Goal: Transaction & Acquisition: Purchase product/service

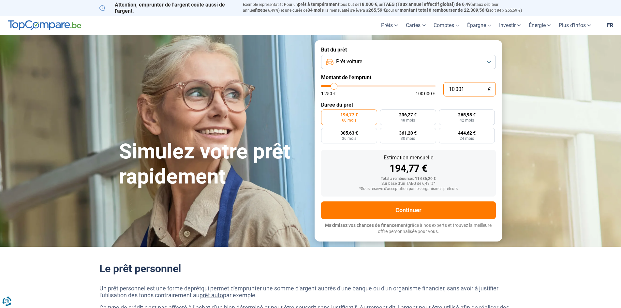
drag, startPoint x: 467, startPoint y: 90, endPoint x: 440, endPoint y: 91, distance: 26.7
click at [440, 91] on div "10 001 € 1 250 € 100 000 €" at bounding box center [408, 89] width 175 height 14
type input "2"
type input "1250"
type input "27"
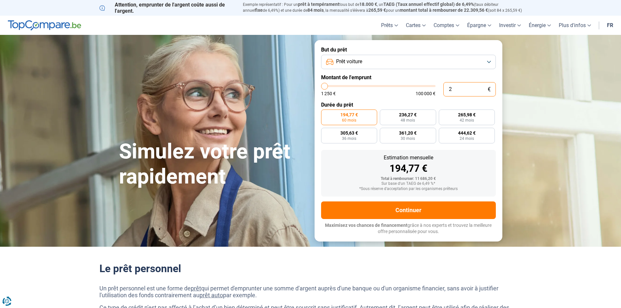
type input "1250"
type input "270"
type input "1250"
type input "2 700"
type input "2750"
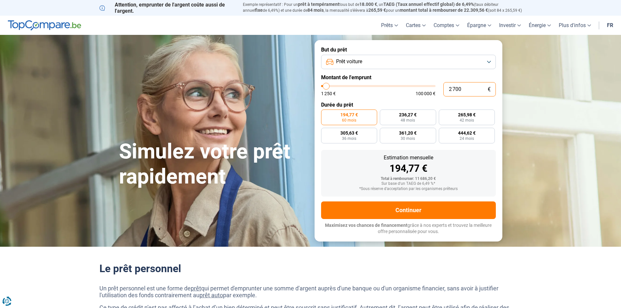
type input "27 000"
type input "27000"
radio input "false"
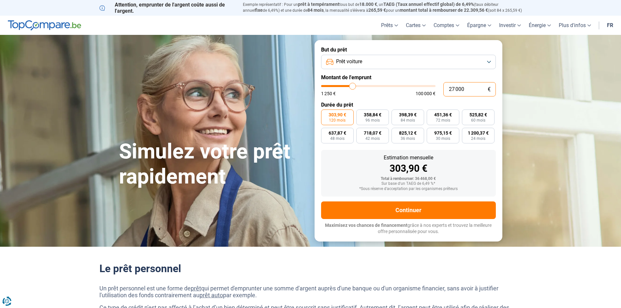
type input "27 000"
click at [331, 116] on span "303,90 €" at bounding box center [338, 114] width 18 height 5
click at [325, 114] on input "303,90 € 120 mois" at bounding box center [323, 112] width 4 height 4
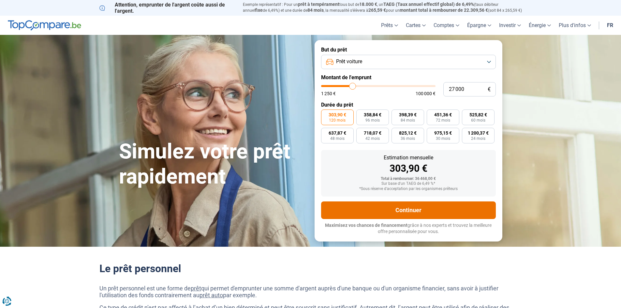
click at [408, 211] on button "Continuer" at bounding box center [408, 210] width 175 height 18
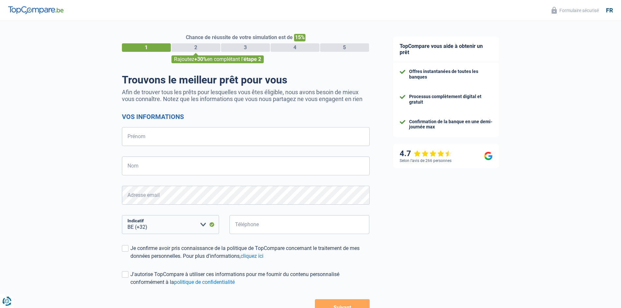
select select "32"
click at [190, 136] on input "Prénom" at bounding box center [246, 136] width 248 height 19
click at [187, 135] on input "Prénom" at bounding box center [246, 136] width 248 height 19
type input "julie"
click at [202, 170] on input "Nom" at bounding box center [246, 165] width 248 height 19
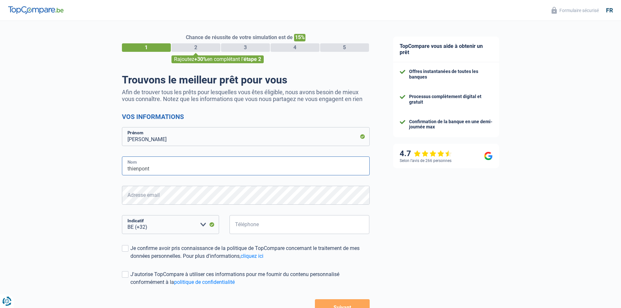
type input "thienpont"
drag, startPoint x: 187, startPoint y: 226, endPoint x: 213, endPoint y: 229, distance: 26.9
click at [187, 226] on select "BE (+32) LU (+352) Veuillez sélectionner une option" at bounding box center [170, 224] width 97 height 19
click at [263, 228] on input "Téléphone" at bounding box center [299, 224] width 140 height 19
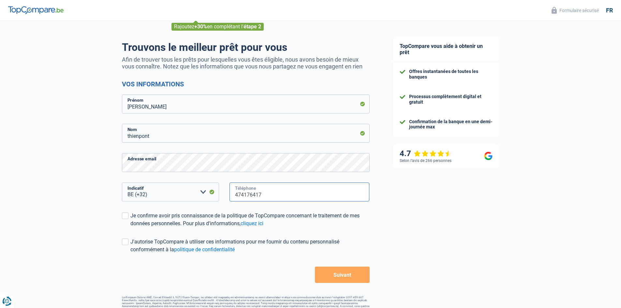
scroll to position [46, 0]
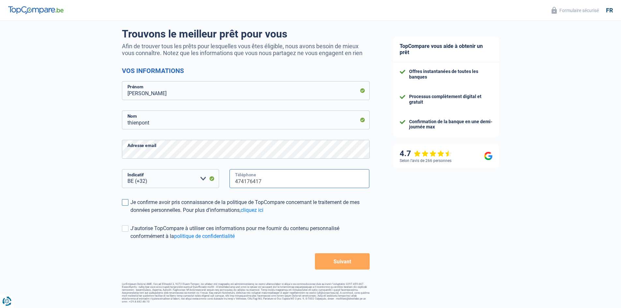
type input "474176417"
click at [126, 204] on span at bounding box center [125, 202] width 7 height 7
click at [130, 214] on input "Je confirme avoir pris connaissance de la politique de TopCompare concernant le…" at bounding box center [130, 214] width 0 height 0
click at [128, 229] on span at bounding box center [125, 228] width 7 height 7
click at [130, 240] on input "J'autorise TopCompare à utiliser ces informations pour me fournir du contenu pe…" at bounding box center [130, 240] width 0 height 0
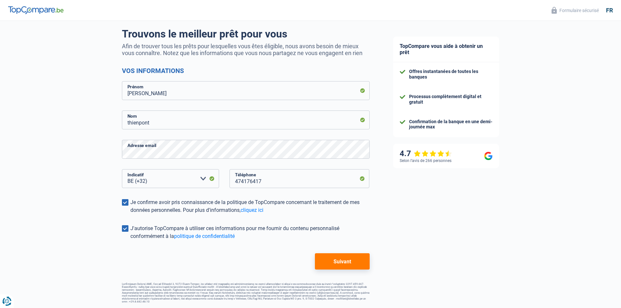
click at [343, 263] on button "Suivant" at bounding box center [342, 261] width 54 height 16
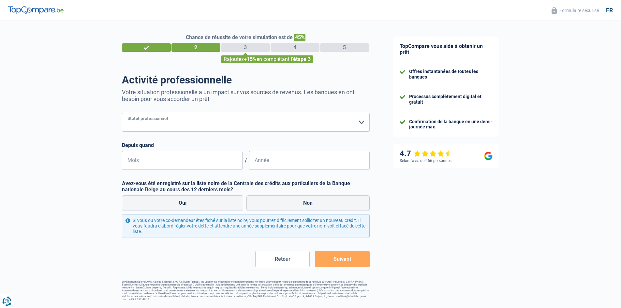
click at [189, 125] on select "Ouvrier Employé privé Employé public Invalide Indépendant Pensionné Chômeur Mut…" at bounding box center [246, 122] width 248 height 19
select select "privateEmployee"
click at [122, 113] on select "Ouvrier Employé privé Employé public Invalide Indépendant Pensionné Chômeur Mut…" at bounding box center [246, 122] width 248 height 19
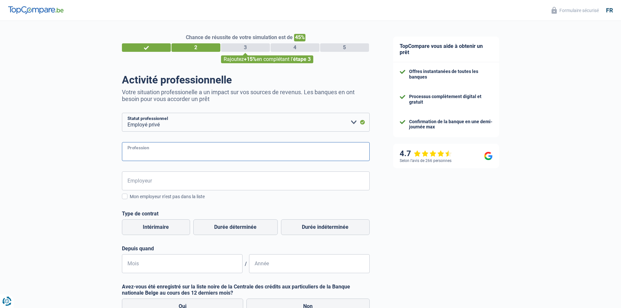
click at [156, 153] on input "Profession" at bounding box center [246, 151] width 248 height 19
type input "employè contact center"
click at [151, 185] on input "Employeur" at bounding box center [246, 180] width 248 height 19
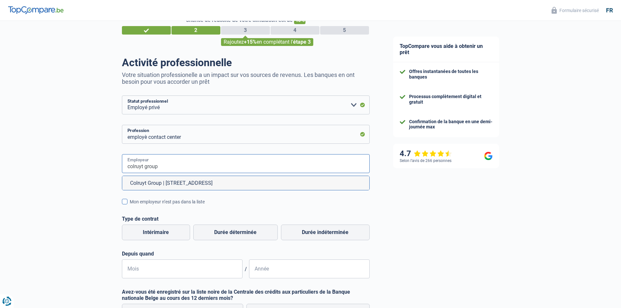
scroll to position [33, 0]
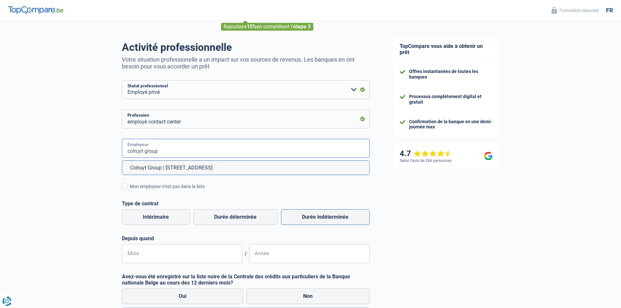
type input "colruyt group"
click at [299, 219] on label "Durée indéterminée" at bounding box center [325, 217] width 89 height 16
click at [299, 219] on input "Durée indéterminée" at bounding box center [325, 217] width 89 height 16
radio input "true"
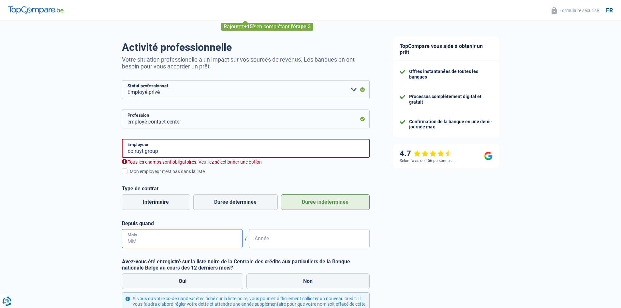
click at [228, 244] on input "Mois" at bounding box center [182, 238] width 121 height 19
type input "02"
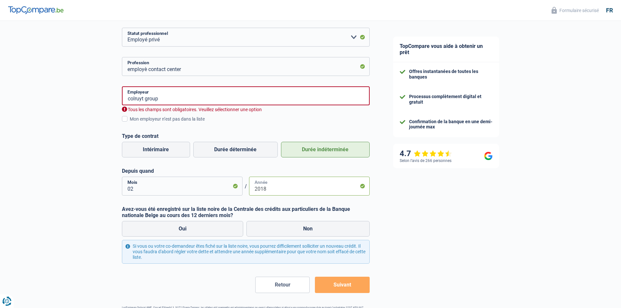
scroll to position [98, 0]
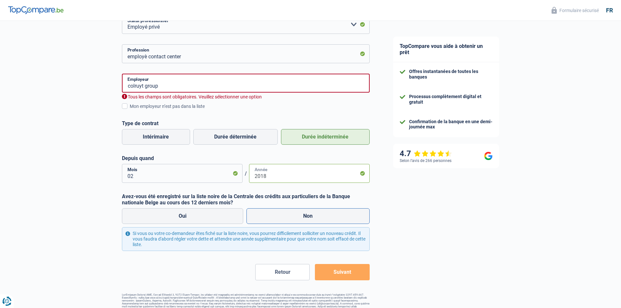
type input "2018"
click at [268, 222] on label "Non" at bounding box center [307, 216] width 123 height 16
click at [268, 222] on input "Non" at bounding box center [307, 216] width 123 height 16
radio input "true"
click at [333, 273] on button "Suivant" at bounding box center [342, 272] width 54 height 16
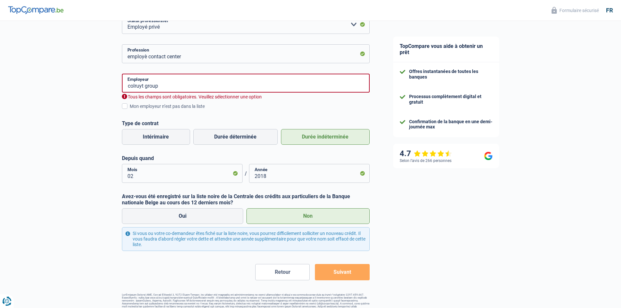
scroll to position [109, 0]
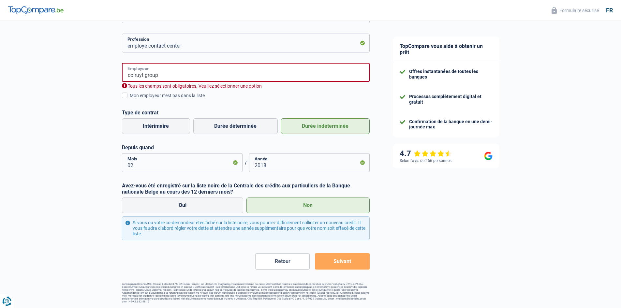
click at [166, 76] on input "colruyt group" at bounding box center [246, 72] width 248 height 19
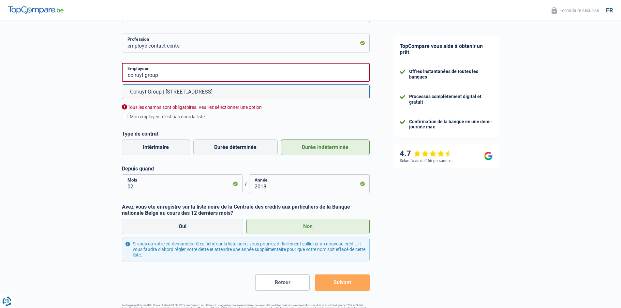
click at [169, 92] on li "Colruyt Group | Edingensesteenweg, 196 | 1500 - Halle" at bounding box center [245, 92] width 247 height 14
type input "Colruyt Group | Edingensesteenweg, 196 | 1500 - Halle"
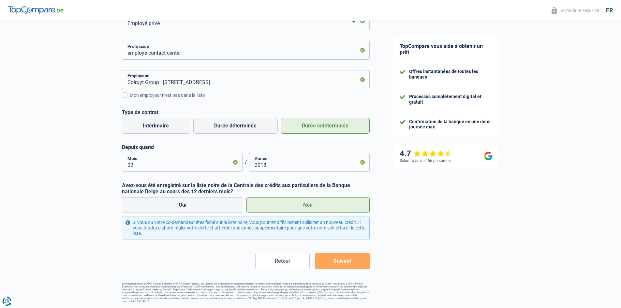
scroll to position [101, 0]
click at [348, 261] on button "Suivant" at bounding box center [342, 261] width 54 height 16
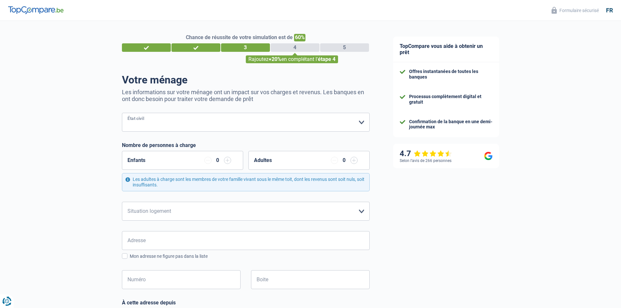
click at [159, 124] on select "Célibataire Marié(e) Cohabitant(e) légal(e) Divorcé(e) Veuf(ve) Séparé (de fait…" at bounding box center [246, 122] width 248 height 19
select select "single"
click at [122, 113] on select "Célibataire Marié(e) Cohabitant(e) légal(e) Divorcé(e) Veuf(ve) Séparé (de fait…" at bounding box center [246, 122] width 248 height 19
click at [228, 161] on input "button" at bounding box center [227, 160] width 7 height 7
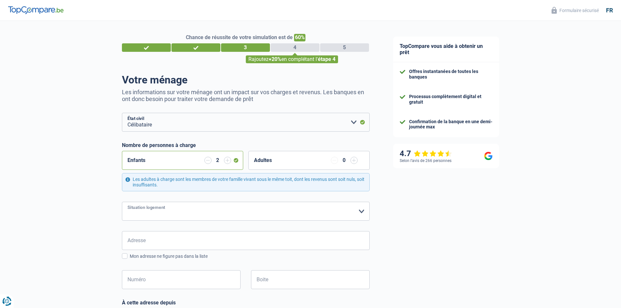
click at [200, 212] on select "Locataire Propriétaire avec prêt hypothécaire Propriétaire sans prêt hypothécai…" at bounding box center [246, 211] width 248 height 19
select select "rents"
click at [122, 202] on select "Locataire Propriétaire avec prêt hypothécaire Propriétaire sans prêt hypothécai…" at bounding box center [246, 211] width 248 height 19
click at [179, 239] on input "Adresse" at bounding box center [246, 240] width 248 height 19
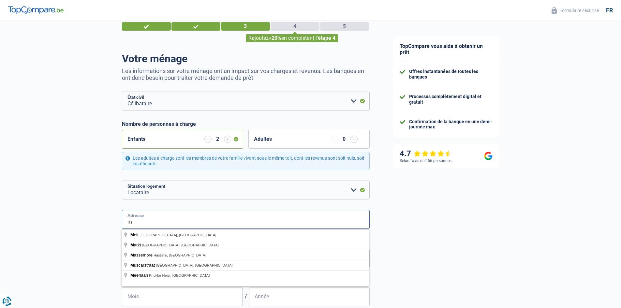
scroll to position [33, 0]
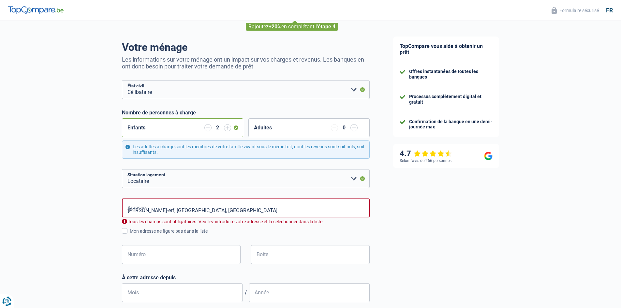
type input "Mathilde Popeleu-erf, 1500, Halle, BE"
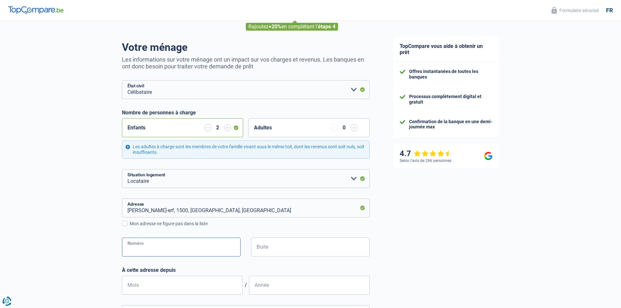
click at [157, 245] on input "Numéro" at bounding box center [181, 247] width 119 height 19
type input "11"
type input "21"
type input "12"
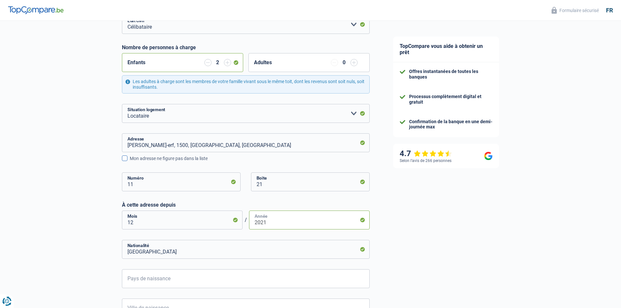
scroll to position [130, 0]
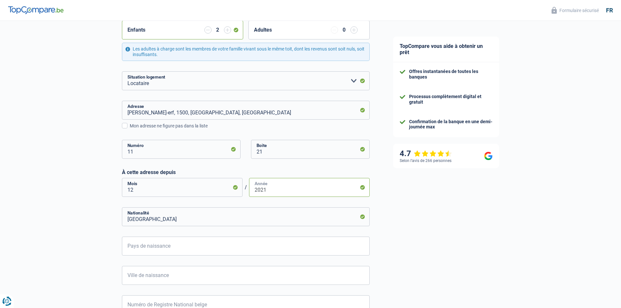
type input "2021"
click at [138, 250] on input "Pays de naissance" at bounding box center [246, 246] width 248 height 19
click at [139, 277] on li "Belgique" at bounding box center [245, 276] width 247 height 14
type input "Belgique"
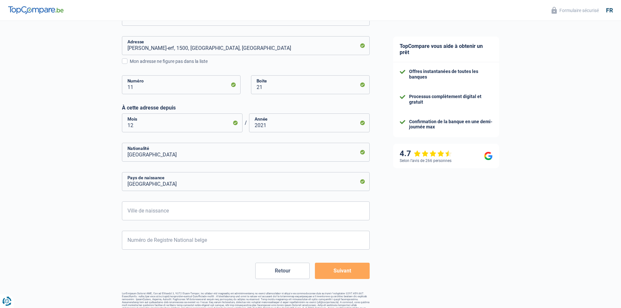
scroll to position [196, 0]
click at [150, 209] on input "Ville de naissance" at bounding box center [246, 210] width 248 height 19
type input "anderlecht"
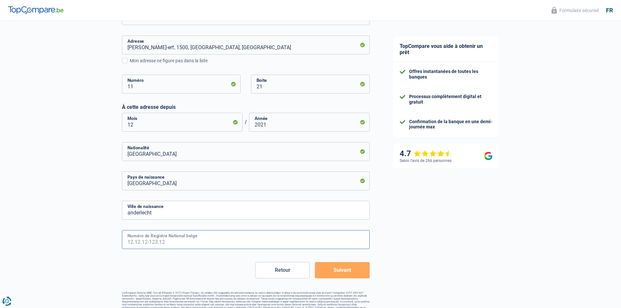
click at [145, 242] on input "Numéro de Registre National belge" at bounding box center [246, 239] width 248 height 19
type input "87.12.09-188.95"
click at [345, 271] on button "Suivant" at bounding box center [342, 270] width 54 height 16
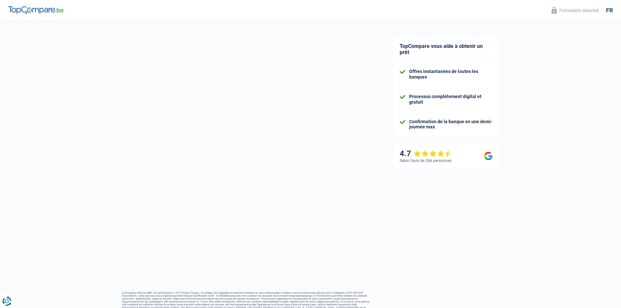
select select "familyAllowances"
select select "netSalary"
select select "mealVouchers"
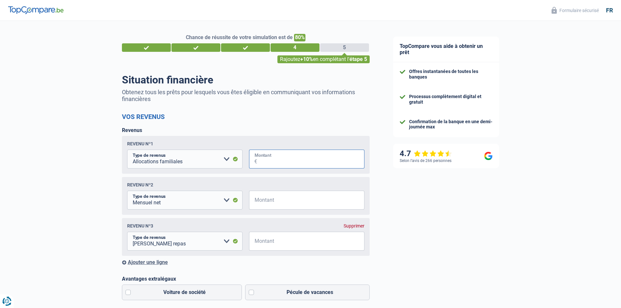
click at [287, 164] on input "Montant" at bounding box center [310, 159] width 107 height 19
type input "512"
click at [287, 202] on input "Montant" at bounding box center [310, 200] width 107 height 19
type input "2.370"
click at [271, 247] on input "Montant" at bounding box center [310, 241] width 107 height 19
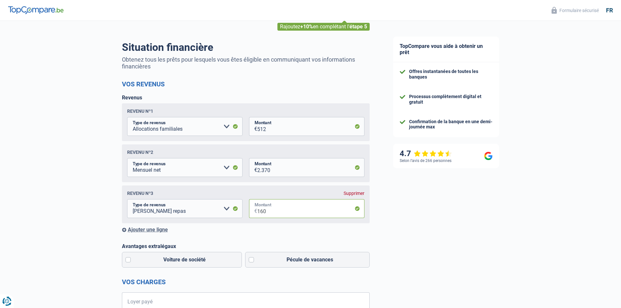
scroll to position [65, 0]
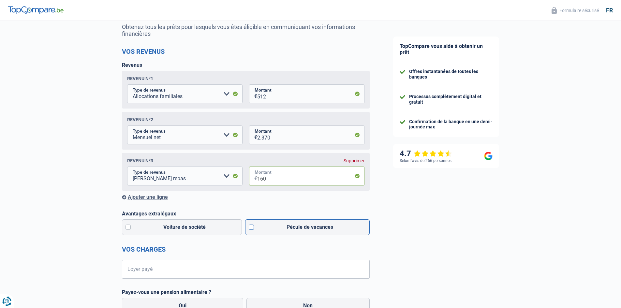
type input "160"
click at [250, 229] on label "Pécule de vacances" at bounding box center [307, 227] width 125 height 16
click at [250, 229] on input "Pécule de vacances" at bounding box center [307, 227] width 125 height 16
checkbox input "true"
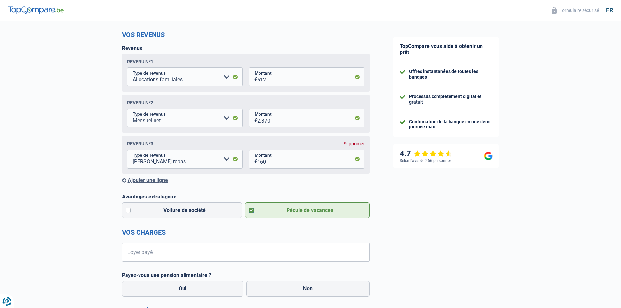
scroll to position [98, 0]
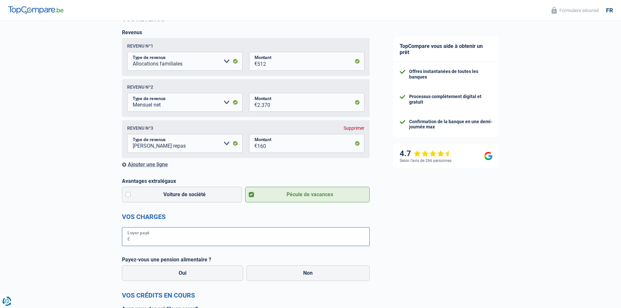
click at [183, 241] on input "Loyer payé" at bounding box center [250, 236] width 240 height 19
type input "850"
click at [321, 273] on label "Non" at bounding box center [307, 273] width 123 height 16
click at [321, 273] on input "Non" at bounding box center [307, 273] width 123 height 16
radio input "true"
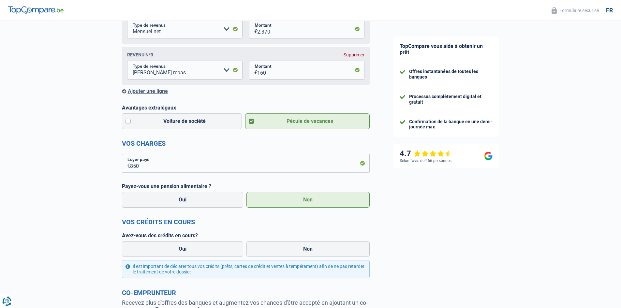
scroll to position [228, 0]
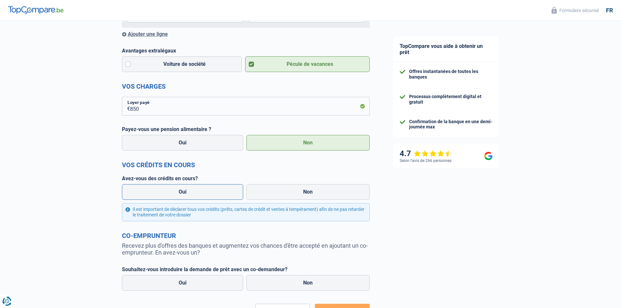
click at [185, 194] on label "Oui" at bounding box center [183, 192] width 122 height 16
click at [185, 194] on input "Oui" at bounding box center [183, 192] width 122 height 16
radio input "true"
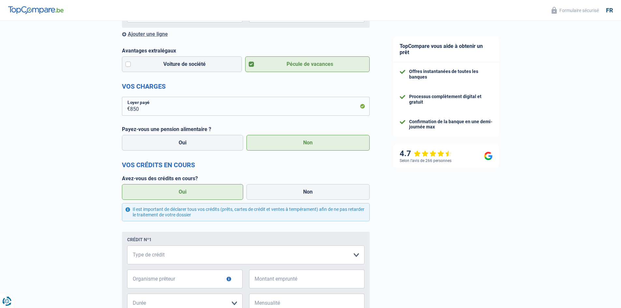
scroll to position [293, 0]
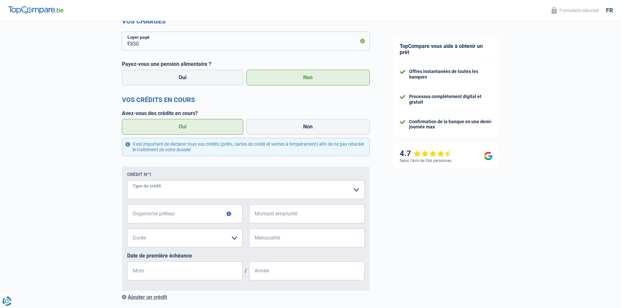
click at [162, 187] on select "Carte ou ouverture de crédit Prêt hypothécaire Vente à tempérament Prêt à tempé…" at bounding box center [245, 189] width 237 height 19
select select "cardOrCredit"
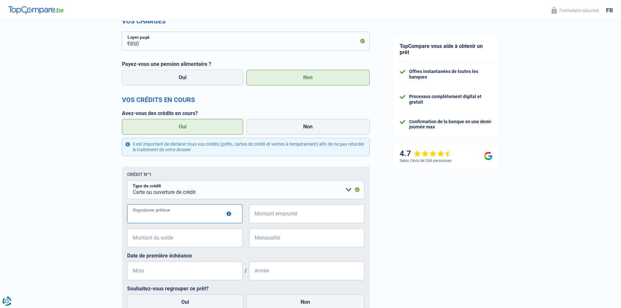
click at [163, 216] on input "Organisme prêteur" at bounding box center [184, 213] width 115 height 19
type input "belfius"
click at [280, 214] on input "Montant emprunté" at bounding box center [310, 213] width 107 height 19
type input "1.250"
click at [161, 238] on input "Montant du solde" at bounding box center [188, 237] width 107 height 19
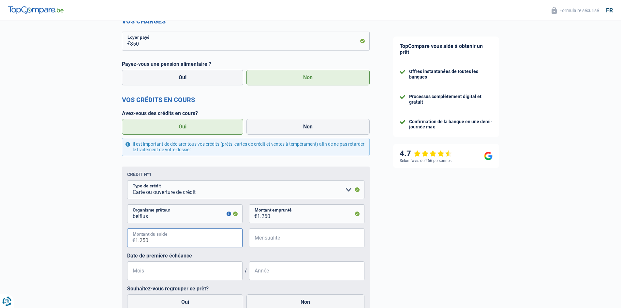
type input "1.250"
click at [279, 233] on input "Mensualité" at bounding box center [310, 237] width 107 height 19
type input "1.250"
click at [205, 273] on input "Mois" at bounding box center [184, 270] width 115 height 19
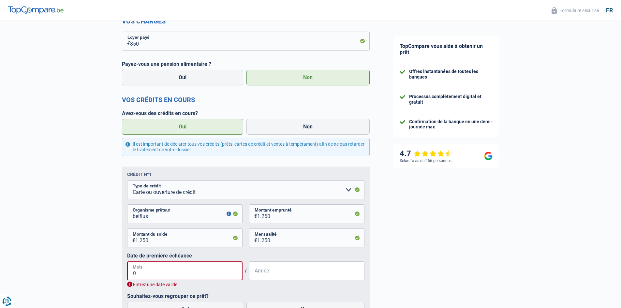
type input "07"
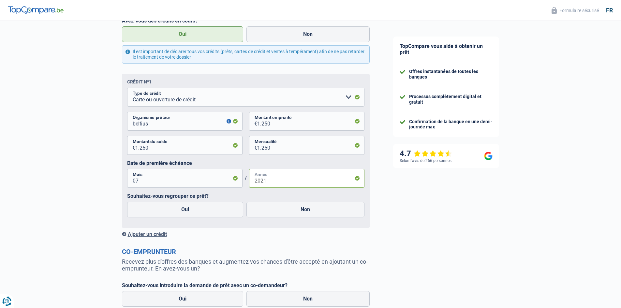
scroll to position [391, 0]
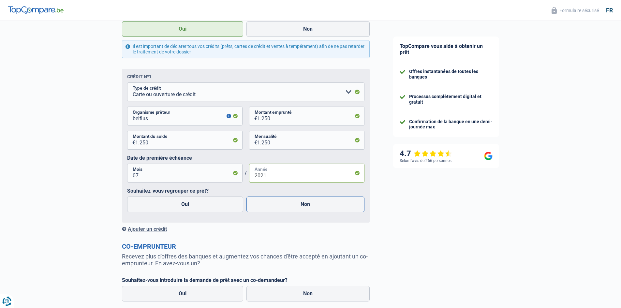
type input "2021"
click at [269, 208] on label "Non" at bounding box center [305, 205] width 118 height 16
click at [269, 208] on input "Non" at bounding box center [305, 205] width 118 height 16
radio input "true"
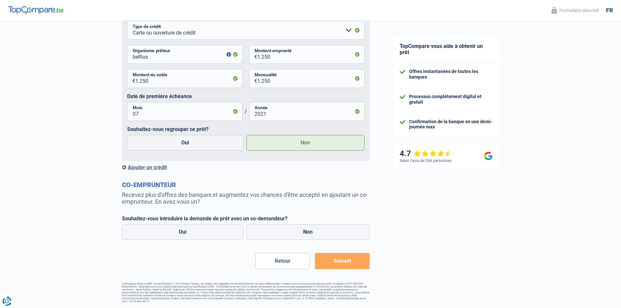
scroll to position [454, 0]
click at [204, 233] on label "Oui" at bounding box center [183, 232] width 122 height 16
click at [204, 233] on input "Oui" at bounding box center [183, 232] width 122 height 16
radio input "true"
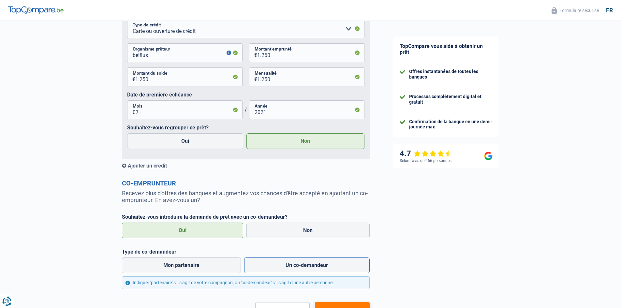
click at [262, 267] on label "Un co-demandeur" at bounding box center [306, 265] width 125 height 16
click at [262, 267] on input "Un co-demandeur" at bounding box center [306, 265] width 125 height 16
radio input "true"
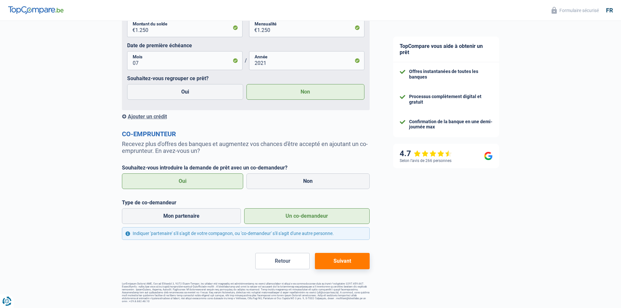
scroll to position [505, 0]
click at [205, 219] on label "Mon partenaire" at bounding box center [181, 216] width 119 height 16
click at [205, 219] on input "Mon partenaire" at bounding box center [181, 216] width 119 height 16
radio input "true"
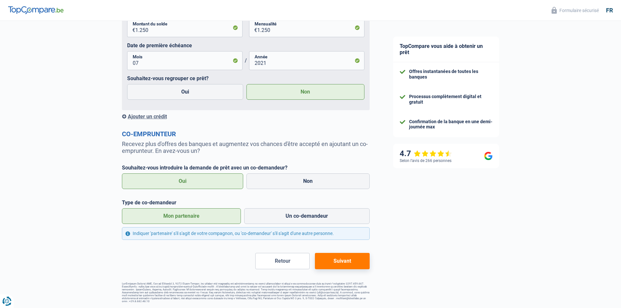
click at [342, 264] on button "Suivant" at bounding box center [342, 261] width 54 height 16
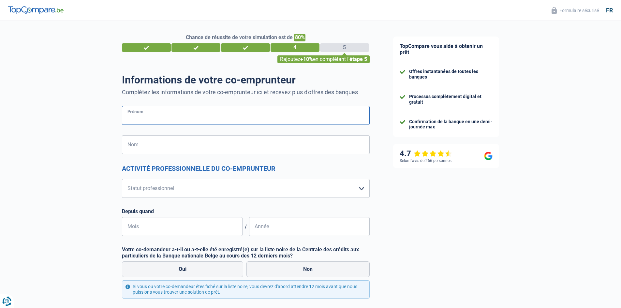
click at [155, 115] on input "Prénom" at bounding box center [246, 115] width 248 height 19
type input "gilles"
click at [138, 148] on input "Nom" at bounding box center [246, 144] width 248 height 19
type input "gallez"
click at [284, 45] on div "4" at bounding box center [295, 47] width 49 height 8
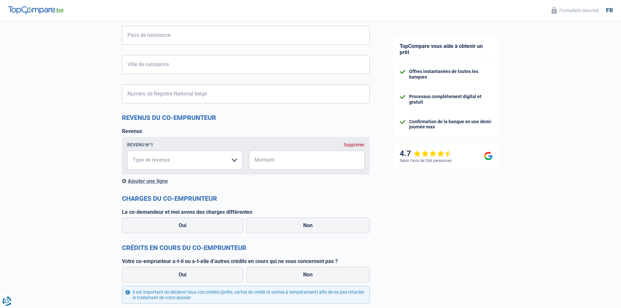
scroll to position [455, 0]
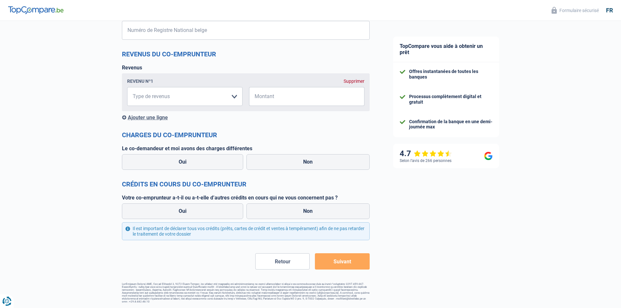
click at [292, 261] on button "Retour" at bounding box center [282, 261] width 54 height 16
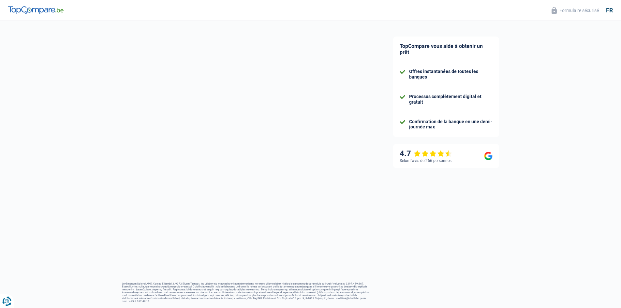
select select "familyAllowances"
select select "netSalary"
select select "mealVouchers"
select select "cardOrCredit"
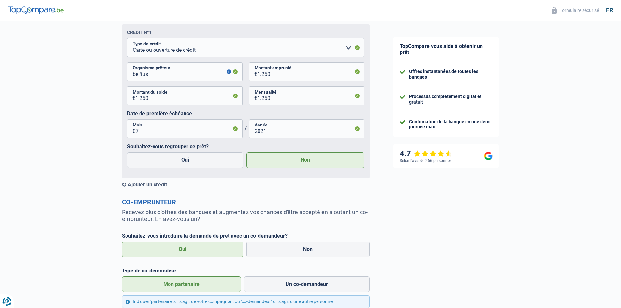
scroll to position [456, 0]
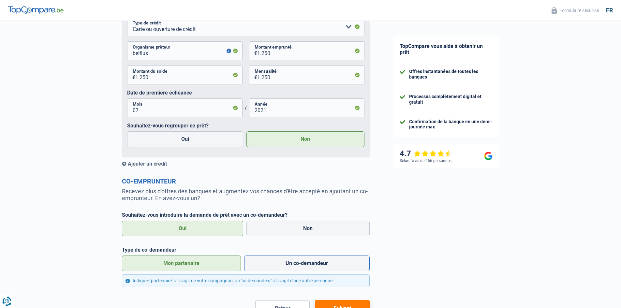
click at [296, 266] on label "Un co-demandeur" at bounding box center [306, 264] width 125 height 16
click at [296, 266] on input "Un co-demandeur" at bounding box center [306, 264] width 125 height 16
radio input "true"
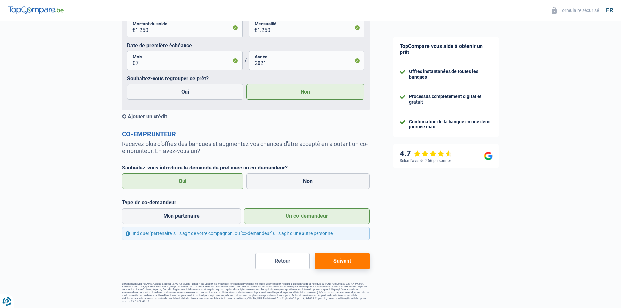
click at [335, 264] on button "Suivant" at bounding box center [342, 261] width 54 height 16
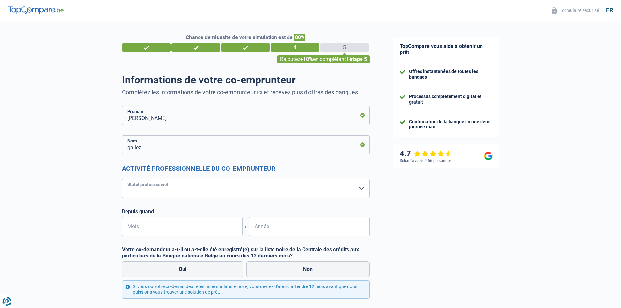
click at [165, 187] on select "Ouvrier Employé privé Employé public Invalide Indépendant Pensionné Chômeur Mut…" at bounding box center [246, 188] width 248 height 19
select select "worker"
click at [122, 179] on select "Ouvrier Employé privé Employé public Invalide Indépendant Pensionné Chômeur Mut…" at bounding box center [246, 188] width 248 height 19
select select "netSalary"
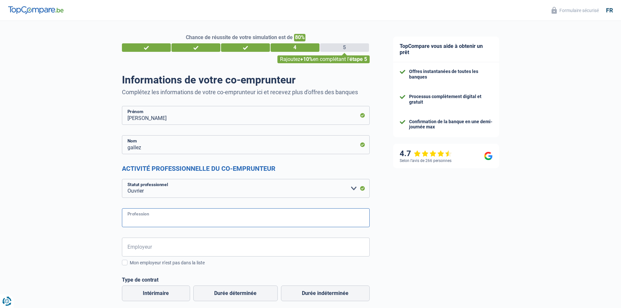
click at [164, 216] on input "Profession" at bounding box center [246, 217] width 248 height 19
type input "préparateur de commande"
click at [149, 251] on input "Employeur" at bounding box center [246, 247] width 248 height 19
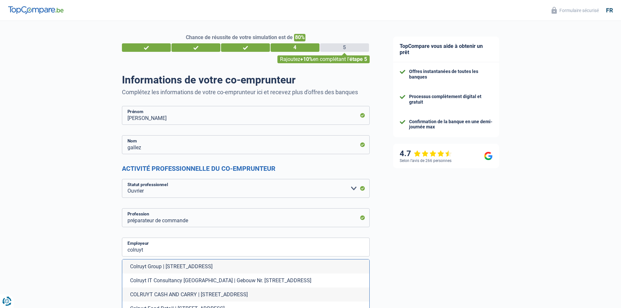
click at [153, 268] on li "Colruyt Group | Edingensesteenweg, 196 | 1500 - Halle" at bounding box center [245, 266] width 247 height 14
type input "Colruyt Group | Edingensesteenweg, 196 | 1500 - Halle"
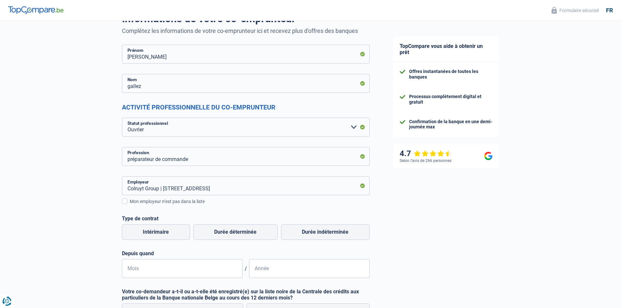
scroll to position [65, 0]
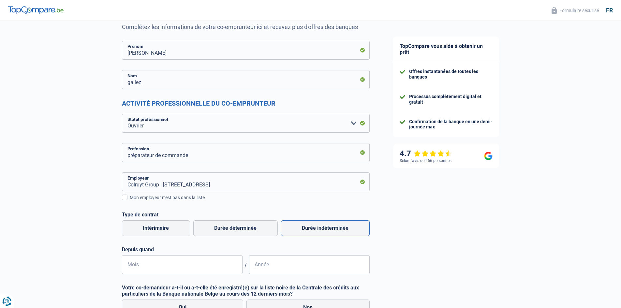
click at [336, 228] on label "Durée indéterminée" at bounding box center [325, 228] width 89 height 16
click at [336, 228] on input "Durée indéterminée" at bounding box center [325, 228] width 89 height 16
radio input "true"
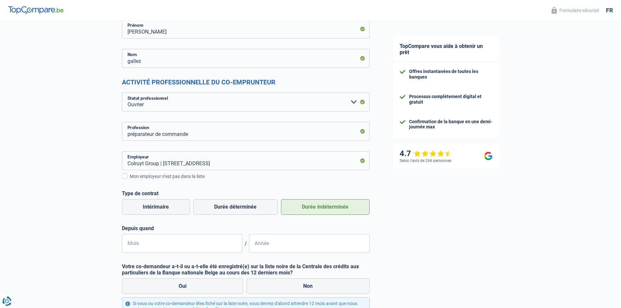
scroll to position [98, 0]
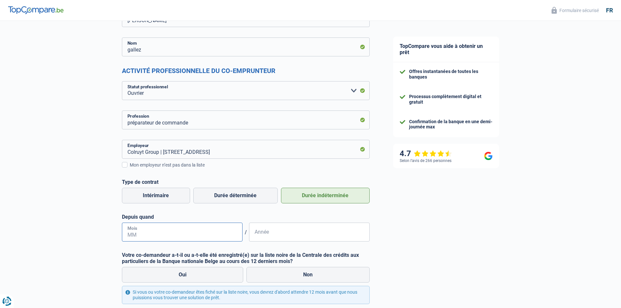
click at [182, 235] on input "Mois" at bounding box center [182, 232] width 121 height 19
type input "06"
type input "2018"
click at [297, 273] on label "Non" at bounding box center [307, 275] width 123 height 16
click at [297, 273] on input "Non" at bounding box center [307, 275] width 123 height 16
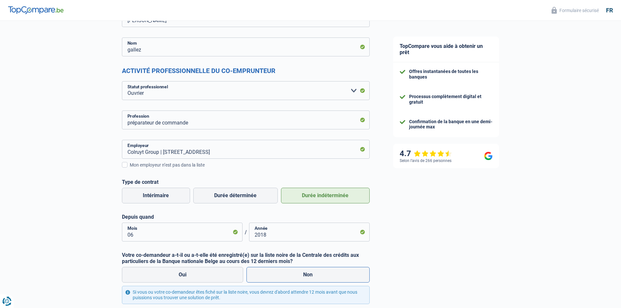
radio input "true"
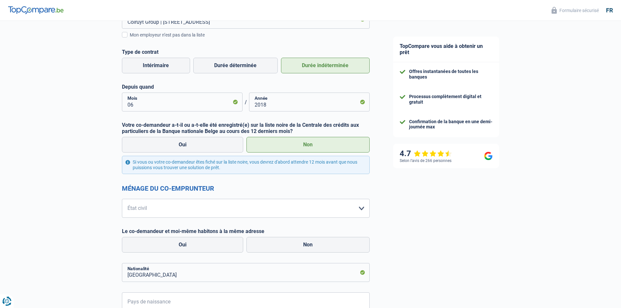
scroll to position [228, 0]
click at [222, 209] on select "Célibataire Marié(e) Cohabitant(e) légal(e) Divorcé(e) Veuf(ve) Séparé (de fait…" at bounding box center [246, 207] width 248 height 19
select select "single"
click at [122, 198] on select "Célibataire Marié(e) Cohabitant(e) légal(e) Divorcé(e) Veuf(ve) Séparé (de fait…" at bounding box center [246, 207] width 248 height 19
click at [280, 244] on label "Non" at bounding box center [307, 245] width 123 height 16
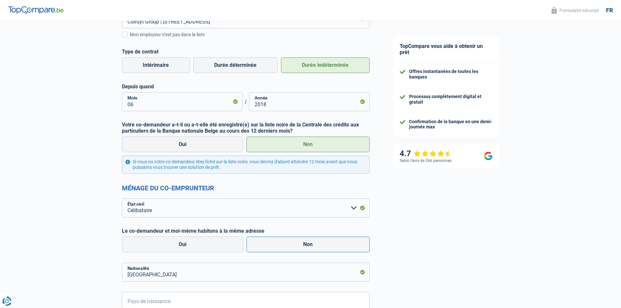
click at [280, 244] on input "Non" at bounding box center [307, 245] width 123 height 16
radio input "true"
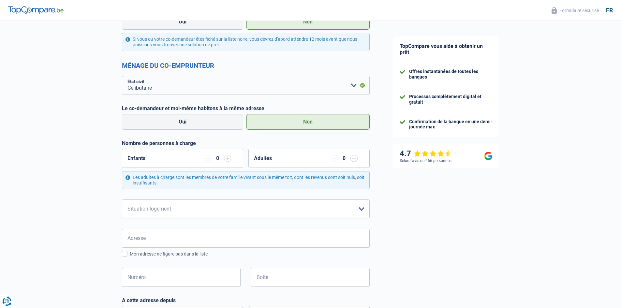
scroll to position [359, 0]
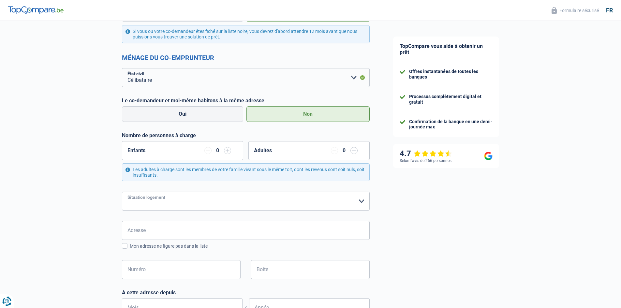
click at [193, 203] on select "Locataire Propriétaire avec prêt hypothécaire Propriétaire sans prêt hypothécai…" at bounding box center [246, 201] width 248 height 19
select select "liveWithParents"
click at [122, 192] on select "Locataire Propriétaire avec prêt hypothécaire Propriétaire sans prêt hypothécai…" at bounding box center [246, 201] width 248 height 19
click at [177, 232] on input "Adresse" at bounding box center [246, 230] width 248 height 19
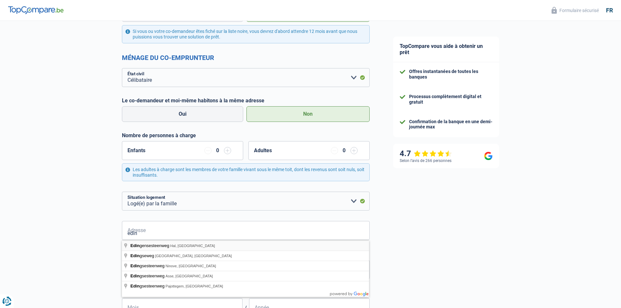
type input "Edingensesteenweg, Hal, Belgique"
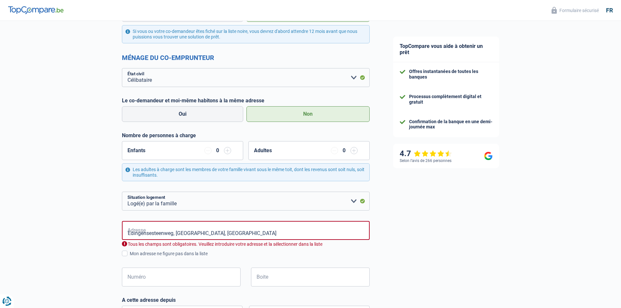
select select "BE"
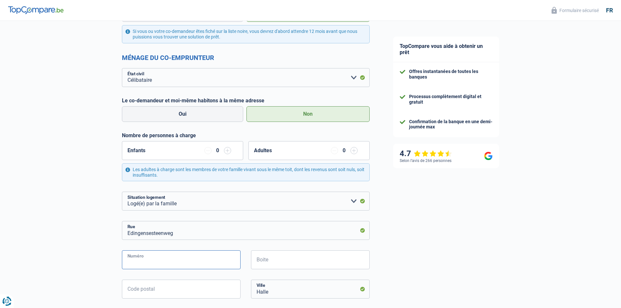
click at [171, 262] on input "Numéro" at bounding box center [181, 259] width 119 height 19
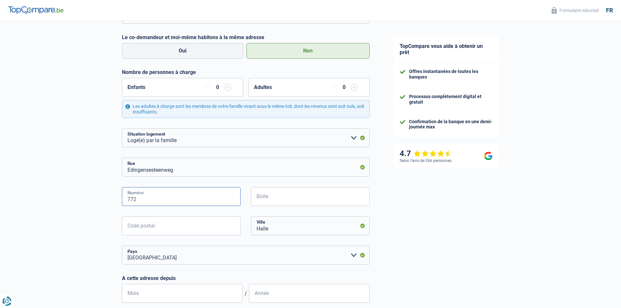
scroll to position [424, 0]
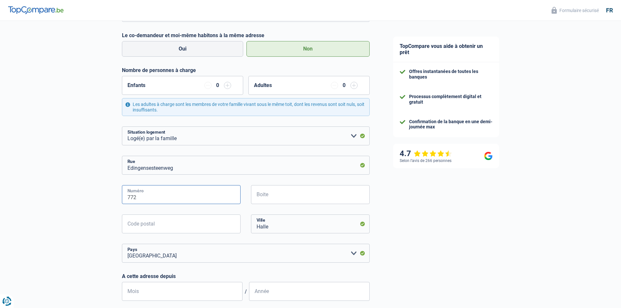
type input "772"
click at [195, 226] on input "Code postal" at bounding box center [181, 223] width 119 height 19
type input "1502"
click at [297, 228] on input "Halle" at bounding box center [310, 223] width 119 height 19
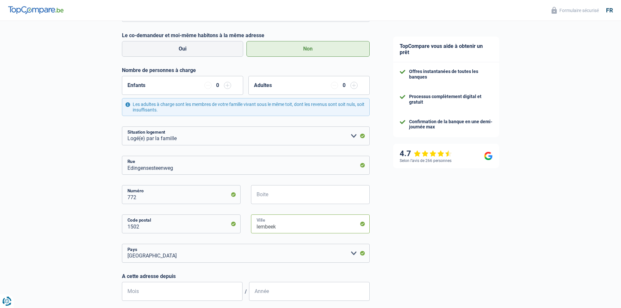
type input "lembeek"
click at [423, 255] on div "TopCompare vous aide à obtenir un prêt Offres instantanées de toutes les banque…" at bounding box center [501, 142] width 240 height 1090
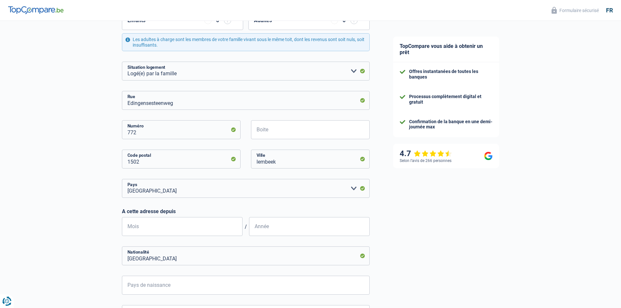
scroll to position [489, 0]
click at [205, 227] on input "Mois" at bounding box center [182, 226] width 121 height 19
type input "01"
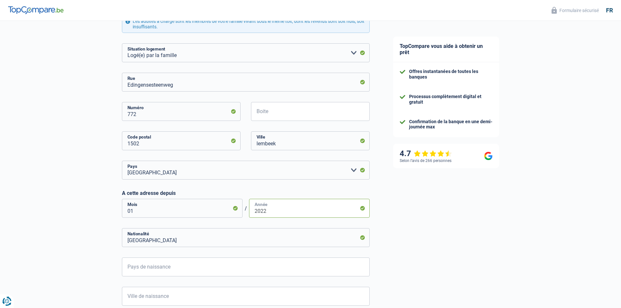
scroll to position [521, 0]
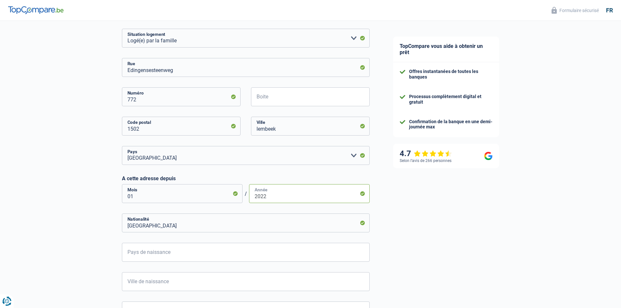
type input "2022"
click at [177, 257] on input "Pays de naissance" at bounding box center [246, 252] width 248 height 19
click at [163, 283] on li "Belgique" at bounding box center [245, 282] width 247 height 14
type input "Belgique"
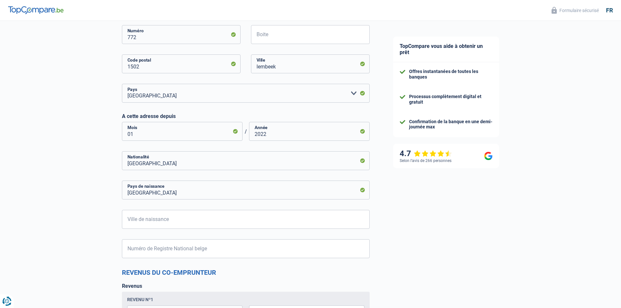
scroll to position [587, 0]
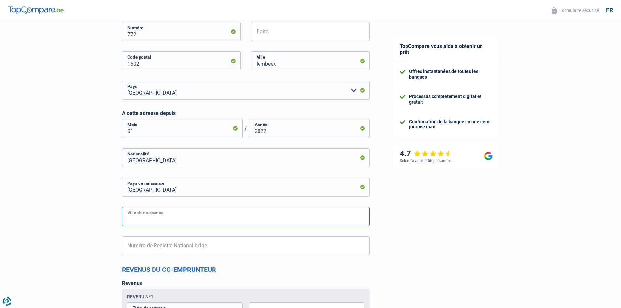
click at [160, 217] on input "Ville de naissance" at bounding box center [246, 216] width 248 height 19
type input "anderlecht"
click at [160, 251] on input "Numéro de Registre National belge" at bounding box center [246, 245] width 248 height 19
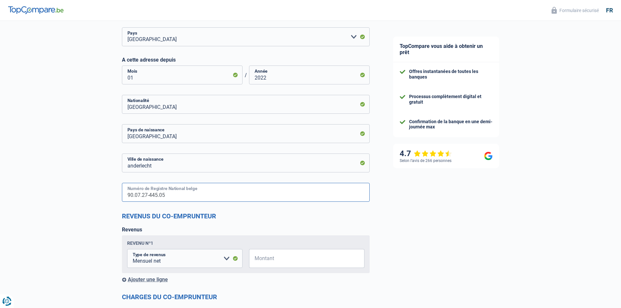
scroll to position [652, 0]
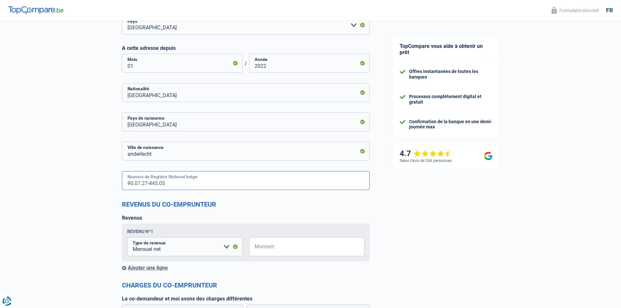
type input "90.07.27-445.05"
click at [280, 246] on input "Montant" at bounding box center [310, 246] width 107 height 19
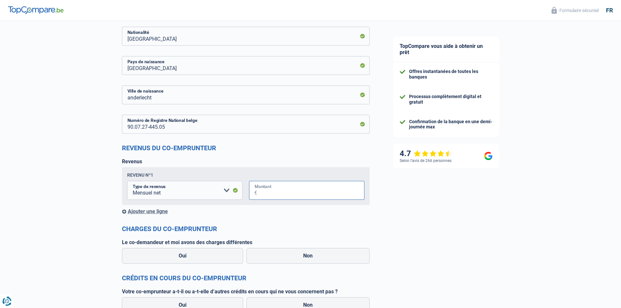
scroll to position [717, 0]
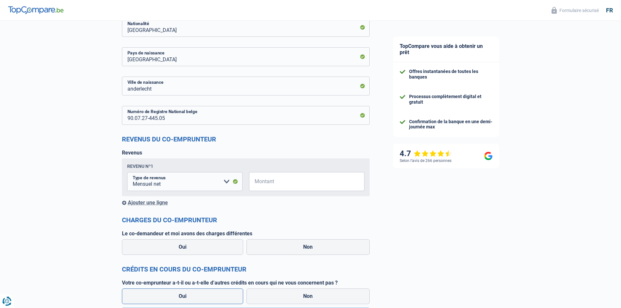
click at [229, 295] on label "Oui" at bounding box center [183, 296] width 122 height 16
click at [229, 295] on input "Oui" at bounding box center [183, 296] width 122 height 16
radio input "true"
click at [226, 181] on select "Allocation d'handicap Allocations chômage Allocations familiales Chèques repas …" at bounding box center [184, 181] width 115 height 19
click at [225, 184] on select "Allocation d'handicap Allocations chômage Allocations familiales Chèques repas …" at bounding box center [184, 181] width 115 height 19
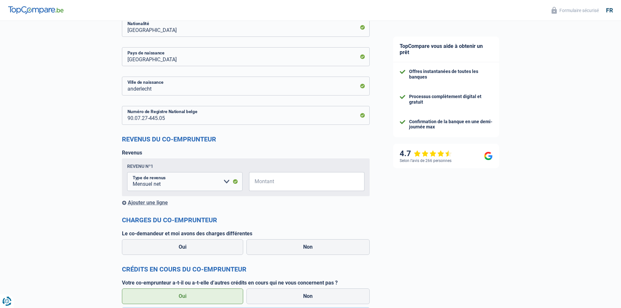
click at [155, 205] on div "Ajouter une ligne" at bounding box center [246, 202] width 248 height 6
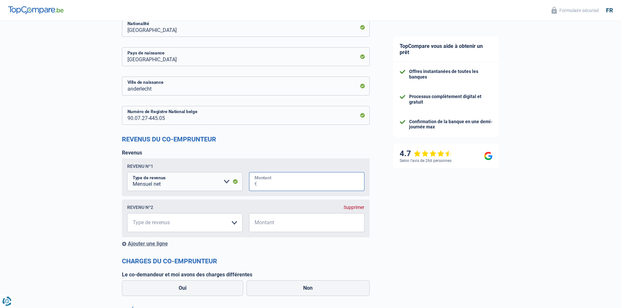
click at [274, 175] on input "Montant" at bounding box center [310, 181] width 107 height 19
type input "1.250"
click at [186, 225] on select "Allocation d'handicap Allocations chômage Allocations familiales Chèques repas …" at bounding box center [184, 222] width 115 height 19
select select "mutualityIndemnity"
click at [127, 214] on select "Allocation d'handicap Allocations chômage Allocations familiales Chèques repas …" at bounding box center [184, 222] width 115 height 19
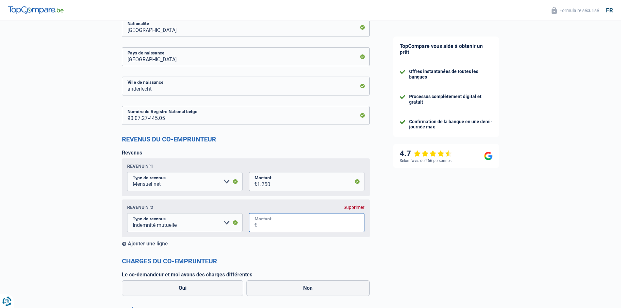
click at [320, 228] on input "Montant" at bounding box center [310, 222] width 107 height 19
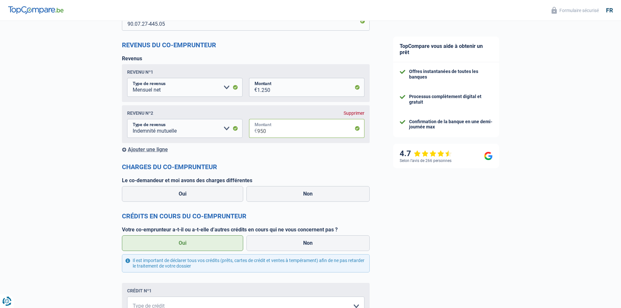
scroll to position [815, 0]
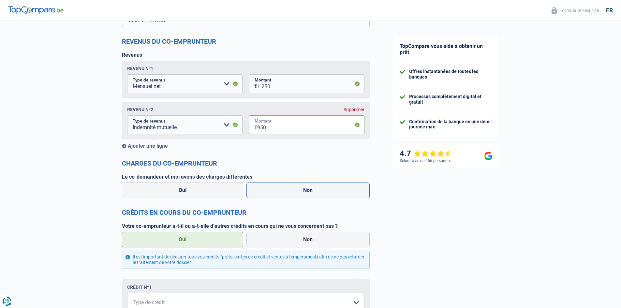
type input "950"
click at [268, 192] on label "Non" at bounding box center [307, 191] width 123 height 16
click at [268, 192] on input "Non" at bounding box center [307, 191] width 123 height 16
radio input "true"
click at [227, 192] on label "Oui" at bounding box center [183, 191] width 122 height 16
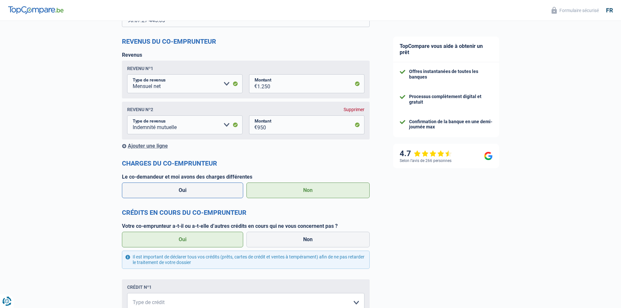
click at [227, 192] on input "Oui" at bounding box center [183, 191] width 122 height 16
radio input "true"
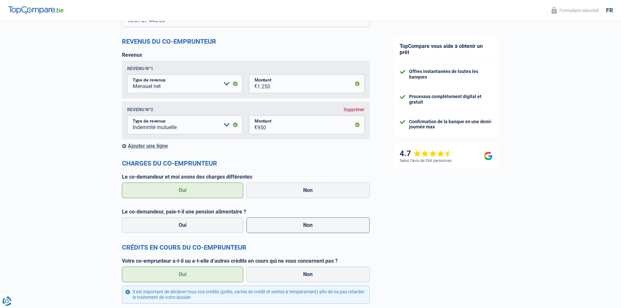
click at [262, 222] on label "Non" at bounding box center [307, 225] width 123 height 16
click at [262, 222] on input "Non" at bounding box center [307, 225] width 123 height 16
radio input "true"
click at [164, 148] on div "Ajouter une ligne" at bounding box center [246, 146] width 248 height 6
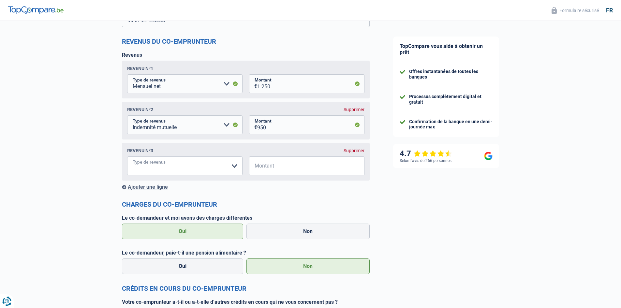
click at [165, 164] on select "Allocation d'handicap Allocations chômage Allocations familiales Chèques repas …" at bounding box center [184, 165] width 115 height 19
click at [167, 165] on select "Allocation d'handicap Allocations chômage Allocations familiales Chèques repas …" at bounding box center [184, 165] width 115 height 19
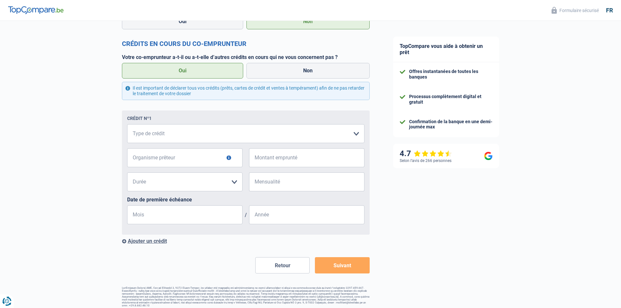
scroll to position [1064, 0]
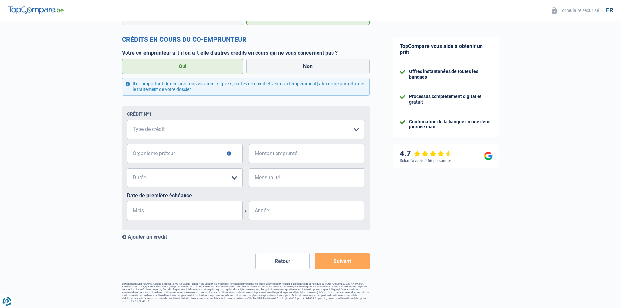
click at [276, 259] on button "Retour" at bounding box center [282, 261] width 54 height 16
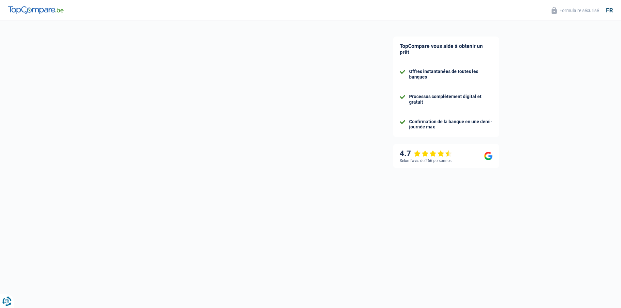
select select "familyAllowances"
select select "netSalary"
select select "mealVouchers"
select select "cardOrCredit"
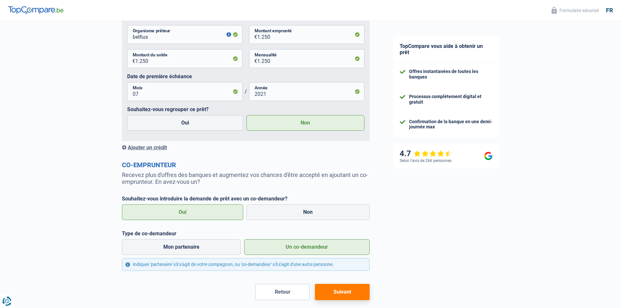
scroll to position [505, 0]
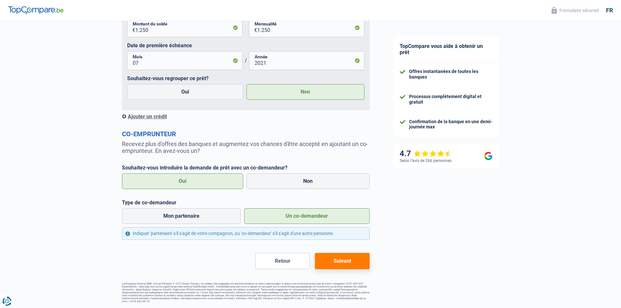
click at [337, 266] on button "Suivant" at bounding box center [342, 261] width 54 height 16
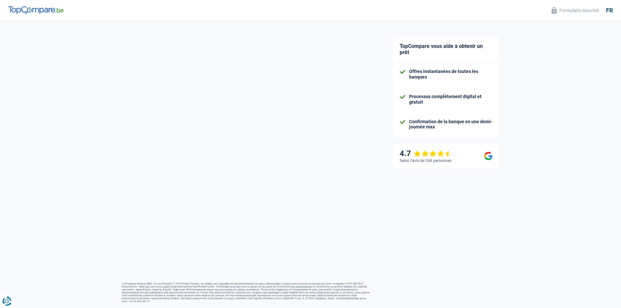
select select "worker"
select select "single"
select select "liveWithParents"
select select "BE"
select select "netSalary"
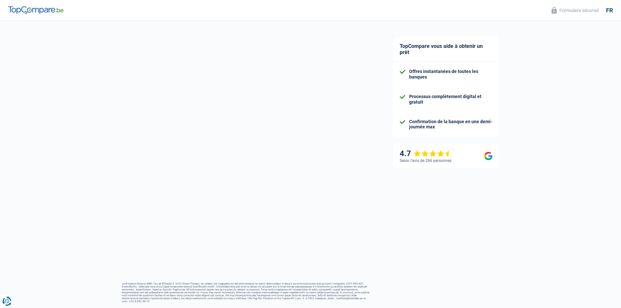
select select "mutualityIndemnity"
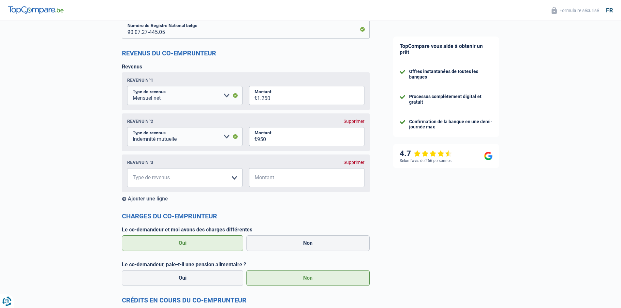
scroll to position [815, 0]
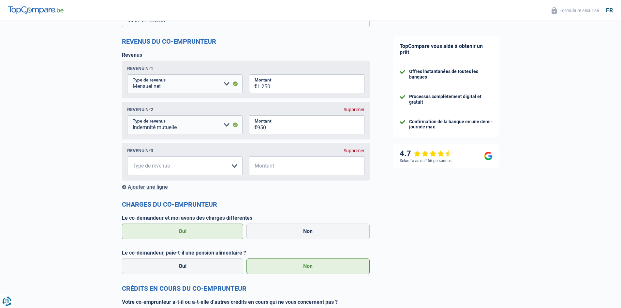
click at [354, 151] on div "Supprimer" at bounding box center [354, 150] width 21 height 5
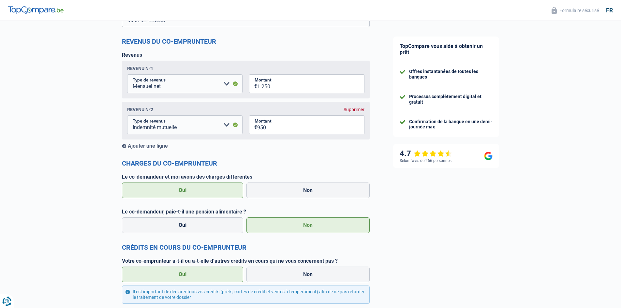
click at [164, 147] on div "Ajouter une ligne" at bounding box center [246, 146] width 248 height 6
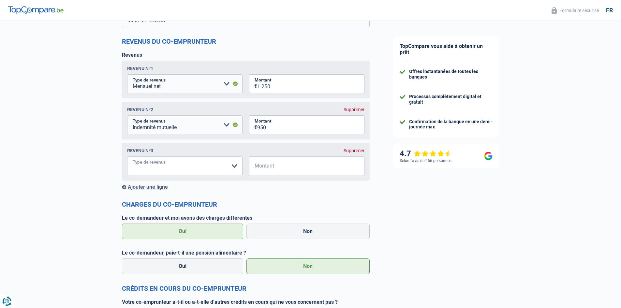
click at [166, 168] on select "Allocation d'handicap Allocations chômage Allocations familiales Chèques repas …" at bounding box center [184, 165] width 115 height 19
select select "mealVouchers"
click at [127, 158] on select "Allocation d'handicap Allocations chômage Allocations familiales Chèques repas …" at bounding box center [184, 165] width 115 height 19
click at [278, 166] on input "Montant" at bounding box center [310, 165] width 107 height 19
type input "120"
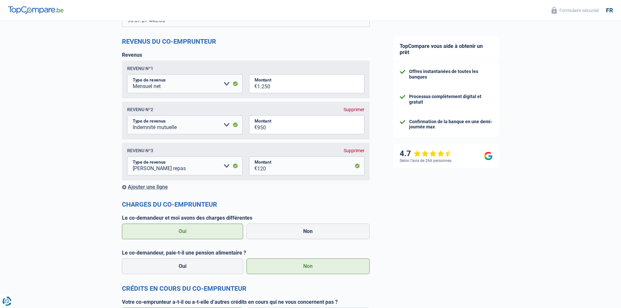
click at [289, 205] on h2 "Charges du co-emprunteur" at bounding box center [246, 204] width 248 height 8
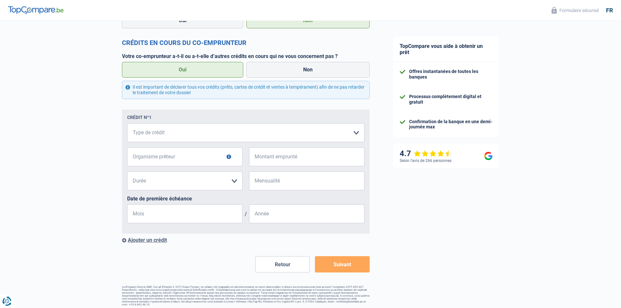
scroll to position [1064, 0]
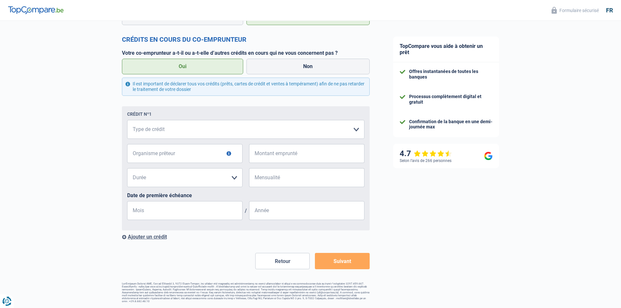
click at [279, 259] on button "Retour" at bounding box center [282, 261] width 54 height 16
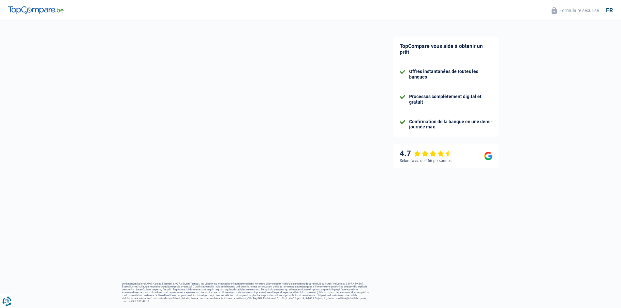
select select "familyAllowances"
select select "netSalary"
select select "mealVouchers"
select select "cardOrCredit"
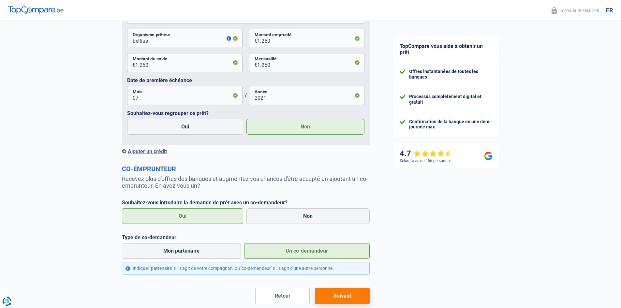
scroll to position [505, 0]
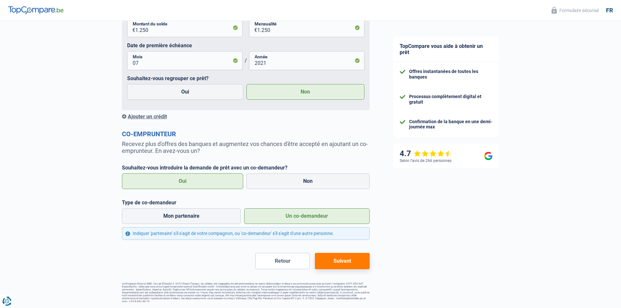
click at [334, 264] on button "Suivant" at bounding box center [342, 261] width 54 height 16
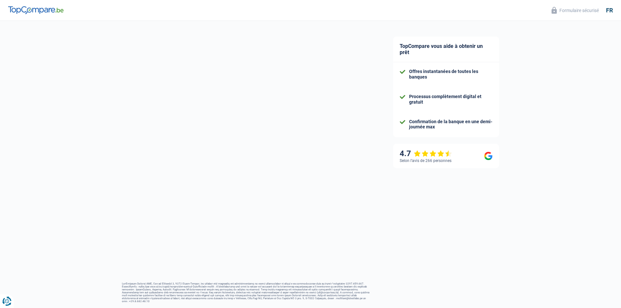
select select "worker"
select select "single"
select select "liveWithParents"
select select "BE"
select select "netSalary"
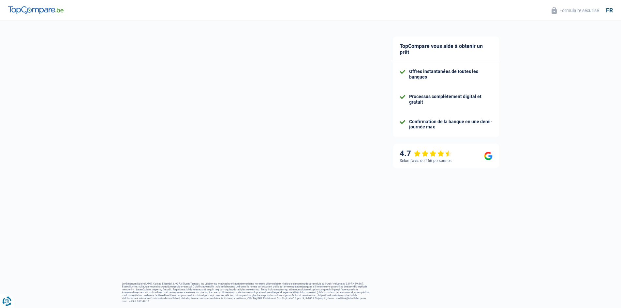
select select "mutualityIndemnity"
select select "mealVouchers"
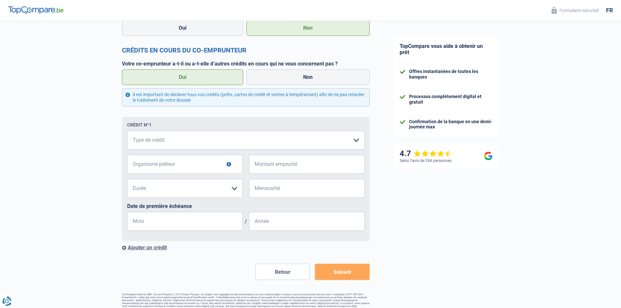
scroll to position [1064, 0]
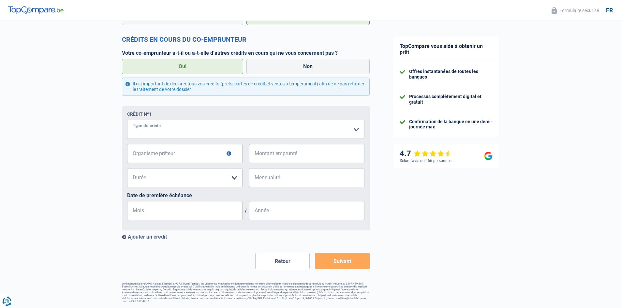
click at [173, 134] on select "Carte ou ouverture de crédit Prêt hypothécaire Vente à tempérament Prêt à tempé…" at bounding box center [245, 129] width 237 height 19
select select "carLoan"
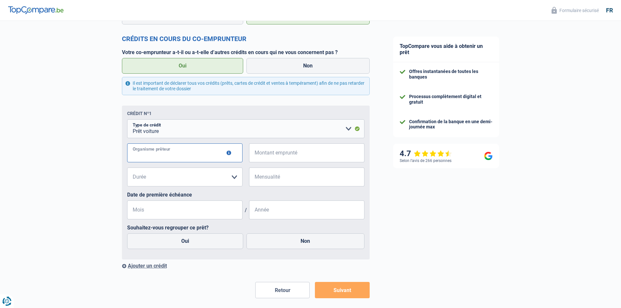
click at [185, 152] on input "Organisme prêteur" at bounding box center [184, 152] width 115 height 19
type input "b post banque"
click at [289, 152] on input "Montant emprunté" at bounding box center [310, 152] width 107 height 19
type input "23.000"
click at [234, 180] on select "12 mois 18 mois 24 mois 30 mois 36 mois 42 mois 48 mois 60 mois 72 mois 84 mois…" at bounding box center [184, 177] width 115 height 19
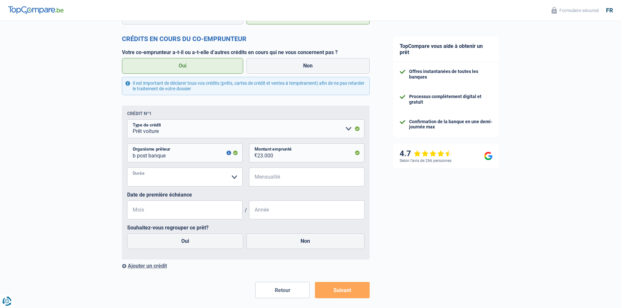
select select "84"
click at [127, 169] on select "12 mois 18 mois 24 mois 30 mois 36 mois 42 mois 48 mois 60 mois 72 mois 84 mois…" at bounding box center [184, 177] width 115 height 19
click at [280, 175] on input "Mensualité" at bounding box center [310, 177] width 107 height 19
type input "295"
click at [208, 213] on input "Mois" at bounding box center [184, 209] width 115 height 19
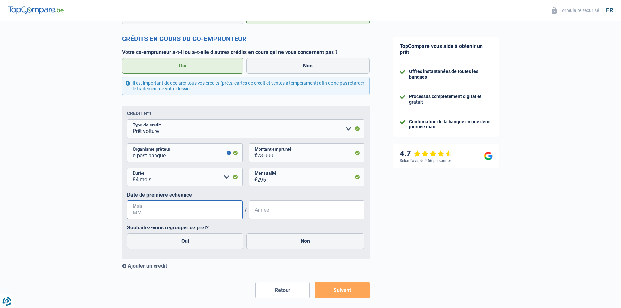
click at [198, 213] on input "Mois" at bounding box center [184, 209] width 115 height 19
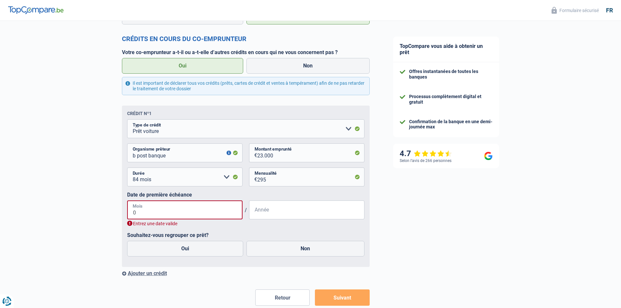
type input "08"
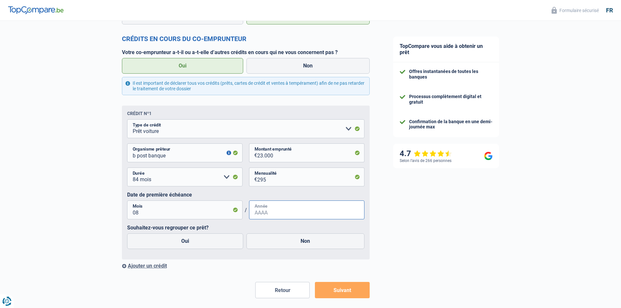
click at [256, 213] on input "Année" at bounding box center [306, 209] width 115 height 19
type input "2020"
click at [270, 240] on label "Non" at bounding box center [305, 241] width 118 height 16
click at [270, 240] on input "Non" at bounding box center [305, 241] width 118 height 16
radio input "true"
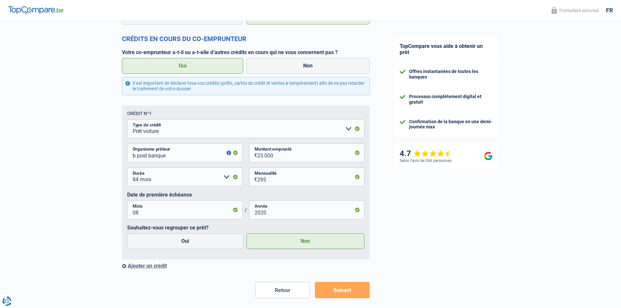
click at [158, 266] on div "Ajouter un crédit" at bounding box center [246, 266] width 248 height 6
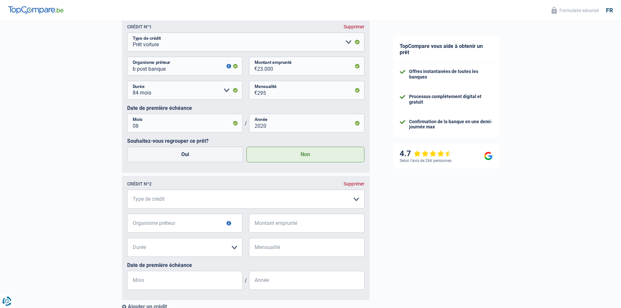
scroll to position [1195, 0]
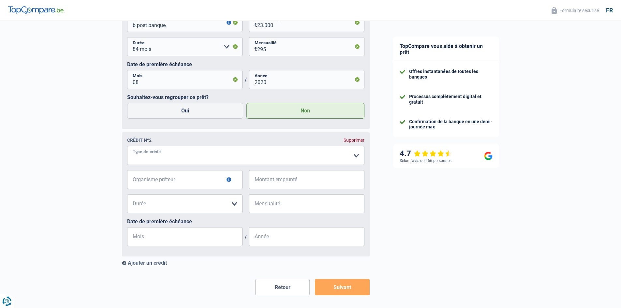
click at [235, 156] on select "Carte ou ouverture de crédit Prêt hypothécaire Vente à tempérament Prêt à tempé…" at bounding box center [245, 155] width 237 height 19
select select "personalLoan"
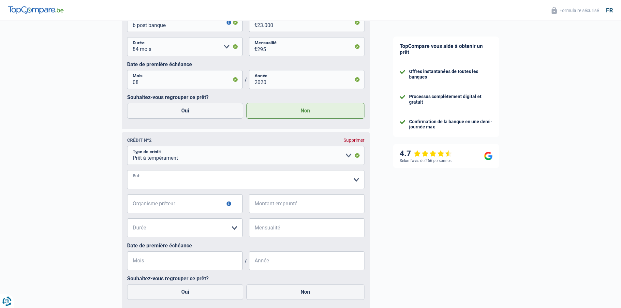
click at [183, 185] on select "Confort maison: meubles, textile, peinture, électroménager, outillage non-profe…" at bounding box center [245, 179] width 237 height 19
select select "other"
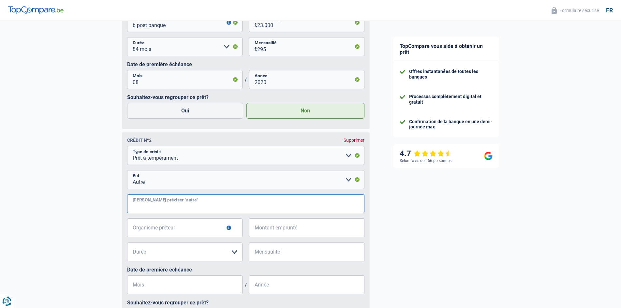
click at [174, 206] on input "Veuillez préciser "autre"" at bounding box center [245, 203] width 237 height 19
click at [159, 209] on input "pret pour s&paration" at bounding box center [245, 203] width 237 height 19
click at [195, 208] on input "pret pour séparation" at bounding box center [245, 203] width 237 height 19
type input "pret pour séparation, paiement frais maison"
click at [192, 226] on input "Organisme prêteur" at bounding box center [184, 227] width 115 height 19
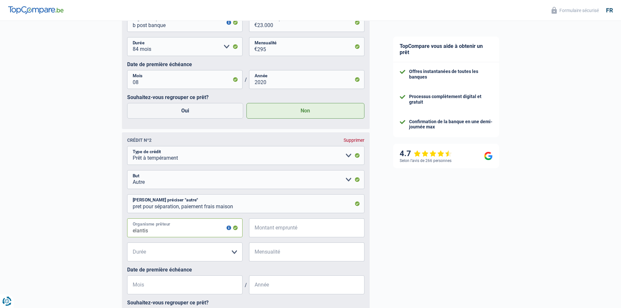
type input "elantis"
click at [278, 209] on input "pret pour séparation, paiement frais maison" at bounding box center [245, 203] width 237 height 19
click at [218, 208] on input "pret pour séparation, paiement frais maison" at bounding box center [245, 203] width 237 height 19
drag, startPoint x: 218, startPoint y: 208, endPoint x: 235, endPoint y: 207, distance: 16.3
click at [235, 207] on input "pret pour séparation, paiement frais cmaisonloture" at bounding box center [245, 203] width 237 height 19
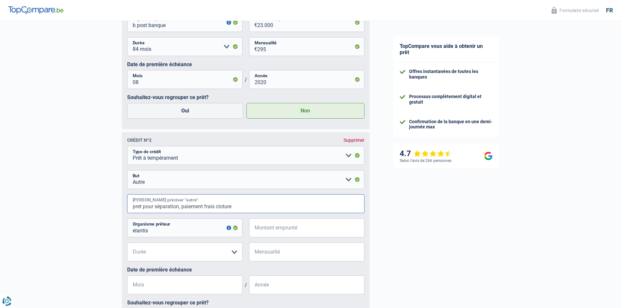
click at [243, 209] on input "pret pour séparation, paiement frais cloture" at bounding box center [245, 203] width 237 height 19
paste input "maison"
type input "pret pour séparation, paiement frais cloture maison"
click at [264, 232] on input "Montant emprunté" at bounding box center [310, 227] width 107 height 19
type input "11.000"
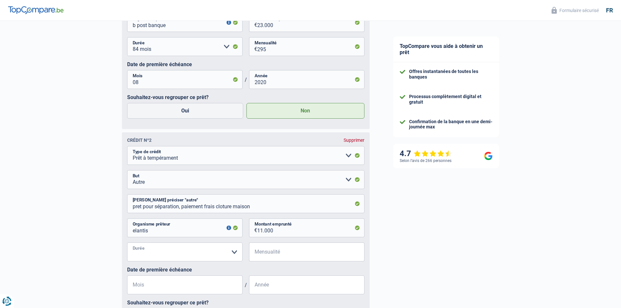
click at [193, 255] on select "12 mois 18 mois 24 mois 30 mois 36 mois 42 mois 48 mois 60 mois Veuillez sélect…" at bounding box center [184, 251] width 115 height 19
select select "60"
click at [127, 244] on select "12 mois 18 mois 24 mois 30 mois 36 mois 42 mois 48 mois 60 mois Veuillez sélect…" at bounding box center [184, 251] width 115 height 19
click at [276, 255] on input "Mensualité" at bounding box center [310, 251] width 107 height 19
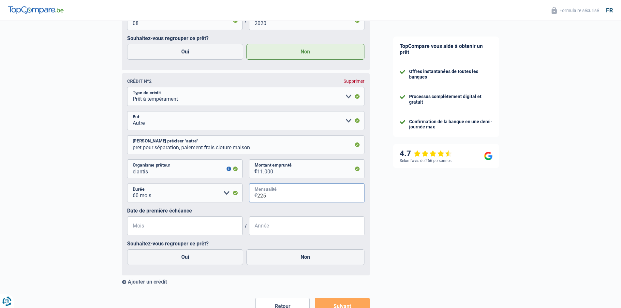
scroll to position [1260, 0]
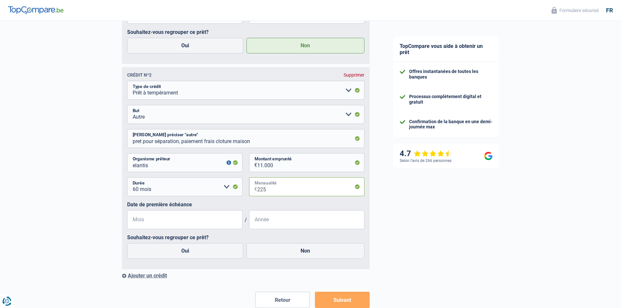
type input "225"
click at [198, 224] on input "Mois" at bounding box center [184, 219] width 115 height 19
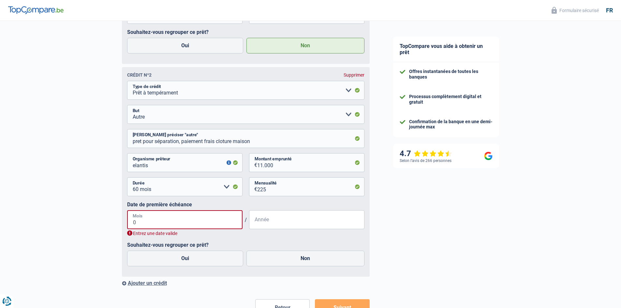
type input "06"
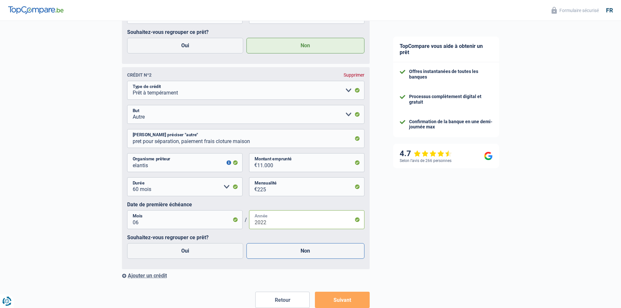
type input "2022"
click at [279, 252] on label "Non" at bounding box center [305, 251] width 118 height 16
click at [279, 252] on input "Non" at bounding box center [305, 251] width 118 height 16
radio input "true"
click at [157, 277] on div "Ajouter un crédit" at bounding box center [246, 275] width 248 height 6
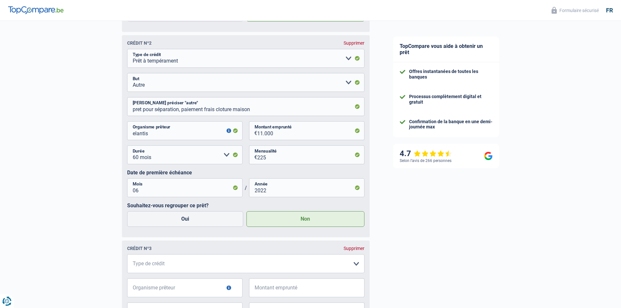
scroll to position [1358, 0]
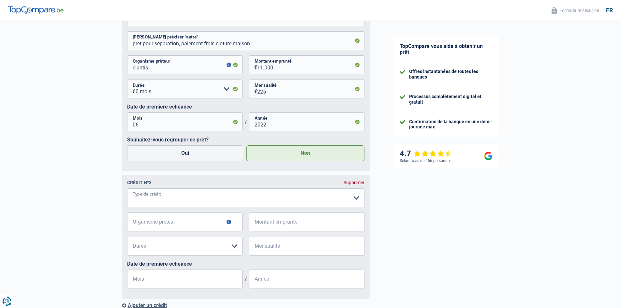
click at [179, 203] on select "Carte ou ouverture de crédit Prêt hypothécaire Vente à tempérament Prêt à tempé…" at bounding box center [245, 197] width 237 height 19
select select "creditConsolidation"
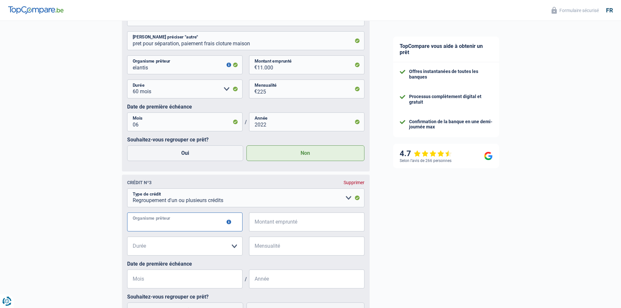
click at [169, 228] on input "Organisme prêteur" at bounding box center [184, 222] width 115 height 19
type input "elantis"
click at [313, 225] on input "Montant emprunté" at bounding box center [310, 222] width 107 height 19
type input "10.000"
click at [209, 250] on select "12 mois 18 mois 24 mois 30 mois 36 mois 42 mois 48 mois Veuillez sélectionner u…" at bounding box center [184, 246] width 115 height 19
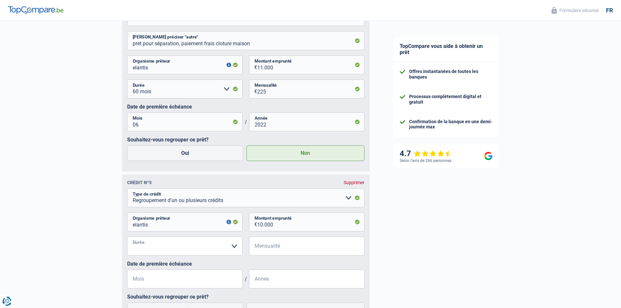
select select "48"
click at [127, 239] on select "12 mois 18 mois 24 mois 30 mois 36 mois 42 mois 48 mois Veuillez sélectionner u…" at bounding box center [184, 246] width 115 height 19
click at [277, 251] on input "Mensualité" at bounding box center [310, 246] width 107 height 19
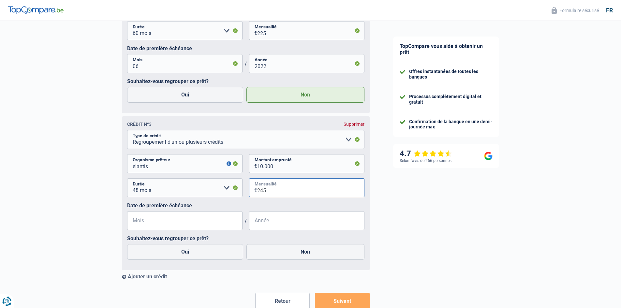
scroll to position [1423, 0]
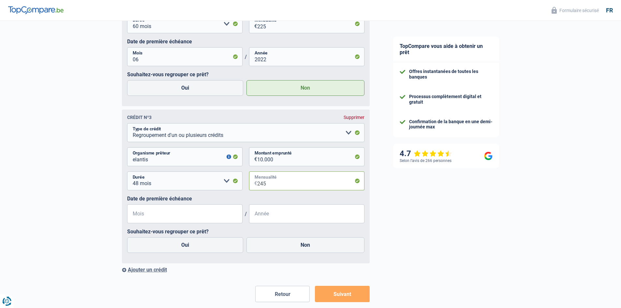
type input "245"
click at [140, 213] on input "Mois" at bounding box center [184, 213] width 115 height 19
type input "05"
type input "2024"
click at [284, 247] on label "Non" at bounding box center [305, 245] width 118 height 16
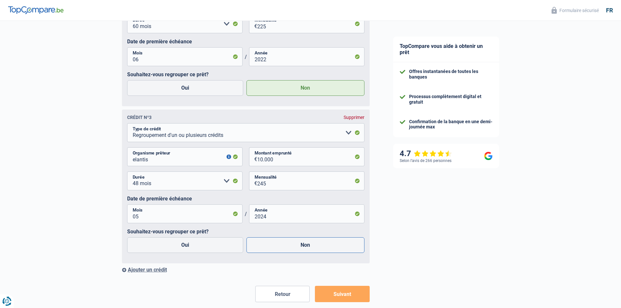
click at [284, 247] on input "Non" at bounding box center [305, 245] width 118 height 16
radio input "true"
click at [201, 136] on select "Carte ou ouverture de crédit Prêt hypothécaire Vente à tempérament Prêt à tempé…" at bounding box center [245, 132] width 237 height 19
click at [127, 125] on select "Carte ou ouverture de crédit Prêt hypothécaire Vente à tempérament Prêt à tempé…" at bounding box center [245, 132] width 237 height 19
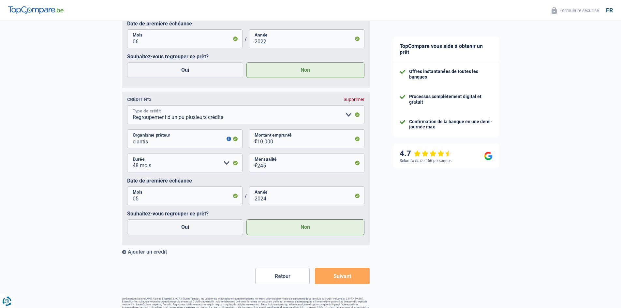
scroll to position [1456, 0]
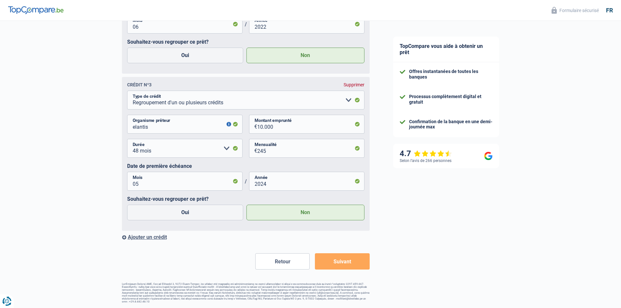
click at [341, 262] on button "Suivant" at bounding box center [342, 261] width 54 height 16
click at [273, 216] on label "Non" at bounding box center [305, 213] width 118 height 16
click at [273, 216] on input "Non" at bounding box center [305, 213] width 118 height 16
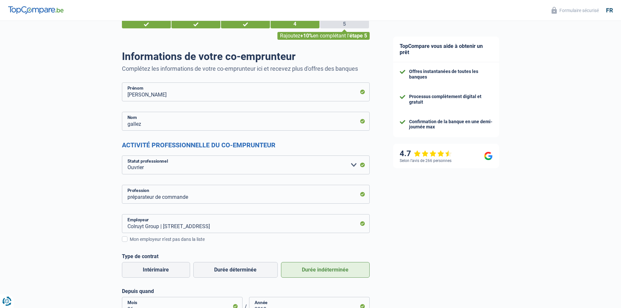
scroll to position [0, 0]
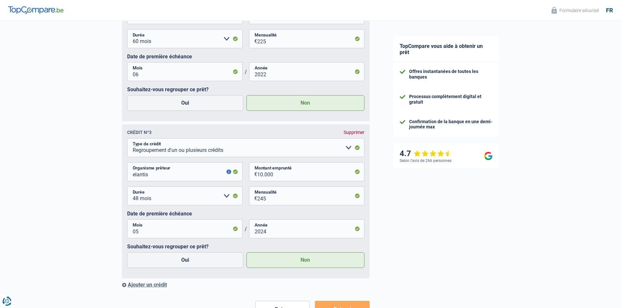
scroll to position [1457, 0]
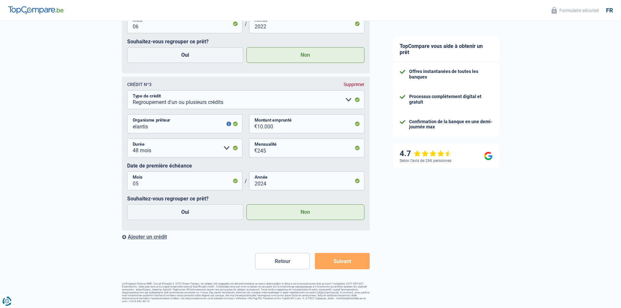
click at [344, 265] on button "Suivant" at bounding box center [342, 261] width 54 height 16
click at [164, 210] on label "Oui" at bounding box center [185, 212] width 116 height 16
click at [164, 210] on input "Oui" at bounding box center [185, 212] width 116 height 16
radio input "true"
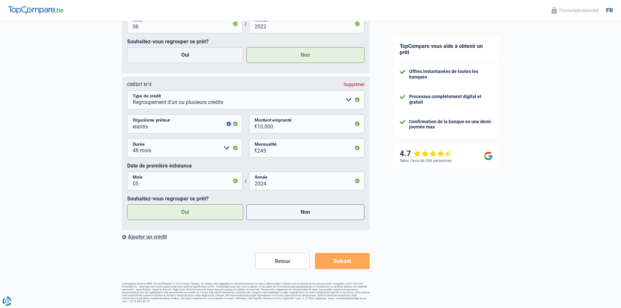
click at [270, 213] on label "Non" at bounding box center [305, 212] width 118 height 16
click at [270, 213] on input "Non" at bounding box center [305, 212] width 118 height 16
radio input "true"
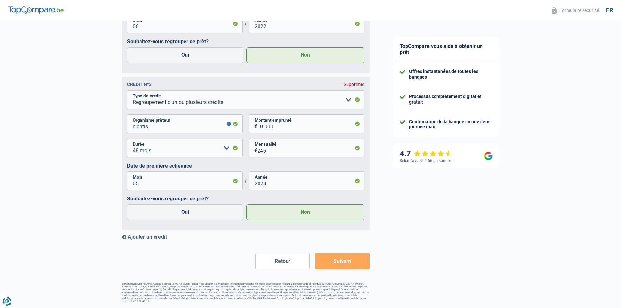
click at [280, 216] on label "Non" at bounding box center [305, 212] width 118 height 16
click at [280, 216] on input "Non" at bounding box center [305, 212] width 118 height 16
click at [210, 215] on label "Oui" at bounding box center [185, 212] width 116 height 16
click at [210, 215] on input "Oui" at bounding box center [185, 212] width 116 height 16
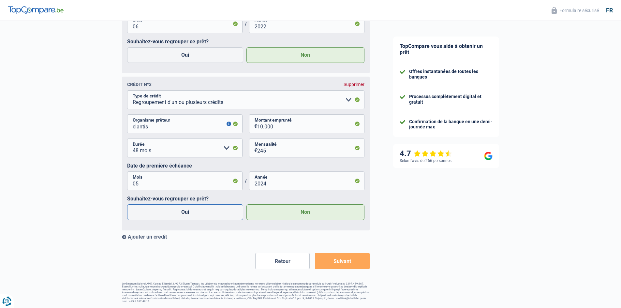
radio input "true"
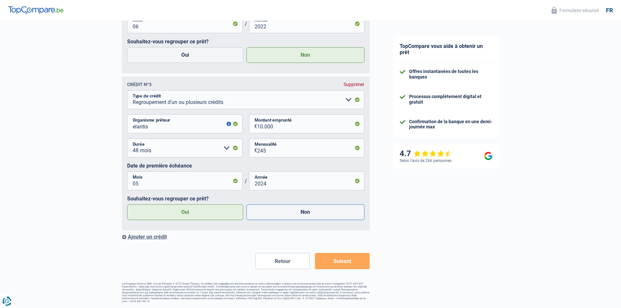
click at [262, 218] on label "Non" at bounding box center [305, 212] width 118 height 16
click at [262, 218] on input "Non" at bounding box center [305, 212] width 118 height 16
radio input "true"
radio input "false"
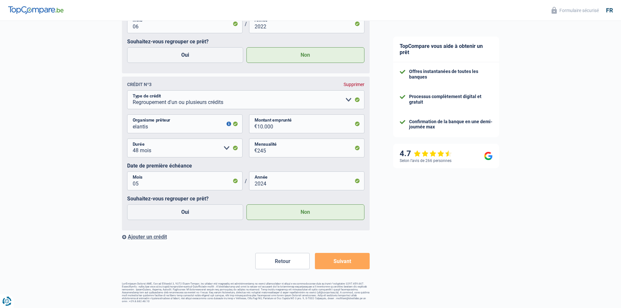
click at [330, 263] on button "Suivant" at bounding box center [342, 261] width 54 height 16
click at [331, 261] on button "Suivant" at bounding box center [342, 261] width 54 height 16
click at [265, 263] on button "Retour" at bounding box center [282, 261] width 54 height 16
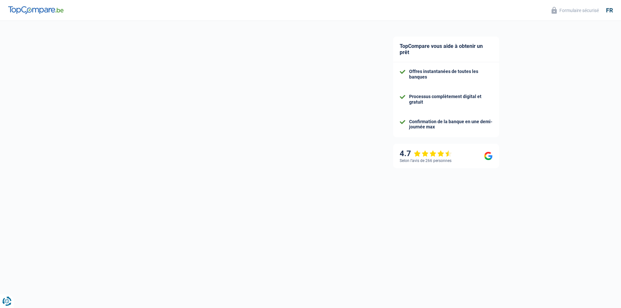
select select "familyAllowances"
select select "netSalary"
select select "mealVouchers"
select select "cardOrCredit"
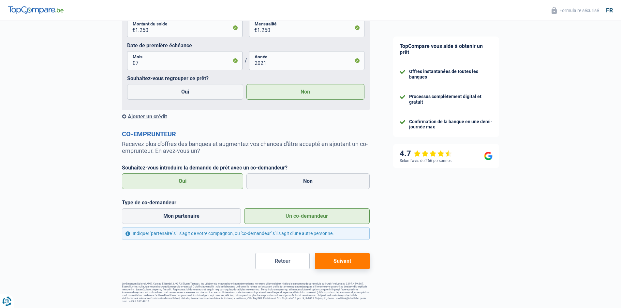
click at [319, 264] on button "Suivant" at bounding box center [342, 261] width 54 height 16
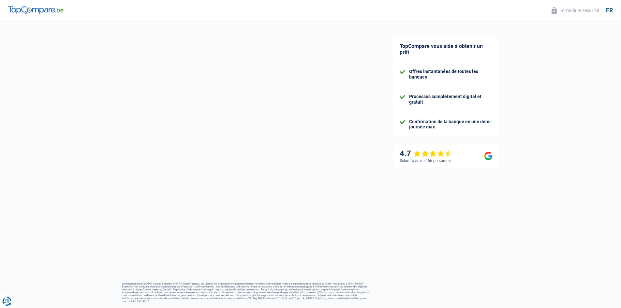
select select "worker"
select select "single"
select select "liveWithParents"
select select "BE"
select select "netSalary"
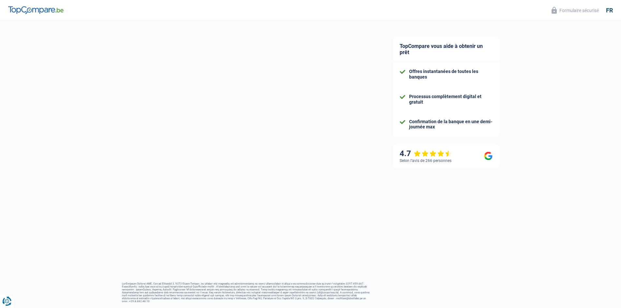
select select "mutualityIndemnity"
select select "mealVouchers"
select select "carLoan"
select select "84"
select select "personalLoan"
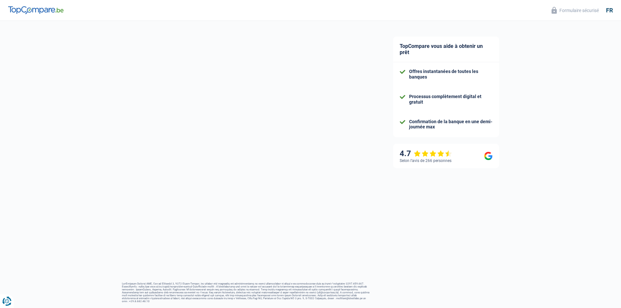
select select "other"
select select "60"
select select "creditConsolidation"
select select "48"
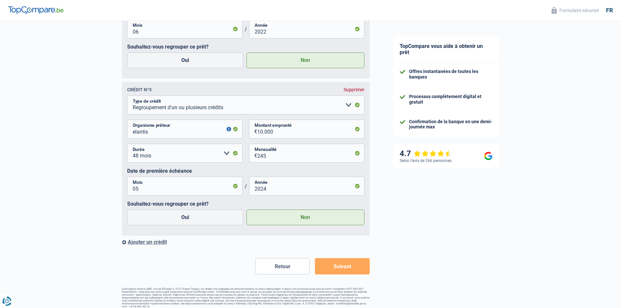
scroll to position [1457, 0]
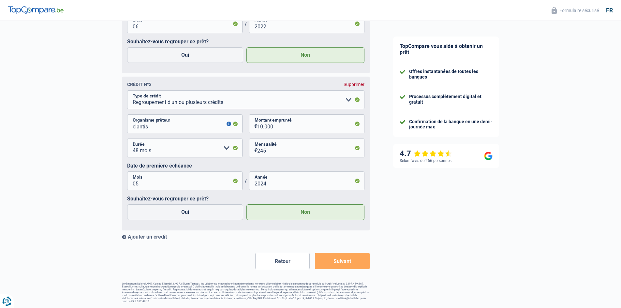
click at [328, 260] on button "Suivant" at bounding box center [342, 261] width 54 height 16
click at [228, 124] on button "button" at bounding box center [229, 124] width 5 height 5
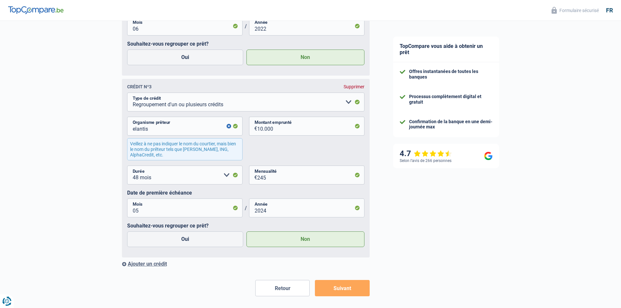
scroll to position [1507, 0]
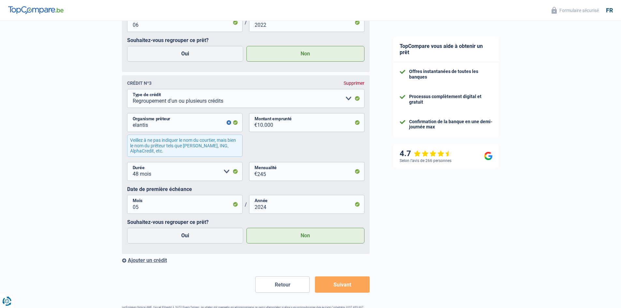
click at [227, 125] on button "button" at bounding box center [229, 122] width 5 height 5
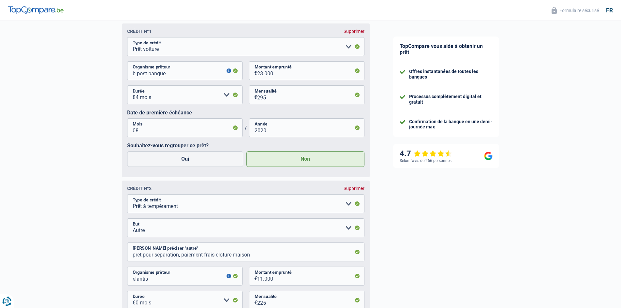
scroll to position [1099, 0]
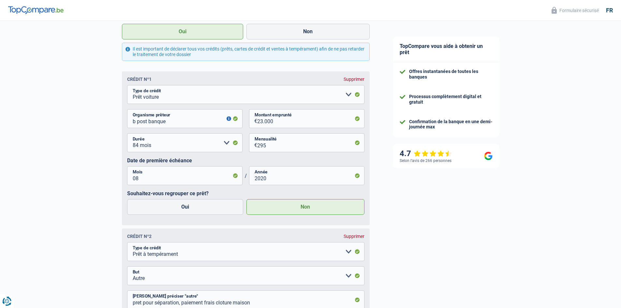
click at [230, 121] on button "button" at bounding box center [229, 118] width 5 height 5
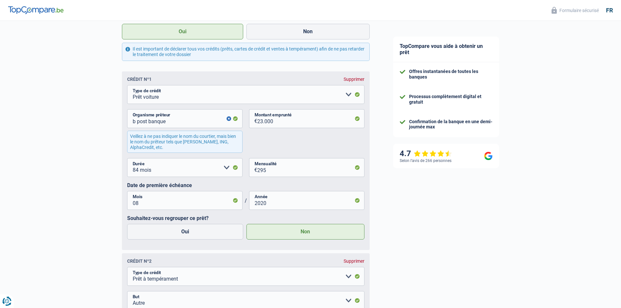
click at [230, 121] on button "button" at bounding box center [229, 118] width 5 height 5
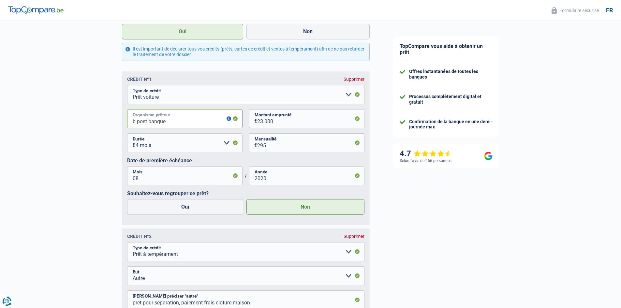
drag, startPoint x: 175, startPoint y: 123, endPoint x: 105, endPoint y: 123, distance: 70.4
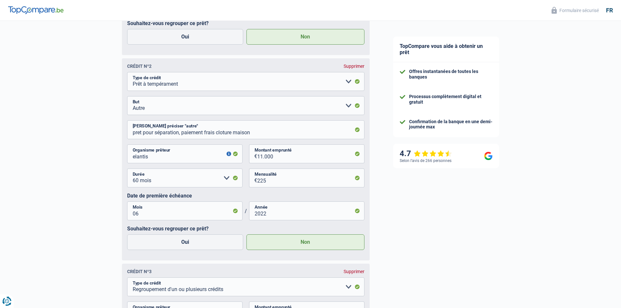
scroll to position [1327, 0]
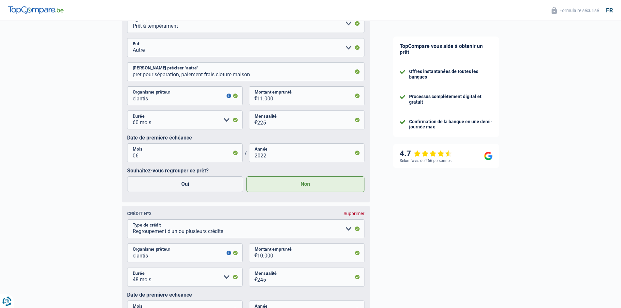
type input "alpha credit"
click at [135, 100] on input "elantis" at bounding box center [184, 95] width 115 height 19
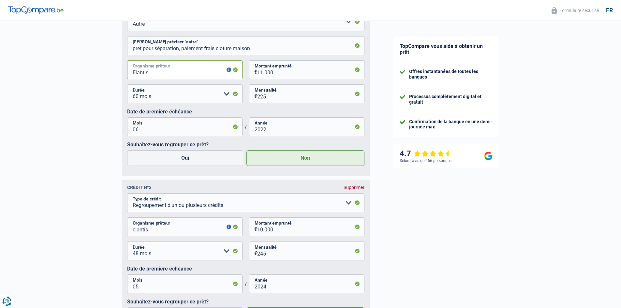
scroll to position [1392, 0]
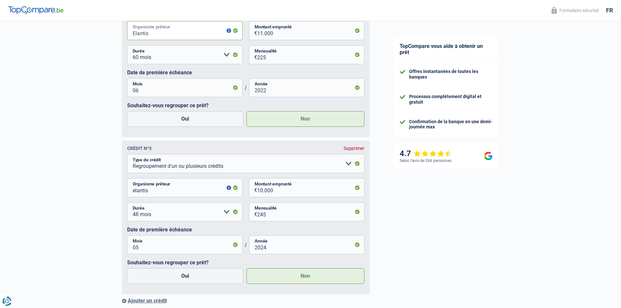
type input "Elantis"
click at [135, 191] on input "elantis" at bounding box center [184, 187] width 115 height 19
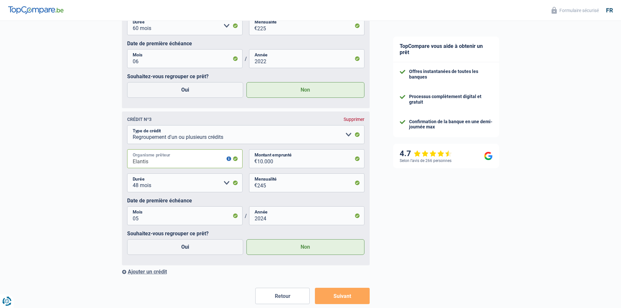
scroll to position [1457, 0]
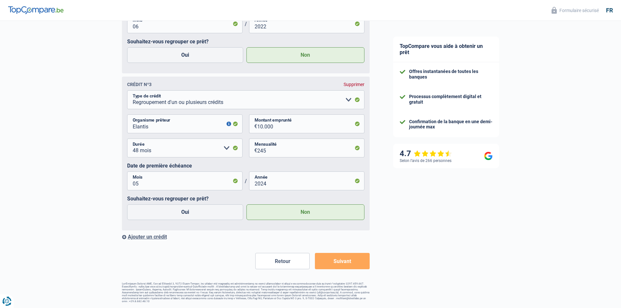
click at [337, 261] on button "Suivant" at bounding box center [342, 261] width 54 height 16
drag, startPoint x: 154, startPoint y: 127, endPoint x: 122, endPoint y: 127, distance: 32.3
click at [122, 127] on div "Crédit nº3 Supprimer Carte ou ouverture de crédit Prêt hypothécaire Vente à tem…" at bounding box center [246, 154] width 248 height 154
type input "astuce credit"
click at [331, 268] on button "Suivant" at bounding box center [342, 261] width 54 height 16
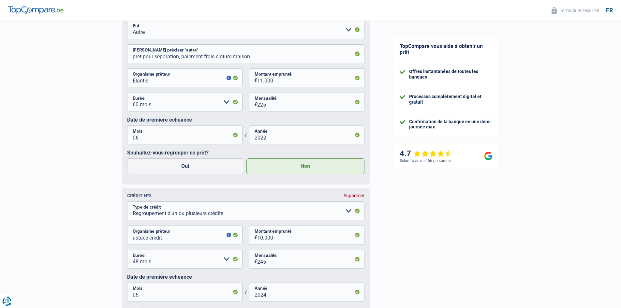
scroll to position [1359, 0]
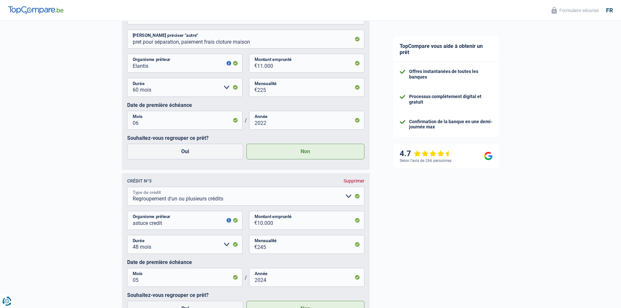
click at [201, 199] on select "Carte ou ouverture de crédit Prêt hypothécaire Vente à tempérament Prêt à tempé…" at bounding box center [245, 196] width 237 height 19
select select "personalLoan"
select select
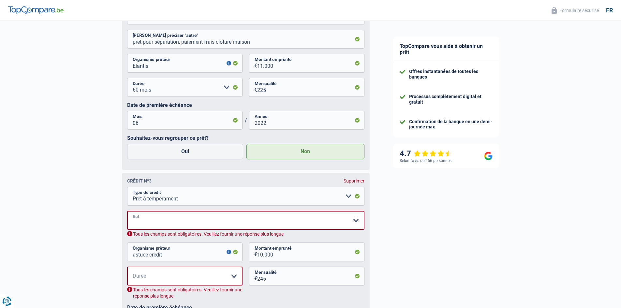
click at [184, 221] on select "Confort maison: meubles, textile, peinture, électroménager, outillage non-profe…" at bounding box center [245, 220] width 237 height 19
select select "loanRepayment"
click at [127, 213] on select "Confort maison: meubles, textile, peinture, électroménager, outillage non-profe…" at bounding box center [245, 220] width 237 height 19
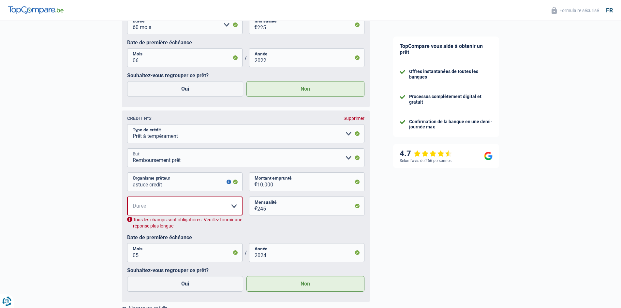
scroll to position [1425, 0]
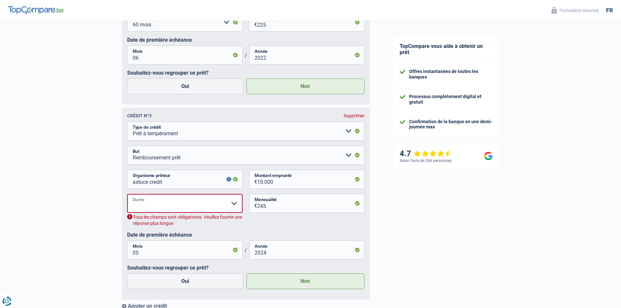
click at [180, 209] on select "12 mois 18 mois 24 mois 30 mois 36 mois 42 mois 48 mois Veuillez sélectionner u…" at bounding box center [184, 203] width 115 height 19
select select "48"
click at [127, 196] on select "12 mois 18 mois 24 mois 30 mois 36 mois 42 mois 48 mois Veuillez sélectionner u…" at bounding box center [184, 203] width 115 height 19
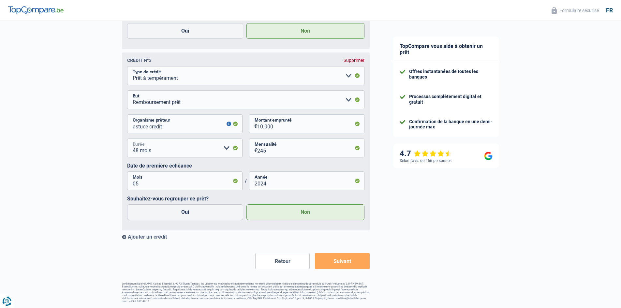
scroll to position [1481, 0]
drag, startPoint x: 169, startPoint y: 129, endPoint x: 113, endPoint y: 127, distance: 55.4
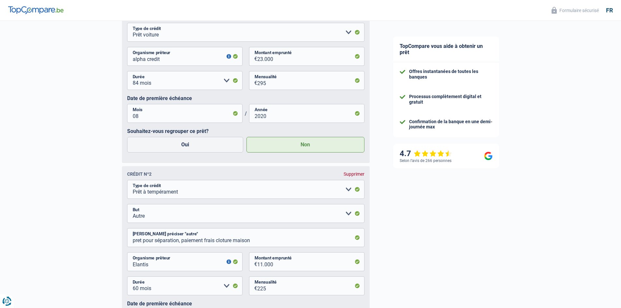
scroll to position [1123, 0]
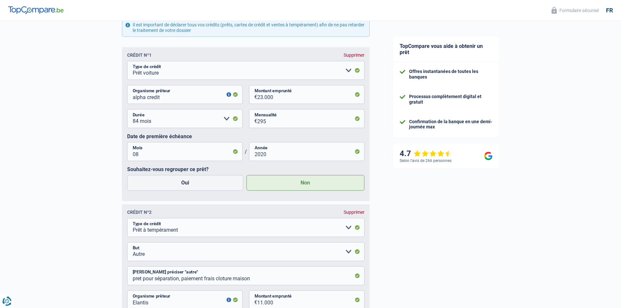
type input "alpha credit"
click at [161, 100] on input "alpha credit" at bounding box center [184, 94] width 115 height 19
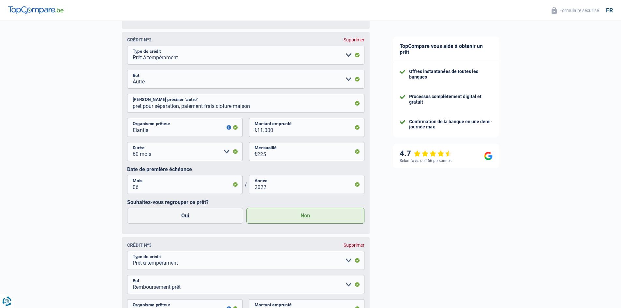
scroll to position [1318, 0]
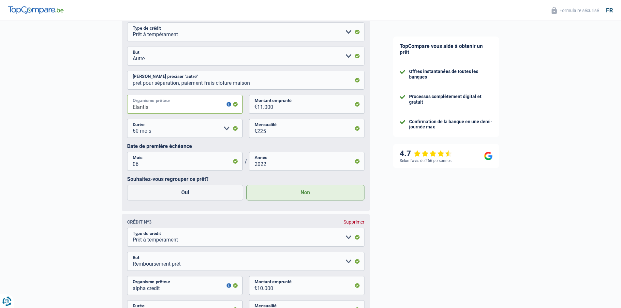
drag, startPoint x: 155, startPoint y: 109, endPoint x: 120, endPoint y: 109, distance: 35.2
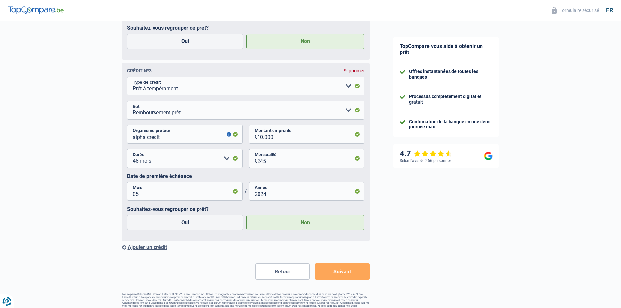
scroll to position [1481, 0]
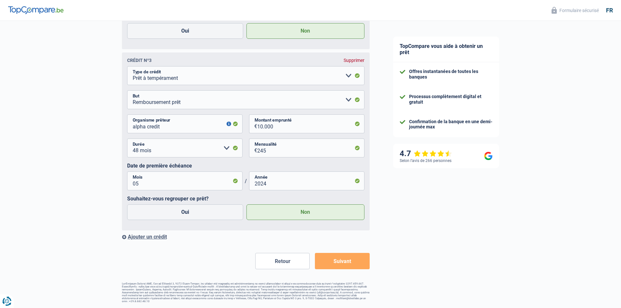
type input "alpha credit"
click at [197, 192] on fieldset "Carte ou ouverture de crédit Prêt hypothécaire Vente à tempérament Prêt à tempé…" at bounding box center [245, 145] width 237 height 159
click at [201, 215] on label "Oui" at bounding box center [185, 212] width 116 height 16
click at [201, 215] on input "Oui" at bounding box center [185, 212] width 116 height 16
radio input "true"
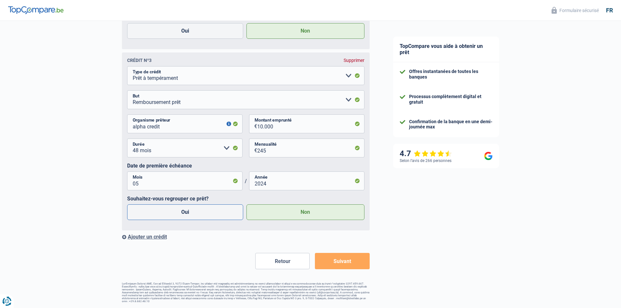
radio input "false"
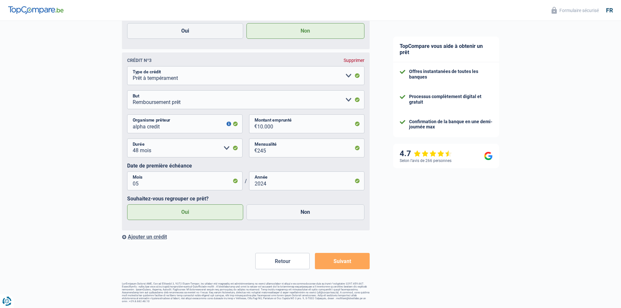
click at [334, 267] on button "Suivant" at bounding box center [342, 261] width 54 height 16
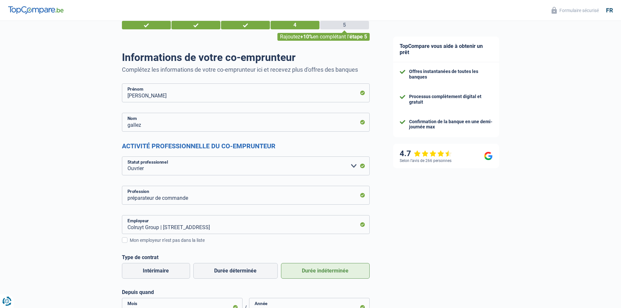
scroll to position [0, 0]
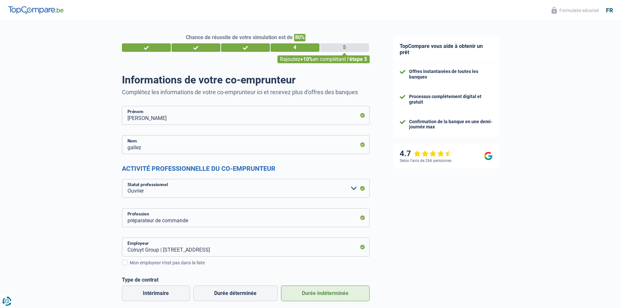
click at [314, 60] on div "Rajoutez +10% en complétant l' étape 5" at bounding box center [323, 59] width 92 height 8
click at [179, 116] on input "gilles" at bounding box center [246, 115] width 248 height 19
click at [222, 139] on input "gallez" at bounding box center [246, 144] width 248 height 19
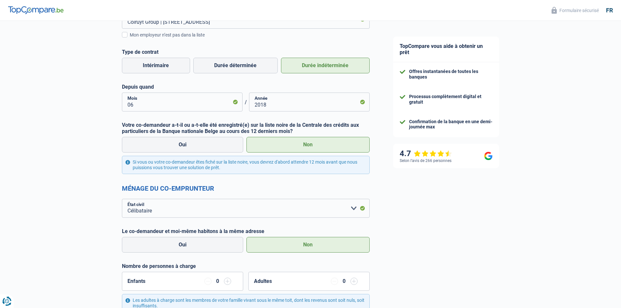
scroll to position [228, 0]
click at [268, 104] on input "2018" at bounding box center [309, 101] width 121 height 19
click at [250, 212] on select "Célibataire Marié(e) Cohabitant(e) légal(e) Divorcé(e) Veuf(ve) Séparé (de fait…" at bounding box center [246, 207] width 248 height 19
click at [196, 242] on label "Oui" at bounding box center [183, 245] width 122 height 16
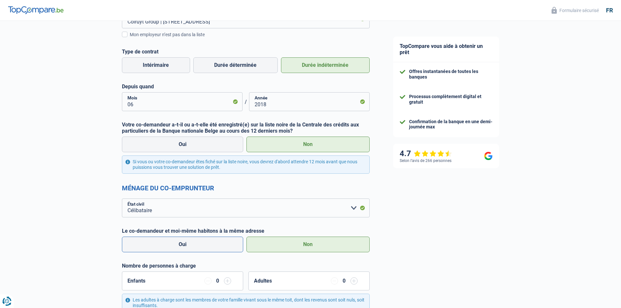
click at [196, 242] on input "Oui" at bounding box center [183, 245] width 122 height 16
radio input "true"
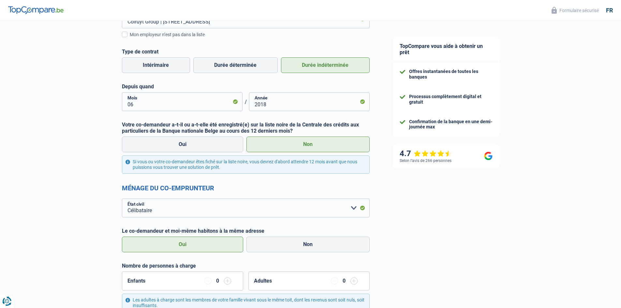
radio input "false"
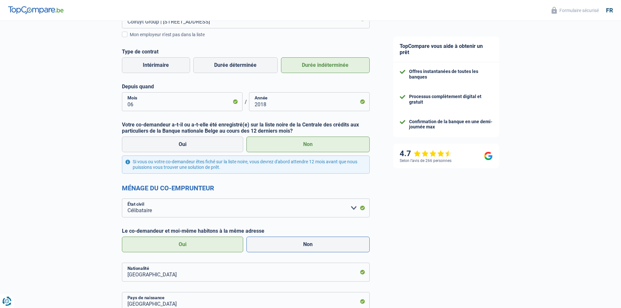
click at [259, 250] on label "Non" at bounding box center [307, 245] width 123 height 16
click at [259, 250] on input "Non" at bounding box center [307, 245] width 123 height 16
radio input "true"
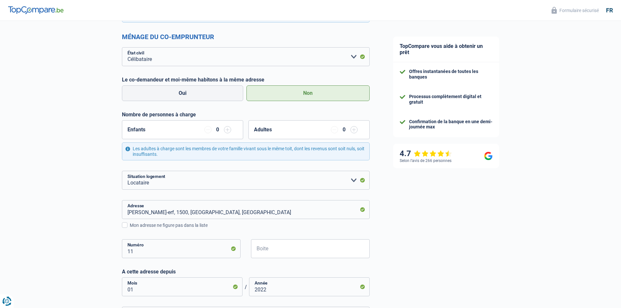
scroll to position [391, 0]
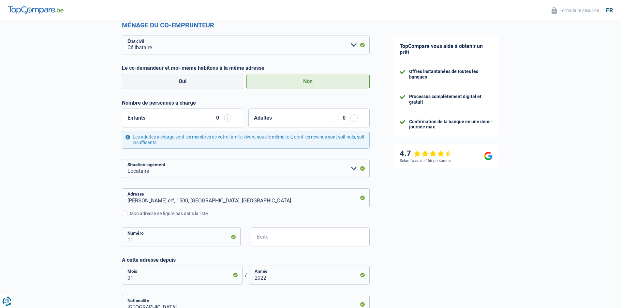
click at [312, 79] on label "Non" at bounding box center [307, 82] width 123 height 16
click at [312, 79] on input "Non" at bounding box center [307, 82] width 123 height 16
click at [183, 166] on select "Locataire Propriétaire avec prêt hypothécaire Propriétaire sans prêt hypothécai…" at bounding box center [246, 168] width 248 height 19
select select "liveWithParents"
click at [122, 159] on select "Locataire Propriétaire avec prêt hypothécaire Propriétaire sans prêt hypothécai…" at bounding box center [246, 168] width 248 height 19
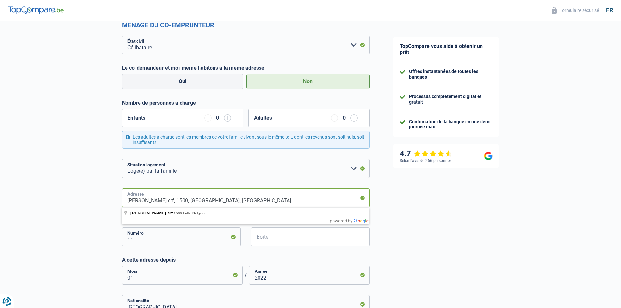
drag, startPoint x: 224, startPoint y: 202, endPoint x: 95, endPoint y: 200, distance: 128.8
click at [95, 200] on div "Chance de réussite de votre simulation est de 80% 1 2 3 4 5 Rajoutez +10% en co…" at bounding box center [190, 206] width 381 height 1158
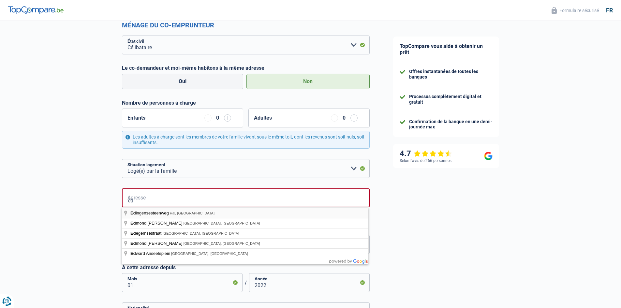
type input "Edingensesteenweg, Hal, Belgique"
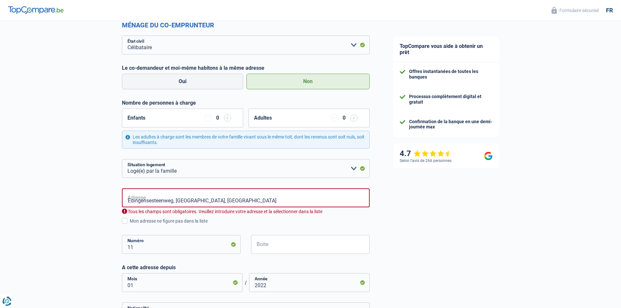
select select "BE"
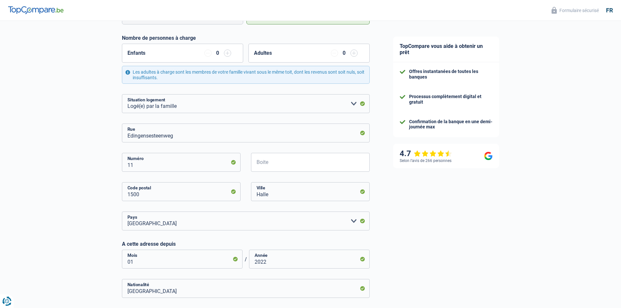
scroll to position [456, 0]
click at [156, 169] on input "11" at bounding box center [181, 162] width 119 height 19
type input "1"
type input "772"
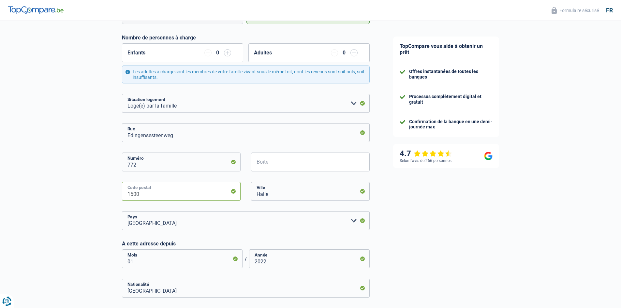
click at [197, 195] on input "1500" at bounding box center [181, 191] width 119 height 19
type input "1502"
click at [286, 194] on input "Halle" at bounding box center [310, 191] width 119 height 19
click at [259, 194] on input "Hlembeek" at bounding box center [310, 191] width 119 height 19
click at [286, 204] on div "lembeek Ville" at bounding box center [310, 196] width 129 height 29
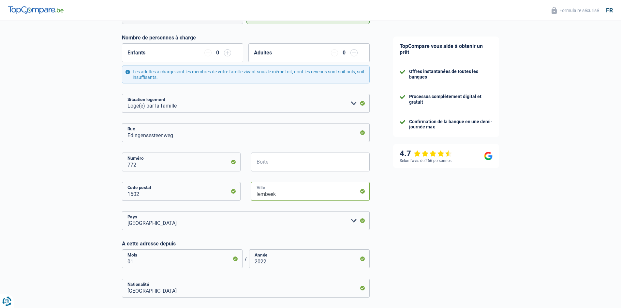
click at [285, 192] on input "lembeek" at bounding box center [310, 191] width 119 height 19
click at [285, 193] on input "lembeek" at bounding box center [310, 191] width 119 height 19
type input "l"
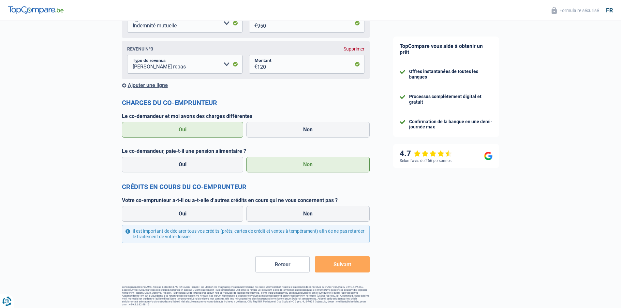
scroll to position [920, 0]
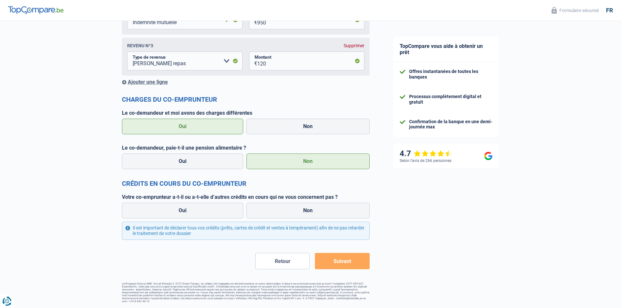
type input "halle"
click at [327, 260] on button "Suivant" at bounding box center [342, 261] width 54 height 16
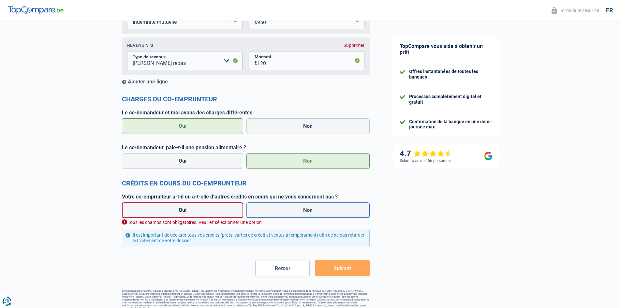
click at [281, 213] on label "Non" at bounding box center [307, 210] width 123 height 16
click at [281, 213] on input "Non" at bounding box center [307, 210] width 123 height 16
radio input "true"
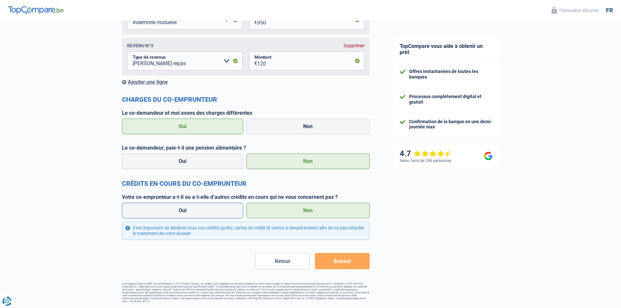
click at [221, 209] on label "Oui" at bounding box center [183, 211] width 122 height 16
click at [221, 209] on input "Oui" at bounding box center [183, 211] width 122 height 16
radio input "true"
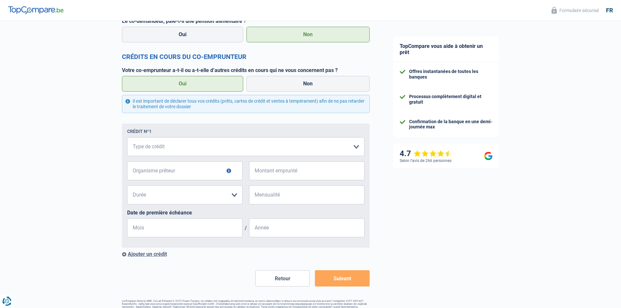
scroll to position [1064, 0]
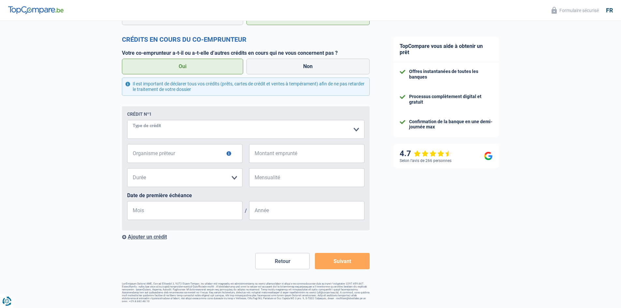
click at [152, 127] on select "Carte ou ouverture de crédit Prêt hypothécaire Vente à tempérament Prêt à tempé…" at bounding box center [245, 129] width 237 height 19
select select "carLoan"
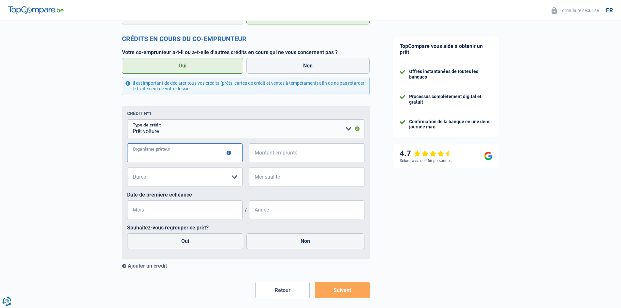
click at [155, 158] on input "Organisme prêteur" at bounding box center [184, 152] width 115 height 19
type input "alpha credit"
click at [285, 152] on input "Montant emprunté" at bounding box center [310, 152] width 107 height 19
type input "23.000"
click at [207, 182] on select "12 mois 18 mois 24 mois 30 mois 36 mois 42 mois 48 mois 60 mois 72 mois 84 mois…" at bounding box center [184, 177] width 115 height 19
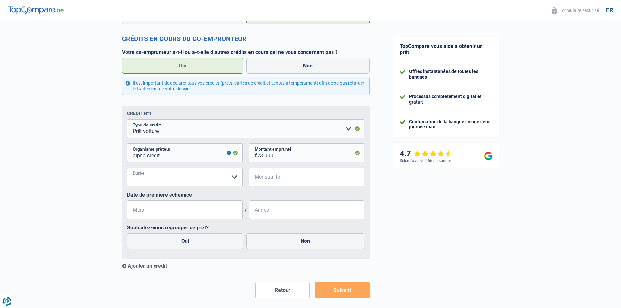
select select "84"
click at [127, 169] on select "12 mois 18 mois 24 mois 30 mois 36 mois 42 mois 48 mois 60 mois 72 mois 84 mois…" at bounding box center [184, 177] width 115 height 19
click at [277, 180] on input "Mensualité" at bounding box center [310, 177] width 107 height 19
type input "295"
click at [180, 212] on input "Mois" at bounding box center [184, 209] width 115 height 19
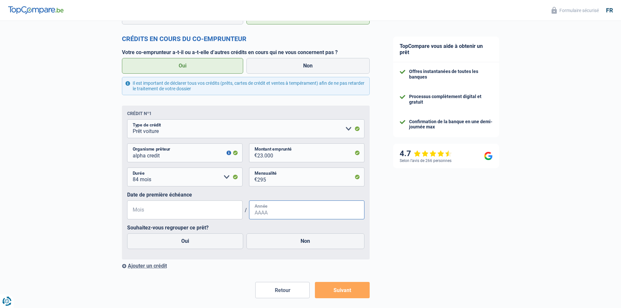
type input "08"
click at [266, 211] on input "Année" at bounding box center [306, 209] width 115 height 19
type input "2020"
click at [271, 244] on label "Non" at bounding box center [305, 241] width 118 height 16
click at [271, 244] on input "Non" at bounding box center [305, 241] width 118 height 16
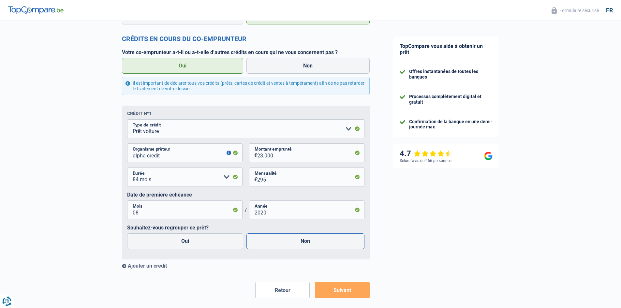
radio input "true"
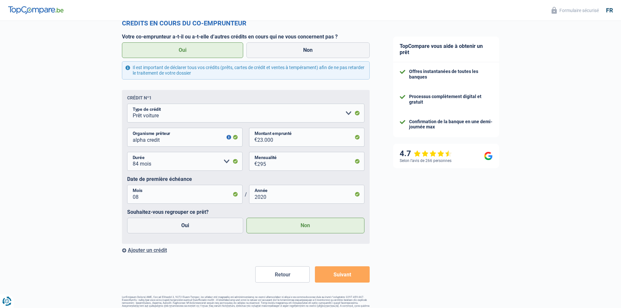
scroll to position [1094, 0]
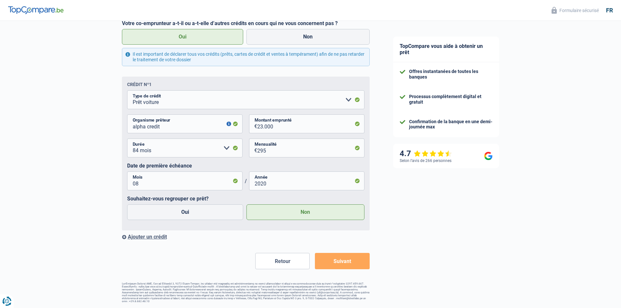
click at [160, 237] on div "Ajouter un crédit" at bounding box center [246, 237] width 248 height 6
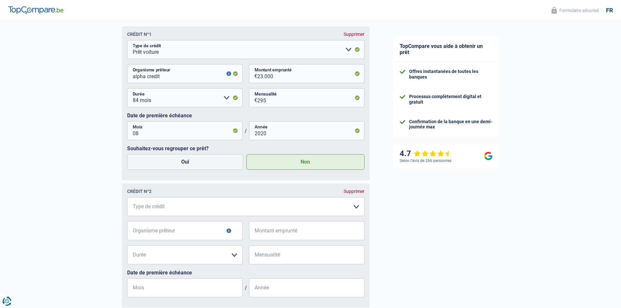
scroll to position [1159, 0]
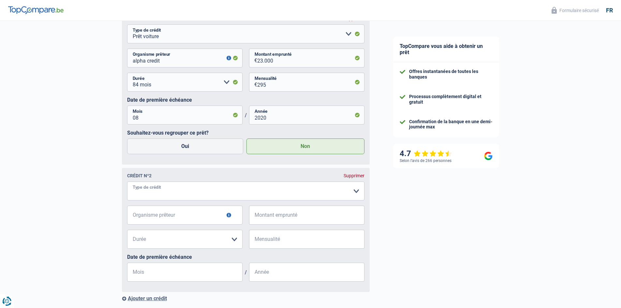
click at [157, 192] on select "Carte ou ouverture de crédit Prêt hypothécaire Vente à tempérament Prêt à tempé…" at bounding box center [245, 191] width 237 height 19
select select "personalLoan"
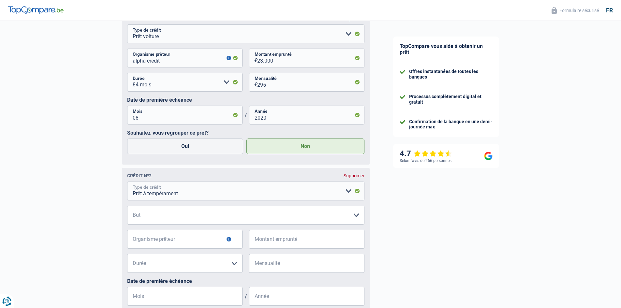
scroll to position [1225, 0]
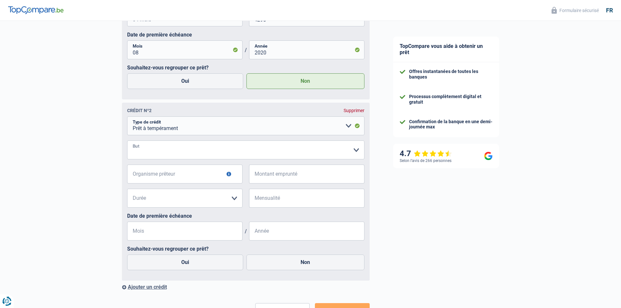
click at [168, 152] on select "Confort maison: meubles, textile, peinture, électroménager, outillage non-profe…" at bounding box center [245, 149] width 237 height 19
select select "familyEvent"
click at [127, 142] on select "Confort maison: meubles, textile, peinture, électroménager, outillage non-profe…" at bounding box center [245, 149] width 237 height 19
click at [162, 177] on input "Organisme prêteur" at bounding box center [184, 174] width 115 height 19
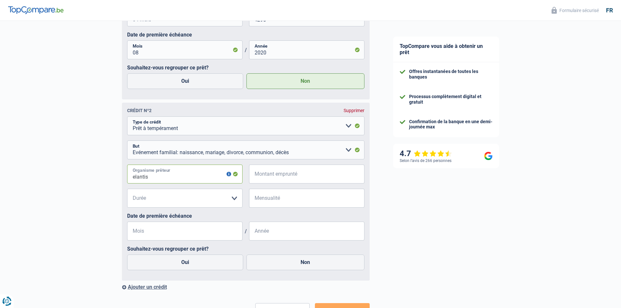
click at [151, 180] on input "elantis" at bounding box center [184, 174] width 115 height 19
type input "elantis"
click at [288, 174] on input "Montant emprunté" at bounding box center [310, 174] width 107 height 19
type input "11.000"
click at [209, 197] on select "12 mois 18 mois 24 mois 30 mois 36 mois 42 mois 48 mois 60 mois Veuillez sélect…" at bounding box center [184, 198] width 115 height 19
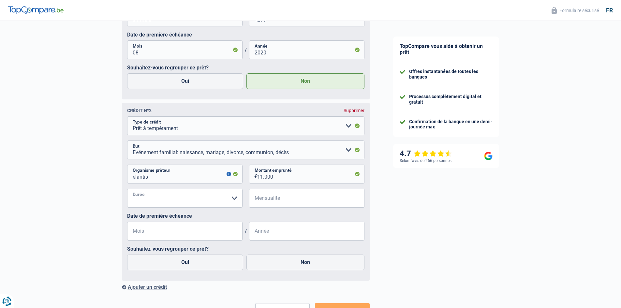
select select "60"
click at [127, 191] on select "12 mois 18 mois 24 mois 30 mois 36 mois 42 mois 48 mois 60 mois Veuillez sélect…" at bounding box center [184, 198] width 115 height 19
click at [271, 194] on input "Mensualité" at bounding box center [310, 198] width 107 height 19
type input "225"
click at [217, 234] on input "Mois" at bounding box center [184, 231] width 115 height 19
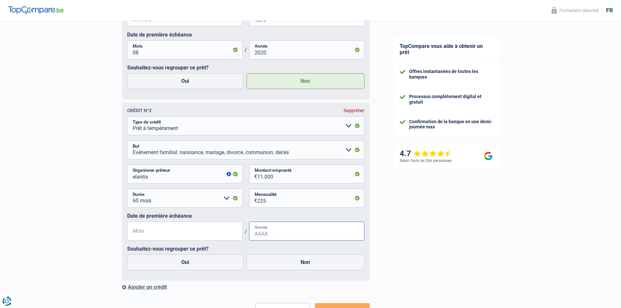
type input "06"
click at [276, 246] on fieldset "Carte ou ouverture de crédit Prêt hypothécaire Vente à tempérament Prêt à tempé…" at bounding box center [245, 195] width 237 height 159
click at [275, 235] on input "Année" at bounding box center [306, 231] width 115 height 19
type input "2022"
click at [261, 265] on label "Non" at bounding box center [305, 263] width 118 height 16
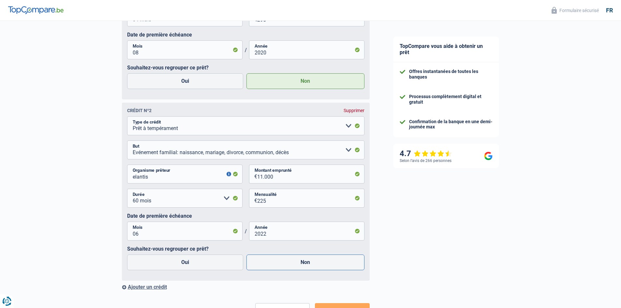
click at [261, 265] on input "Non" at bounding box center [305, 263] width 118 height 16
radio input "true"
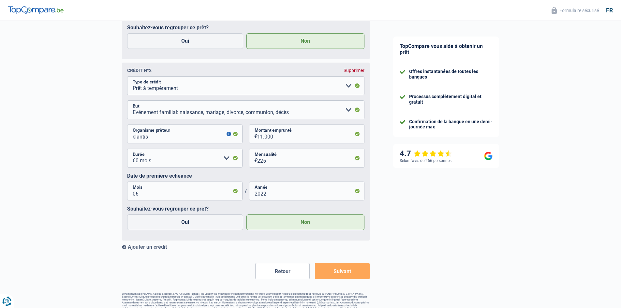
scroll to position [1276, 0]
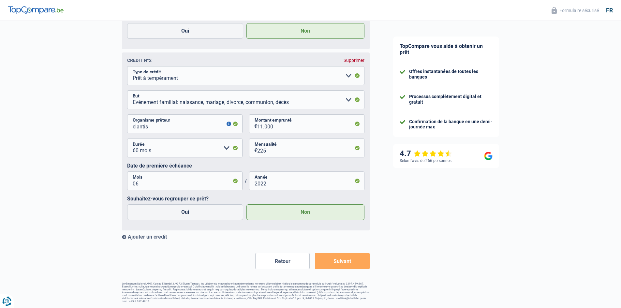
click at [156, 237] on div "Ajouter un crédit" at bounding box center [246, 237] width 248 height 6
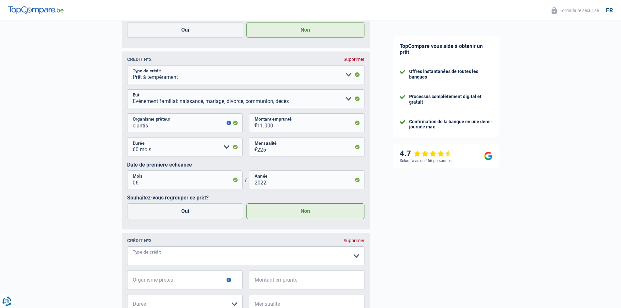
click at [175, 254] on select "Carte ou ouverture de crédit Prêt hypothécaire Vente à tempérament Prêt à tempé…" at bounding box center [245, 255] width 237 height 19
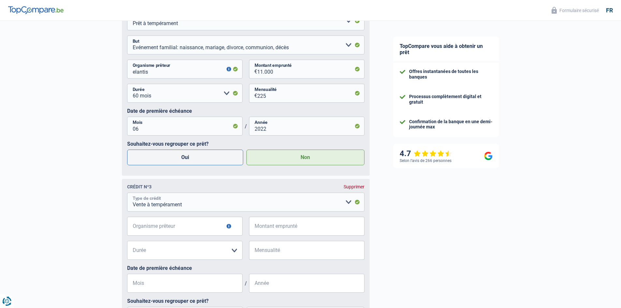
scroll to position [1341, 0]
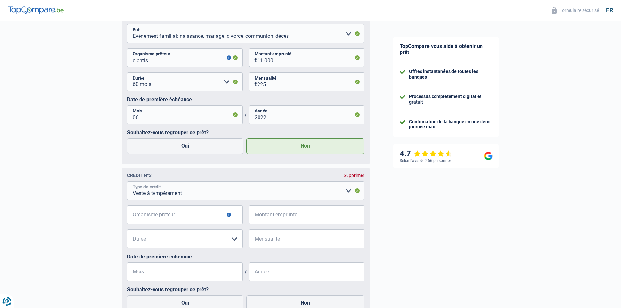
click at [176, 200] on select "Carte ou ouverture de crédit Prêt hypothécaire Vente à tempérament Prêt à tempé…" at bounding box center [245, 190] width 237 height 19
select select "personalLoan"
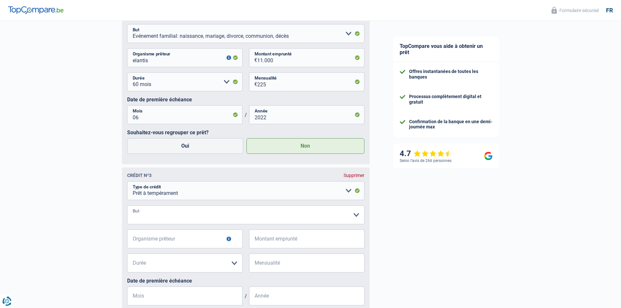
click at [169, 214] on select "Confort maison: meubles, textile, peinture, électroménager, outillage non-profe…" at bounding box center [245, 214] width 237 height 19
select select "loanRepayment"
click at [127, 208] on select "Confort maison: meubles, textile, peinture, électroménager, outillage non-profe…" at bounding box center [245, 214] width 237 height 19
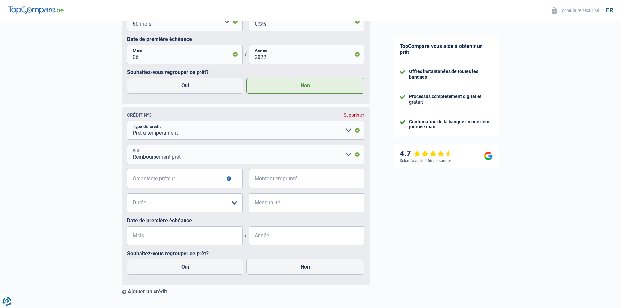
scroll to position [1406, 0]
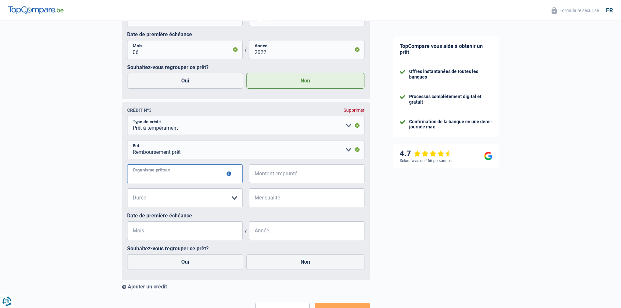
click at [189, 174] on input "Organisme prêteur" at bounding box center [184, 173] width 115 height 19
type input "elantis"
click at [267, 182] on input "Montant emprunté" at bounding box center [310, 173] width 107 height 19
type input "10.000"
click at [196, 198] on select "12 mois 18 mois 24 mois 30 mois 36 mois 42 mois 48 mois Veuillez sélectionner u…" at bounding box center [184, 197] width 115 height 19
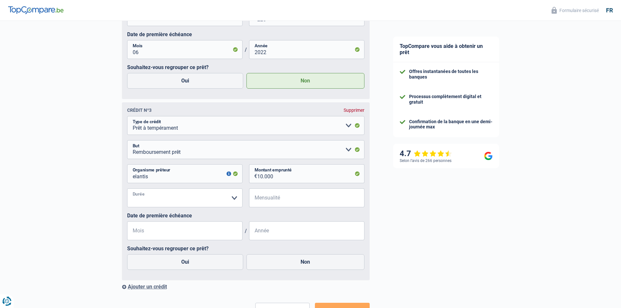
select select "48"
click at [127, 191] on select "12 mois 18 mois 24 mois 30 mois 36 mois 42 mois 48 mois Veuillez sélectionner u…" at bounding box center [184, 197] width 115 height 19
click at [294, 198] on input "Mensualité" at bounding box center [310, 197] width 107 height 19
type input "245"
click at [190, 233] on input "Mois" at bounding box center [184, 230] width 115 height 19
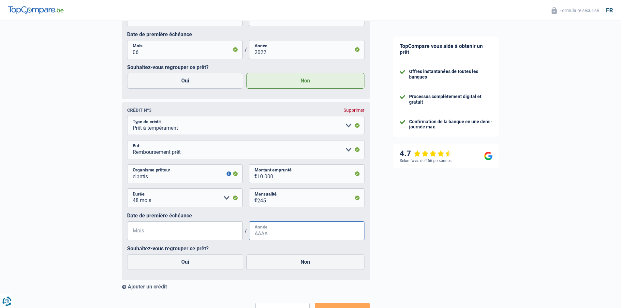
type input "05"
click at [259, 235] on input "Année" at bounding box center [306, 230] width 115 height 19
click at [301, 259] on label "Non" at bounding box center [305, 262] width 118 height 16
click at [301, 259] on input "Non" at bounding box center [305, 262] width 118 height 16
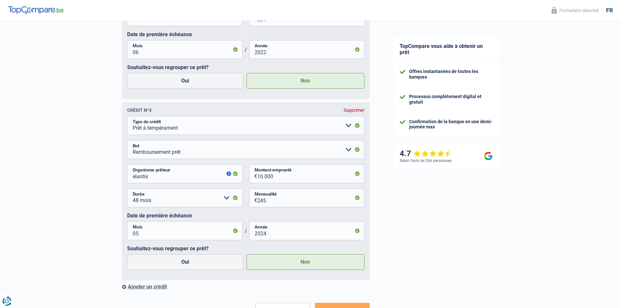
click at [184, 285] on div "Crédit nº1 Supprimer Carte ou ouverture de crédit Prêt hypothécaire Vente à tem…" at bounding box center [246, 27] width 248 height 526
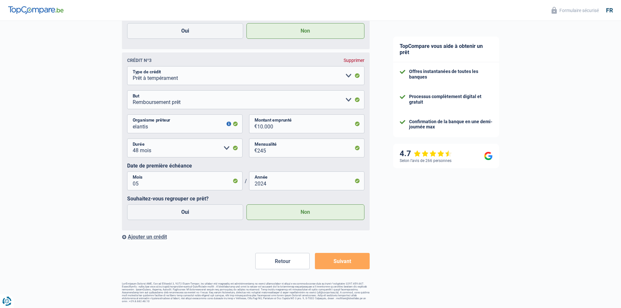
click at [340, 263] on button "Suivant" at bounding box center [342, 261] width 54 height 16
click at [343, 264] on button "Suivant" at bounding box center [342, 261] width 54 height 16
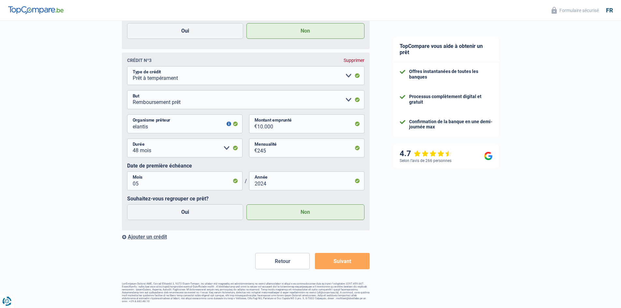
click at [343, 264] on button "Suivant" at bounding box center [342, 261] width 54 height 16
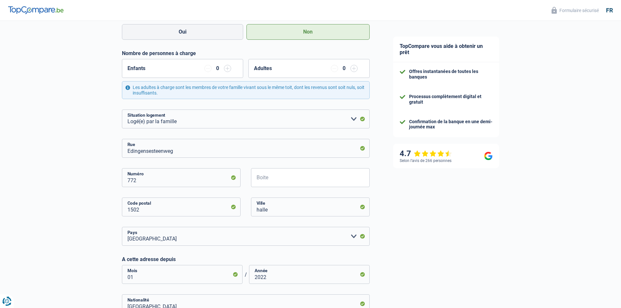
scroll to position [456, 0]
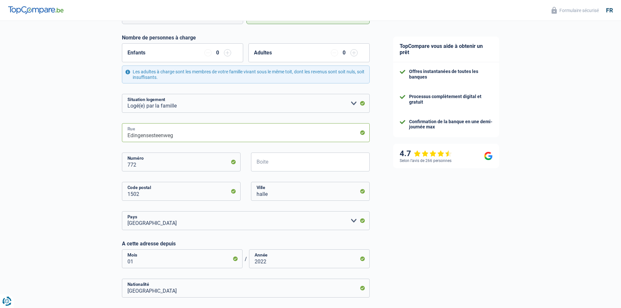
click at [188, 140] on input "Edingensesteenweg" at bounding box center [246, 132] width 248 height 19
click at [186, 136] on input "Edingensesteenweg" at bounding box center [246, 132] width 248 height 19
click at [172, 136] on input "Edingensesteenweg" at bounding box center [246, 132] width 248 height 19
click at [180, 136] on input "Edingensesteenweg" at bounding box center [246, 132] width 248 height 19
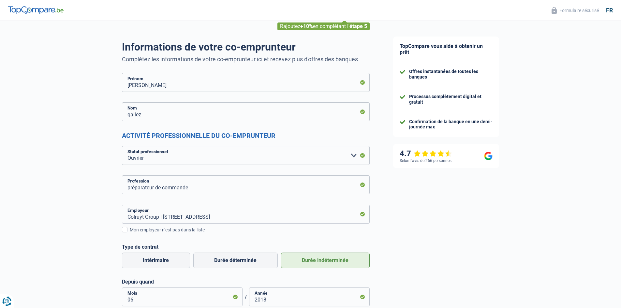
scroll to position [33, 0]
click at [286, 221] on input "Colruyt Group | Edingensesteenweg, 196 | 1500 - Halle" at bounding box center [246, 214] width 248 height 19
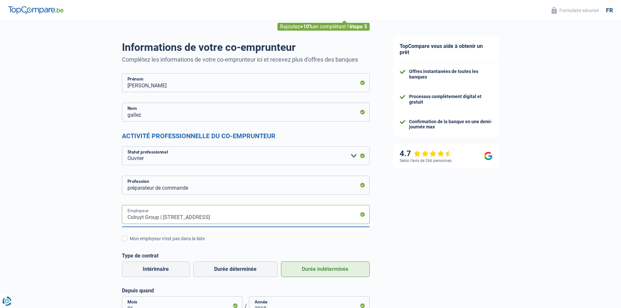
click at [286, 221] on input "Colruyt Group | Edingensesteenweg, 196 | 1500 - Halle" at bounding box center [246, 214] width 248 height 19
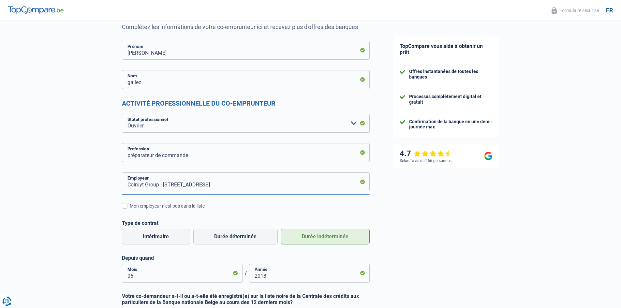
click at [284, 218] on div "Colruyt Group | Edingensesteenweg, 196 | 1500 - Halle Employeur Mon employeur n…" at bounding box center [246, 227] width 248 height 110
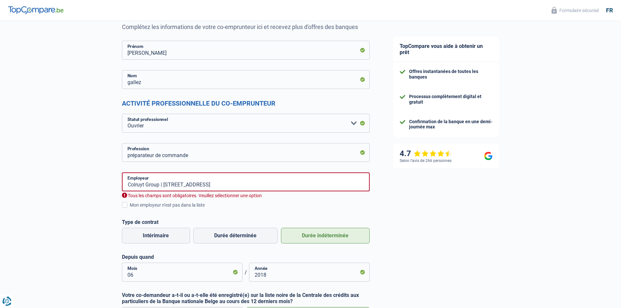
click at [237, 197] on div "Tous les champs sont obligatoires. Veuillez sélectionner une option" at bounding box center [246, 196] width 248 height 6
click at [159, 193] on div "Tous les champs sont obligatoires. Veuillez sélectionner une option" at bounding box center [246, 196] width 248 height 6
click at [159, 187] on input "Colruyt Group | Edingensesteenweg, 196 | 1500 - Halle" at bounding box center [246, 181] width 248 height 19
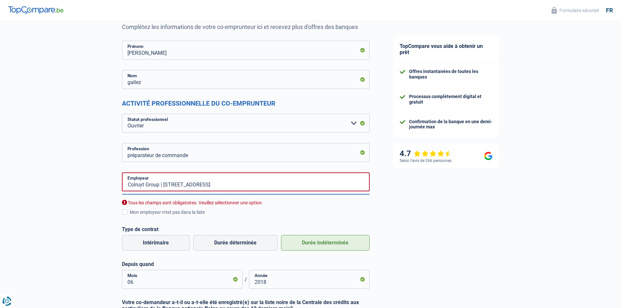
click at [159, 200] on div "Tous les champs sont obligatoires. Veuillez sélectionner une option" at bounding box center [246, 203] width 248 height 6
click at [155, 201] on div "Tous les champs sont obligatoires. Veuillez sélectionner une option" at bounding box center [246, 203] width 248 height 6
click at [133, 189] on input "Colruyt Group | Edingensesteenweg, 196 | 1500 - Halle" at bounding box center [246, 181] width 248 height 19
click at [160, 187] on input "Colruyt Group | Edingensesteenweg, 196 | 1500 - Halle" at bounding box center [246, 181] width 248 height 19
click at [187, 186] on input "Colruyt Group | Edingensesteenweg, 196 | 1500 - Halle" at bounding box center [246, 181] width 248 height 19
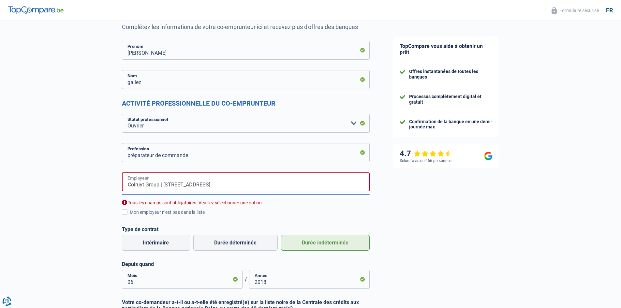
click at [261, 186] on input "Colruyt Group | Edingensesteenweg, 196 | 1500 - Halle" at bounding box center [246, 181] width 248 height 19
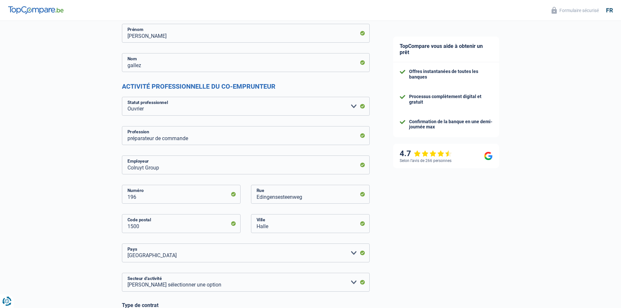
scroll to position [130, 0]
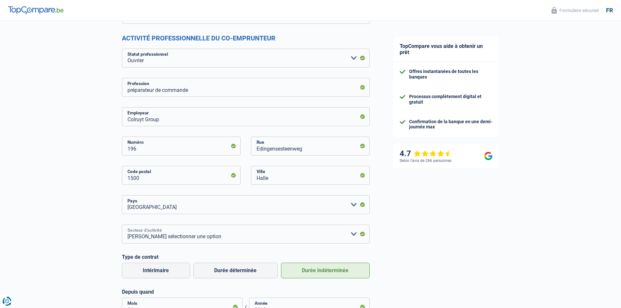
click at [165, 235] on select "Agriculture/Pêche Industrie Horeca Courier/Fitness/Taxi Construction Banques/As…" at bounding box center [246, 234] width 248 height 19
click at [122, 225] on select "Agriculture/Pêche Industrie Horeca Courier/Fitness/Taxi Construction Banques/As…" at bounding box center [246, 234] width 248 height 19
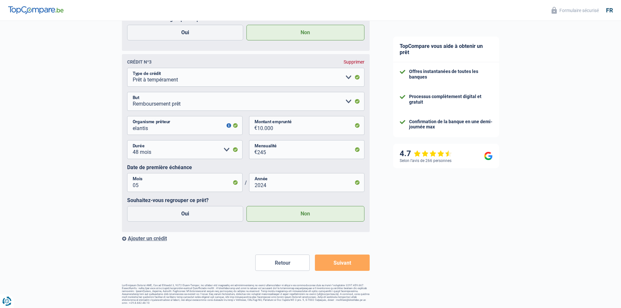
scroll to position [1565, 0]
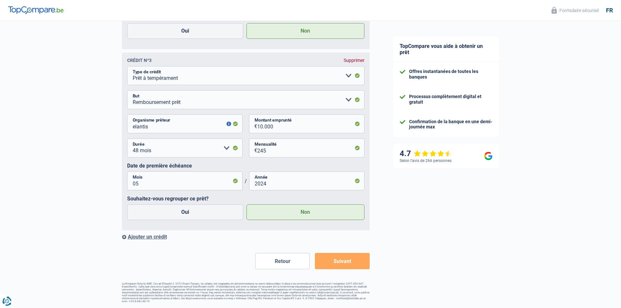
click at [344, 261] on button "Suivant" at bounding box center [342, 261] width 54 height 16
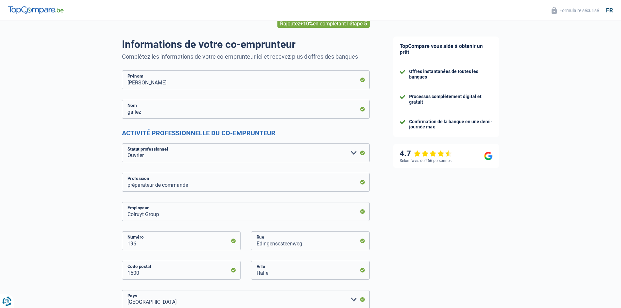
scroll to position [33, 0]
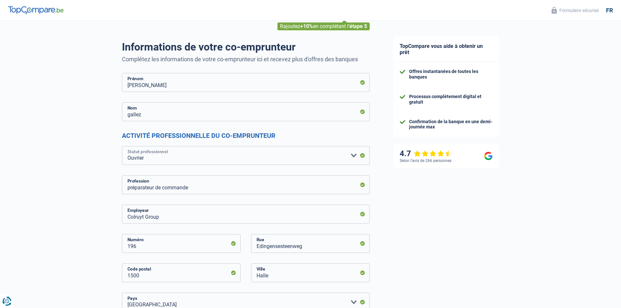
click at [352, 153] on select "Ouvrier Employé privé Employé public Invalide Indépendant Pensionné Chômeur Mut…" at bounding box center [246, 155] width 248 height 19
click at [354, 154] on select "Ouvrier Employé privé Employé public Invalide Indépendant Pensionné Chômeur Mut…" at bounding box center [246, 155] width 248 height 19
click at [341, 187] on input "préparateur de commande" at bounding box center [246, 184] width 248 height 19
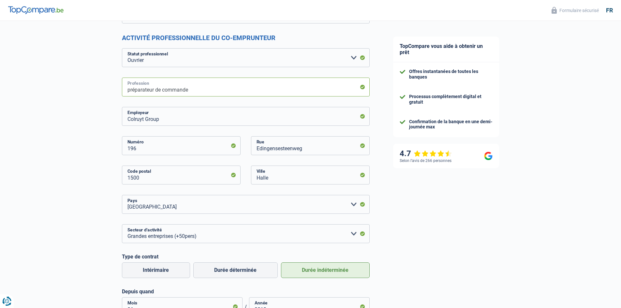
scroll to position [163, 0]
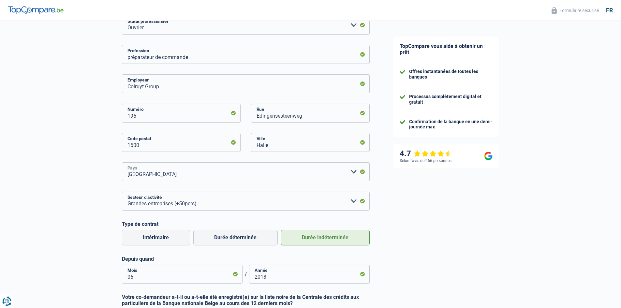
click at [350, 171] on select "Belgique France Allemagne Italie Luxembourg Pays-Bas Espagne Suisse Veuillez sé…" at bounding box center [246, 171] width 248 height 19
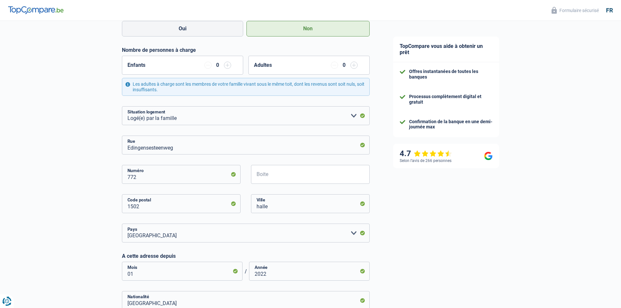
scroll to position [554, 0]
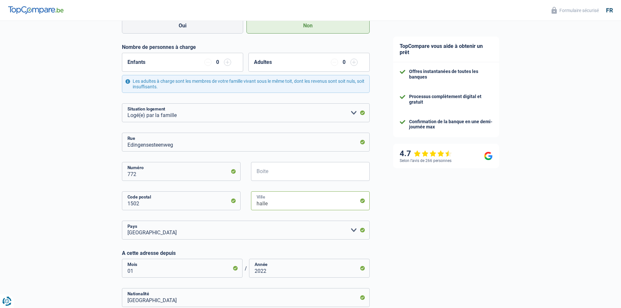
click at [329, 205] on input "halle" at bounding box center [310, 200] width 119 height 19
click at [302, 219] on div "lembeek Ville" at bounding box center [310, 205] width 129 height 29
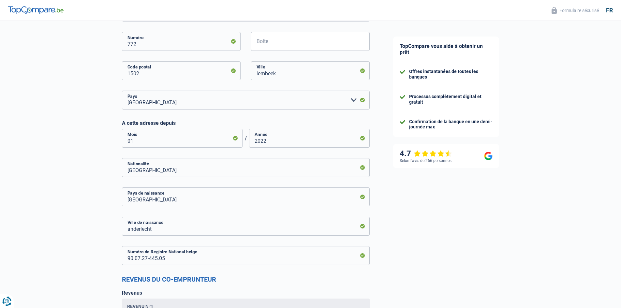
scroll to position [685, 0]
click at [243, 170] on input "Belgique" at bounding box center [246, 167] width 248 height 19
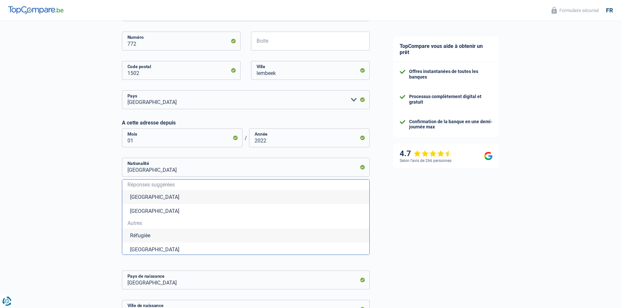
click at [169, 197] on li "Belgique" at bounding box center [245, 197] width 247 height 14
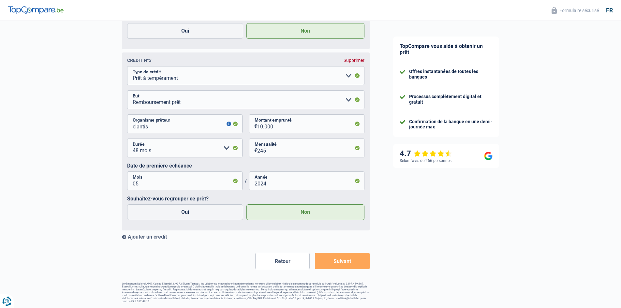
scroll to position [1565, 0]
click at [324, 262] on button "Suivant" at bounding box center [342, 261] width 54 height 16
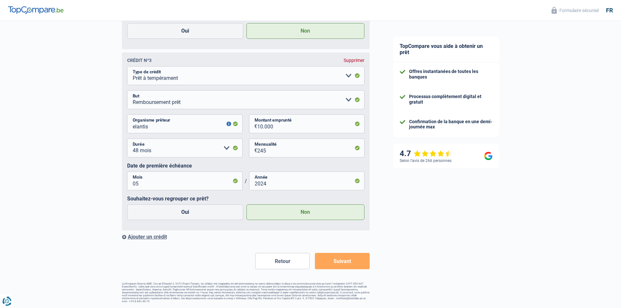
click at [324, 262] on button "Suivant" at bounding box center [342, 261] width 54 height 16
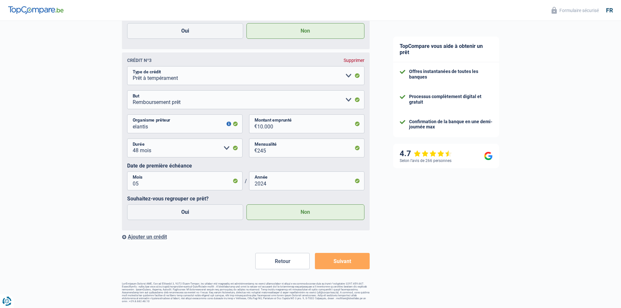
click at [324, 262] on button "Suivant" at bounding box center [342, 261] width 54 height 16
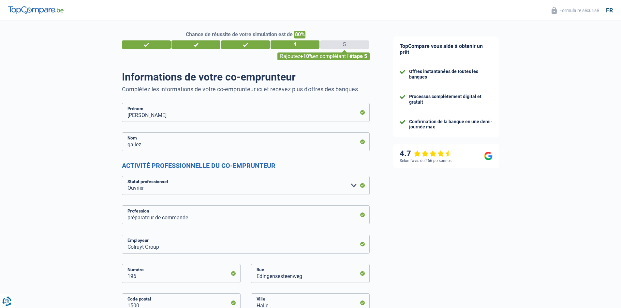
scroll to position [0, 0]
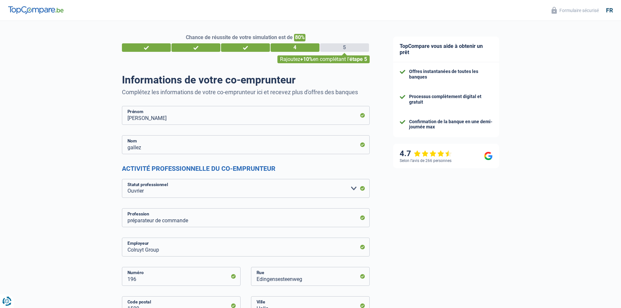
click at [342, 91] on p "Complétez les informations de votre co-emprunteur ici et recevez plus d'offres …" at bounding box center [246, 92] width 248 height 7
click at [153, 218] on input "préparateur de commande" at bounding box center [246, 217] width 248 height 19
click at [199, 221] on input "préparateur de commande" at bounding box center [246, 217] width 248 height 19
drag, startPoint x: 190, startPoint y: 221, endPoint x: 122, endPoint y: 221, distance: 67.5
click at [122, 221] on input "préparateur de commande" at bounding box center [246, 217] width 248 height 19
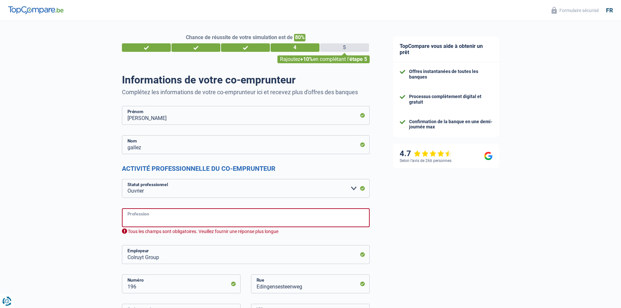
click at [196, 224] on input "Profession" at bounding box center [246, 217] width 248 height 19
click at [149, 224] on input "Profession" at bounding box center [246, 217] width 248 height 19
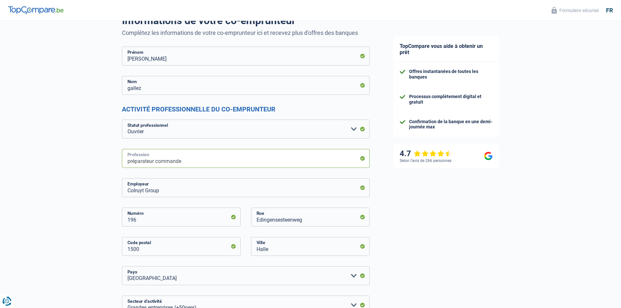
scroll to position [65, 0]
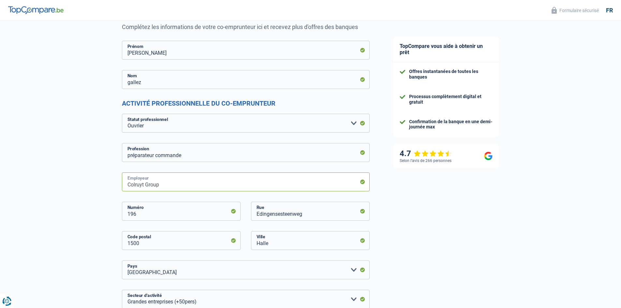
click at [173, 186] on input "Colruyt Group" at bounding box center [246, 181] width 248 height 19
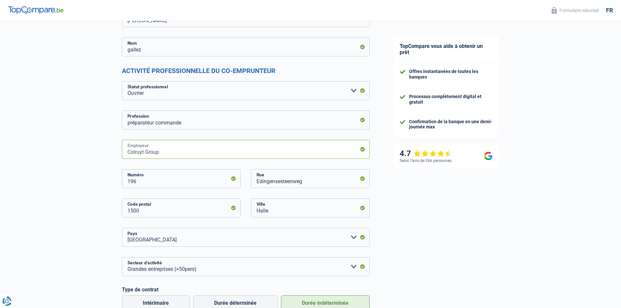
scroll to position [130, 0]
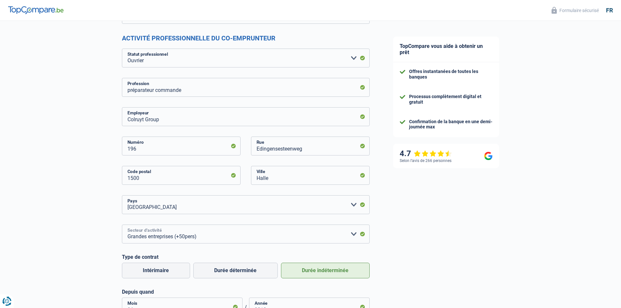
click at [238, 235] on select "Agriculture/Pêche Industrie Horeca Courier/Fitness/Taxi Construction Banques/As…" at bounding box center [246, 234] width 248 height 19
click at [122, 225] on select "Agriculture/Pêche Industrie Horeca Courier/Fitness/Taxi Construction Banques/As…" at bounding box center [246, 234] width 248 height 19
click at [235, 235] on select "Agriculture/Pêche Industrie Horeca Courier/Fitness/Taxi Construction Banques/As…" at bounding box center [246, 234] width 248 height 19
click at [122, 225] on select "Agriculture/Pêche Industrie Horeca Courier/Fitness/Taxi Construction Banques/As…" at bounding box center [246, 234] width 248 height 19
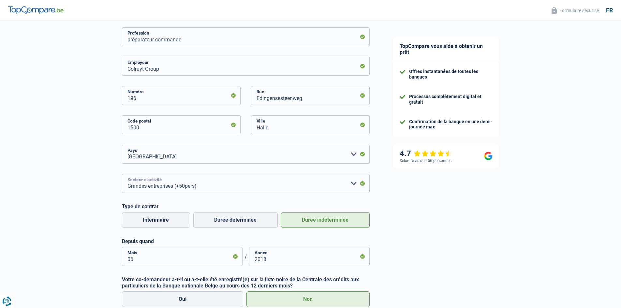
scroll to position [196, 0]
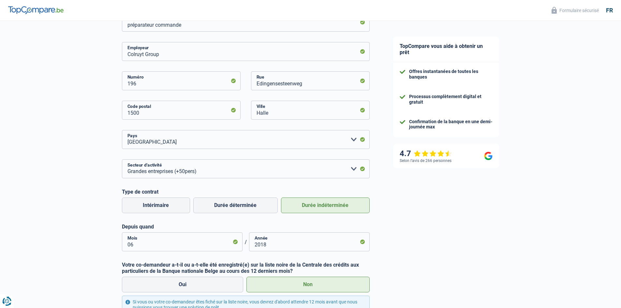
click at [353, 204] on label "Durée indéterminée" at bounding box center [325, 206] width 89 height 16
click at [353, 204] on input "Durée indéterminée" at bounding box center [325, 206] width 89 height 16
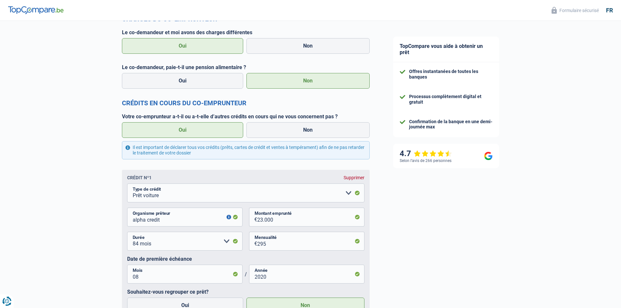
scroll to position [1108, 0]
click at [228, 219] on button "button" at bounding box center [229, 216] width 5 height 5
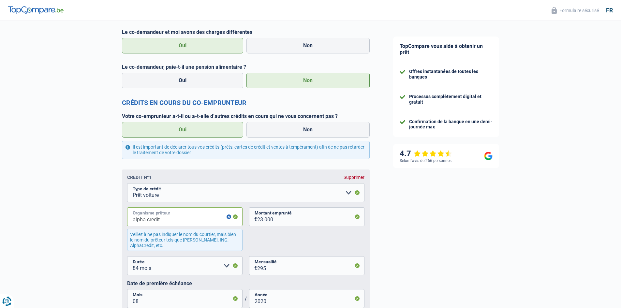
click at [147, 219] on input "alpha credit" at bounding box center [184, 216] width 115 height 19
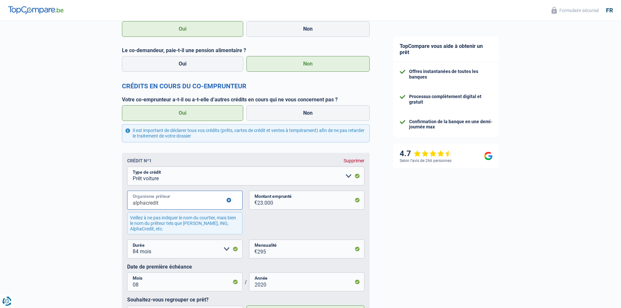
scroll to position [1141, 0]
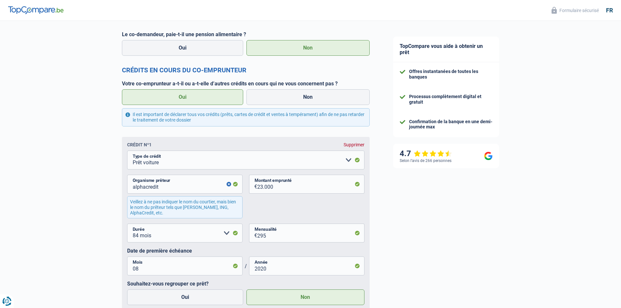
click at [301, 207] on div "alphacredit Organisme prêteur Veillez à ne pas indiquer le nom du courtier, mai…" at bounding box center [245, 199] width 237 height 49
click at [199, 190] on input "alphacredit" at bounding box center [184, 184] width 115 height 19
click at [193, 210] on div "Veillez à ne pas indiquer le nom du courtier, mais bien le nom du prêteur tels …" at bounding box center [184, 207] width 115 height 22
click at [228, 186] on button "button" at bounding box center [229, 184] width 5 height 5
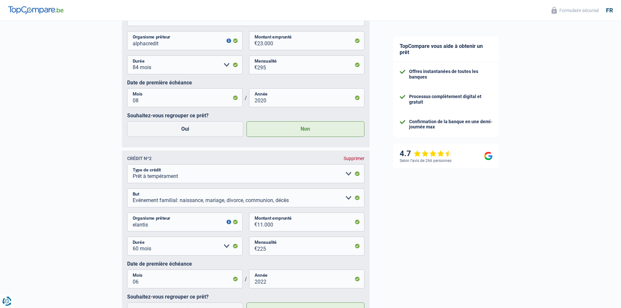
scroll to position [1304, 0]
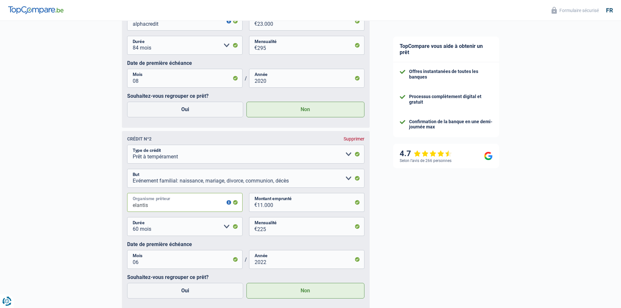
drag, startPoint x: 154, startPoint y: 209, endPoint x: 125, endPoint y: 208, distance: 30.0
click at [125, 208] on div "Crédit nº2 Supprimer Carte ou ouverture de crédit Prêt hypothécaire Vente à tem…" at bounding box center [246, 220] width 248 height 178
click at [144, 205] on input "Elantis" at bounding box center [184, 202] width 115 height 19
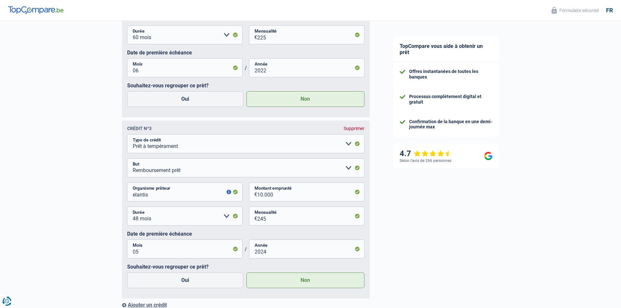
scroll to position [1499, 0]
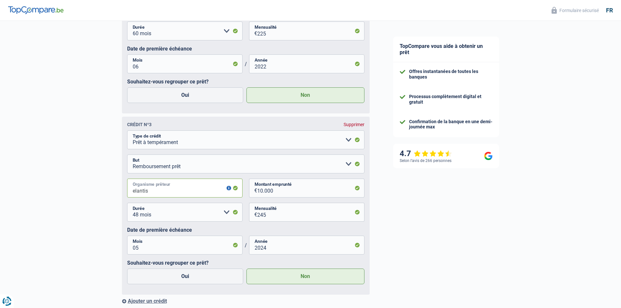
click at [154, 191] on input "elantis" at bounding box center [184, 188] width 115 height 19
paste input "E"
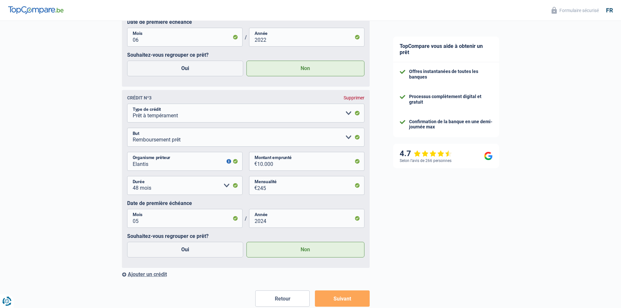
scroll to position [1565, 0]
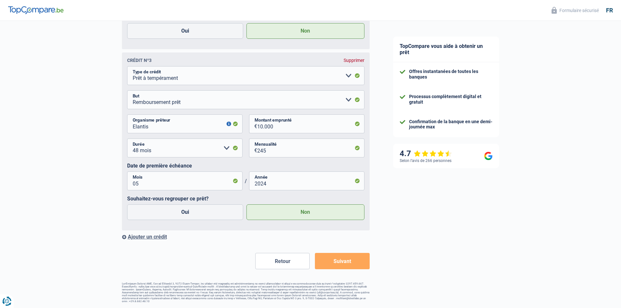
click at [343, 261] on button "Suivant" at bounding box center [342, 261] width 54 height 16
click at [290, 267] on button "Retour" at bounding box center [282, 261] width 54 height 16
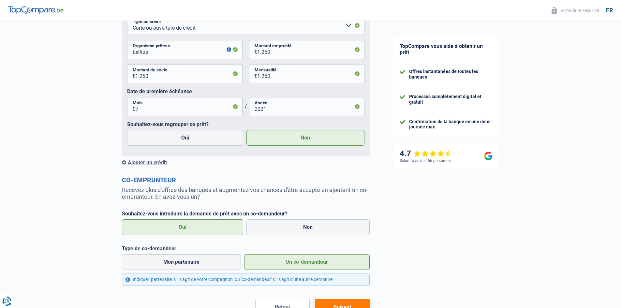
scroll to position [489, 0]
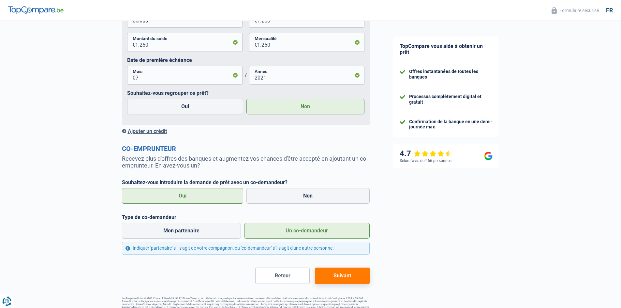
click at [341, 278] on button "Suivant" at bounding box center [342, 276] width 54 height 16
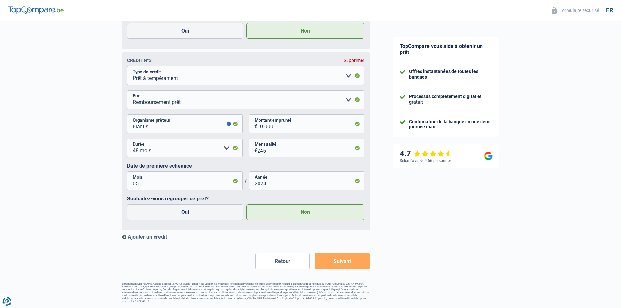
scroll to position [1565, 0]
click at [340, 261] on button "Suivant" at bounding box center [342, 261] width 54 height 16
click at [162, 239] on div "Ajouter un crédit" at bounding box center [246, 237] width 248 height 6
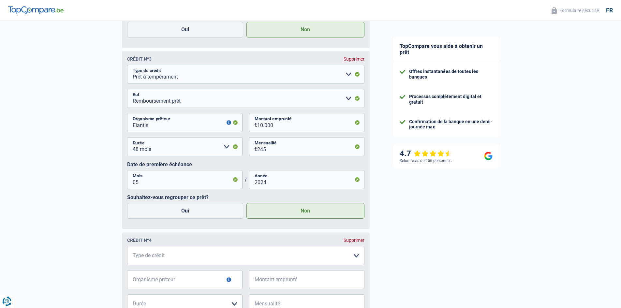
click at [354, 242] on div "Supprimer" at bounding box center [354, 240] width 21 height 5
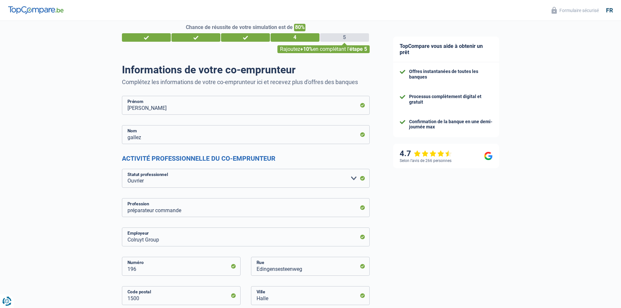
scroll to position [0, 0]
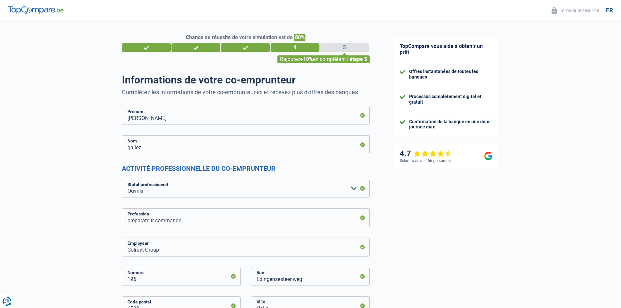
click at [302, 58] on span "+10%" at bounding box center [306, 59] width 13 height 6
click at [342, 48] on div "5" at bounding box center [344, 47] width 49 height 8
click at [344, 46] on div "5" at bounding box center [344, 47] width 49 height 8
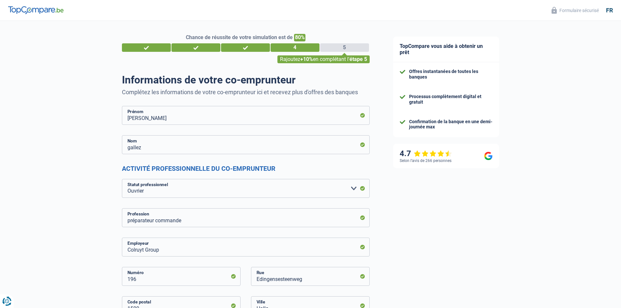
click at [344, 46] on div "5" at bounding box center [344, 47] width 49 height 8
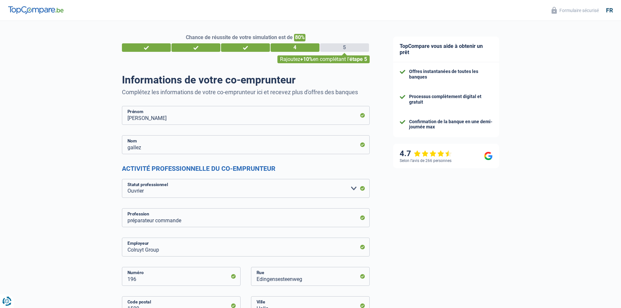
click at [344, 46] on div "5" at bounding box center [344, 47] width 49 height 8
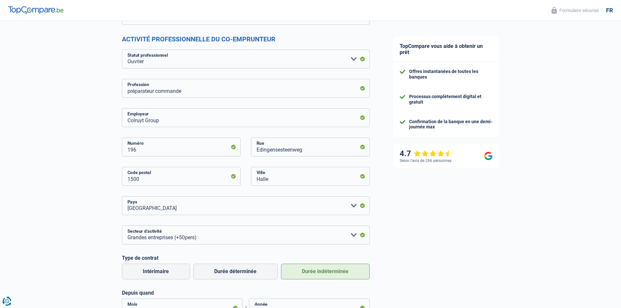
scroll to position [130, 0]
click at [201, 120] on input "Colruyt Group" at bounding box center [246, 116] width 248 height 19
click at [198, 120] on input "Colruyt Group sa" at bounding box center [246, 116] width 248 height 19
click at [197, 130] on div "Colruyt Group sa Employeur 196 Numéro Edingensesteenweg Rue 1500 Code postal Ha…" at bounding box center [246, 211] width 248 height 209
click at [191, 118] on input "Colruyt Group sa" at bounding box center [246, 116] width 248 height 19
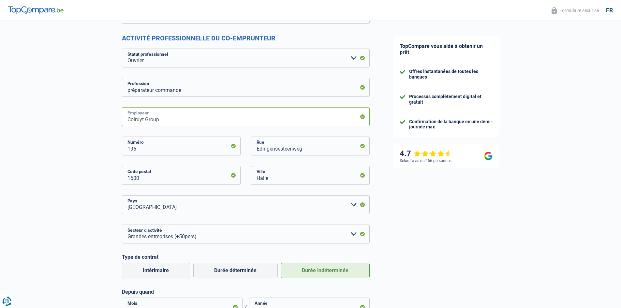
click at [185, 121] on input "Colruyt Group" at bounding box center [246, 116] width 248 height 19
click at [183, 141] on input "196" at bounding box center [181, 146] width 119 height 19
click at [184, 122] on input "Colruyt Group" at bounding box center [246, 116] width 248 height 19
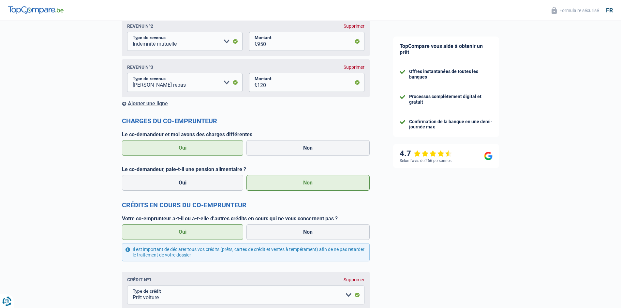
scroll to position [1010, 0]
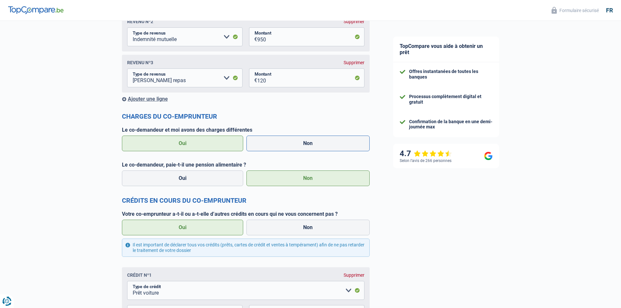
click at [304, 147] on label "Non" at bounding box center [307, 144] width 123 height 16
click at [304, 147] on input "Non" at bounding box center [307, 144] width 123 height 16
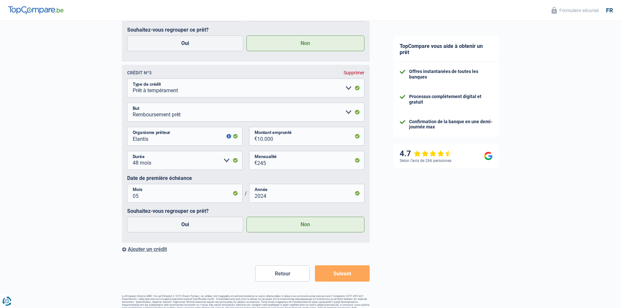
scroll to position [1530, 0]
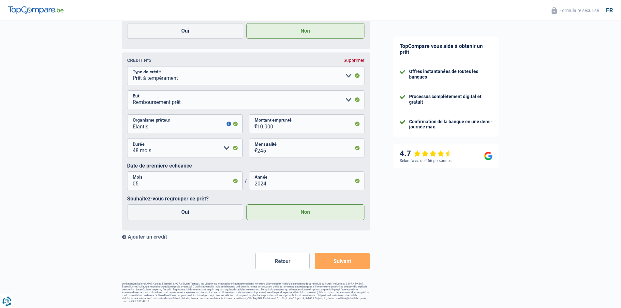
click at [334, 260] on button "Suivant" at bounding box center [342, 261] width 54 height 16
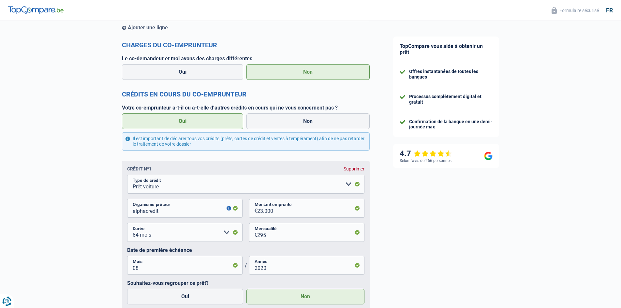
scroll to position [1074, 0]
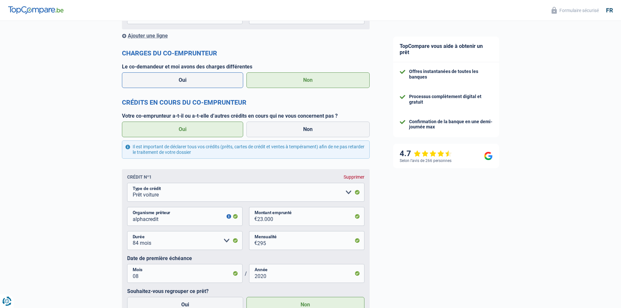
click at [202, 84] on label "Oui" at bounding box center [183, 80] width 122 height 16
click at [202, 84] on input "Oui" at bounding box center [183, 80] width 122 height 16
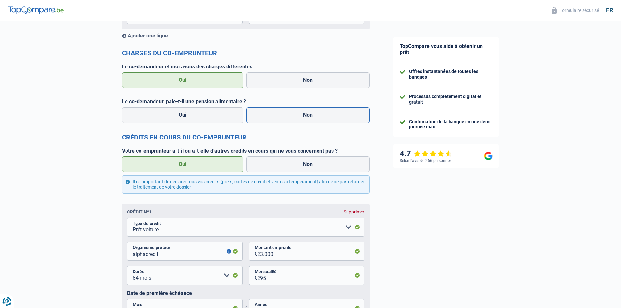
click at [302, 118] on label "Non" at bounding box center [307, 115] width 123 height 16
click at [302, 118] on input "Non" at bounding box center [307, 115] width 123 height 16
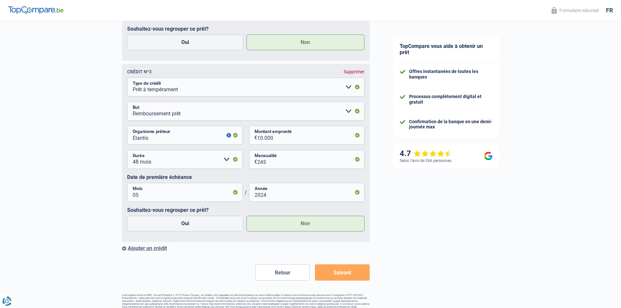
scroll to position [1565, 0]
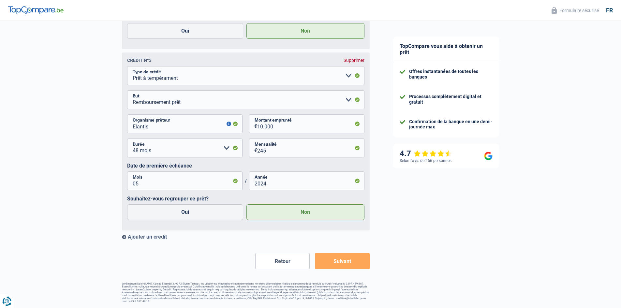
click at [342, 262] on button "Suivant" at bounding box center [342, 261] width 54 height 16
click at [287, 262] on button "Retour" at bounding box center [282, 261] width 54 height 16
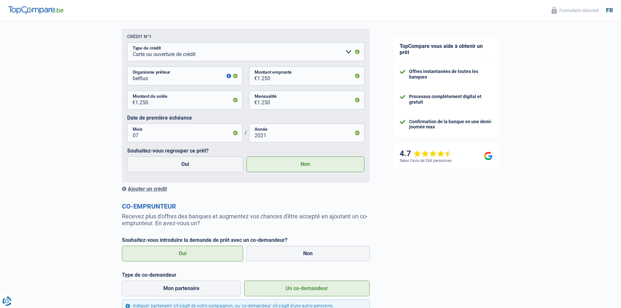
scroll to position [505, 0]
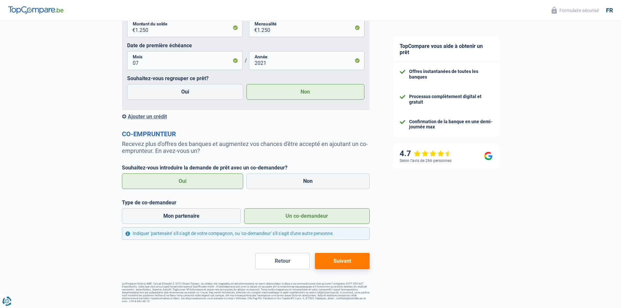
click at [336, 269] on button "Suivant" at bounding box center [342, 261] width 54 height 16
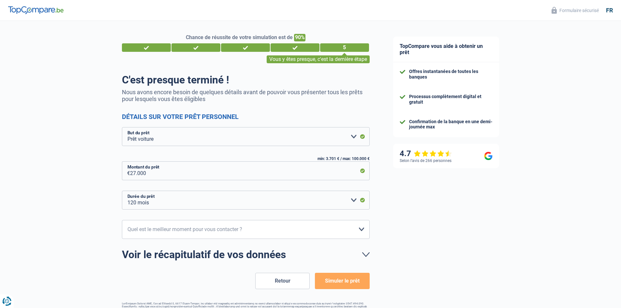
select select "car"
select select "120"
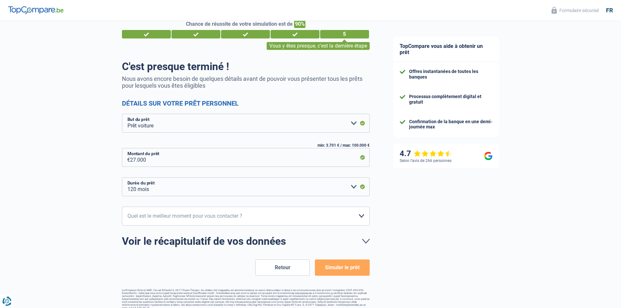
scroll to position [20, 0]
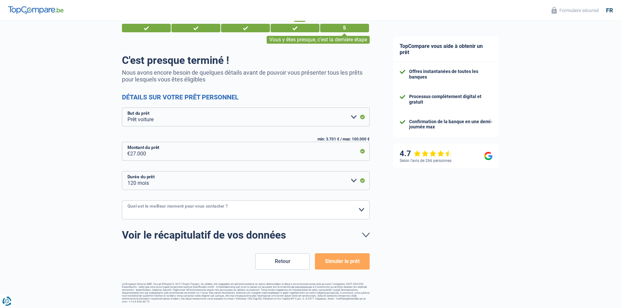
click at [174, 210] on select "10h-12h 12h-14h 14h-16h 16h-18h Veuillez sélectionner une option" at bounding box center [246, 209] width 248 height 19
select select "12-14"
click at [122, 201] on select "10h-12h 12h-14h 14h-16h 16h-18h Veuillez sélectionner une option" at bounding box center [246, 209] width 248 height 19
click at [367, 235] on link "Voir le récapitulatif de vos données" at bounding box center [246, 235] width 248 height 10
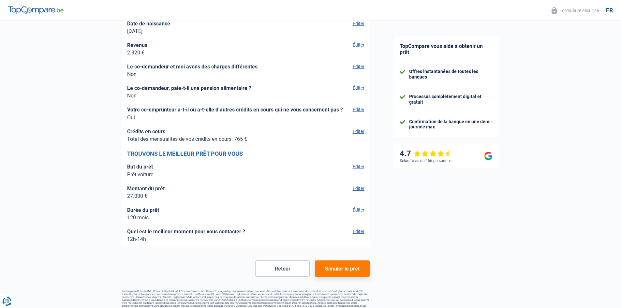
scroll to position [1701, 0]
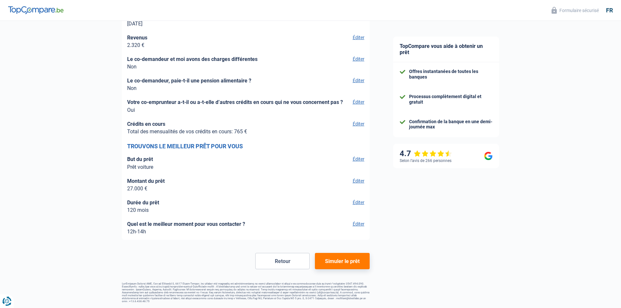
click at [336, 262] on button "Simuler le prêt" at bounding box center [342, 261] width 54 height 16
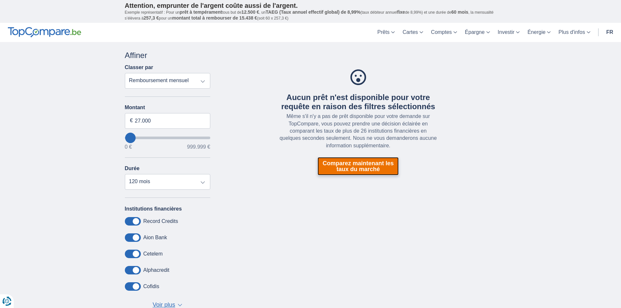
click at [349, 166] on link "Comparez maintenant les taux du marché" at bounding box center [357, 166] width 81 height 18
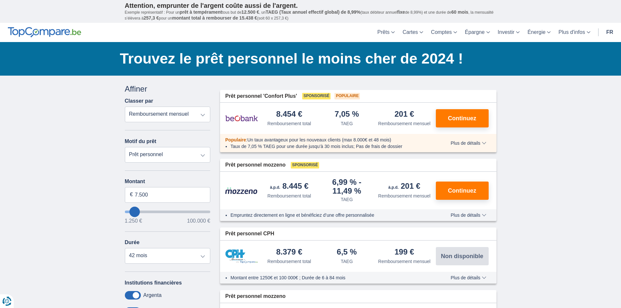
type input "6.250"
type input "11250"
type input "11.250"
select select "60"
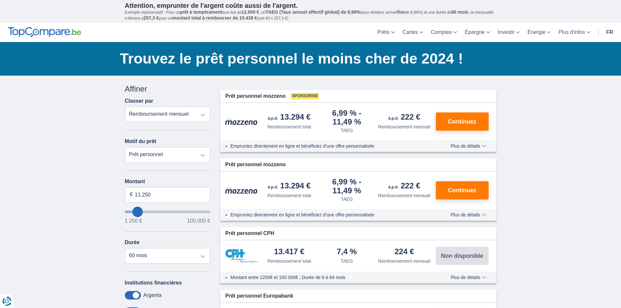
type input "48.250"
type input "48250"
select select "120"
type input "49250"
click at [166, 211] on input "wantToBorrow" at bounding box center [168, 212] width 86 height 3
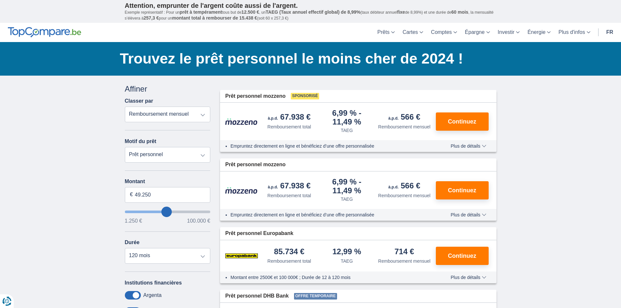
type input "37.250"
type input "37250"
click at [157, 211] on input "wantToBorrow" at bounding box center [168, 212] width 86 height 3
type input "27.250"
type input "27250"
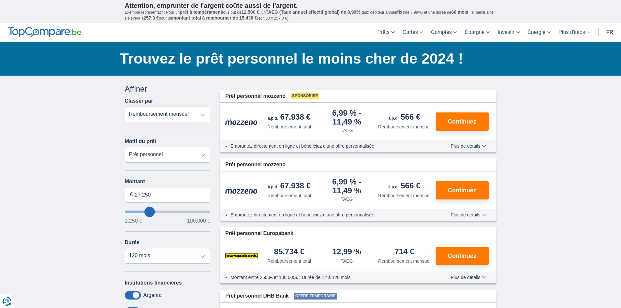
click at [150, 211] on input "wantToBorrow" at bounding box center [168, 212] width 86 height 3
type input "24.250"
type input "24250"
type input "23.250"
type input "23250"
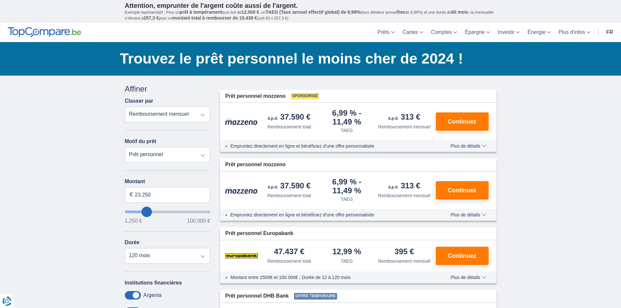
type input "24.250"
type input "24250"
type input "25.250"
type input "25250"
type input "26.250"
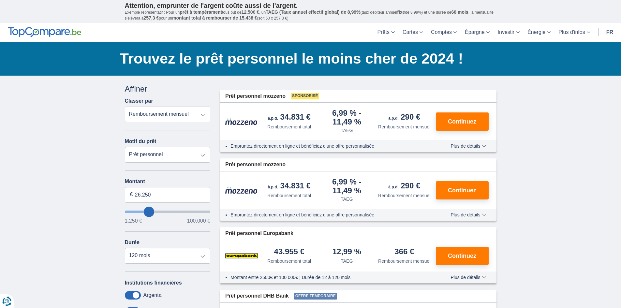
type input "26250"
type input "27.250"
type input "27250"
type input "28.250"
type input "28250"
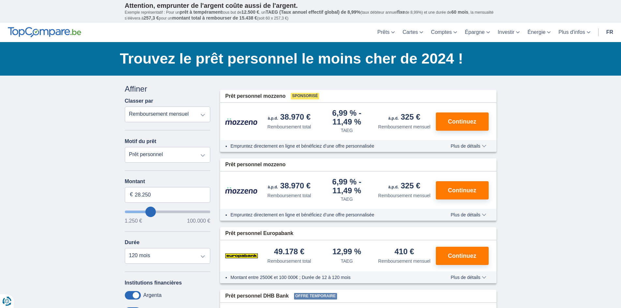
type input "27.250"
type input "27250"
type input "26.250"
type input "26250"
click at [149, 211] on input "wantToBorrow" at bounding box center [168, 212] width 86 height 3
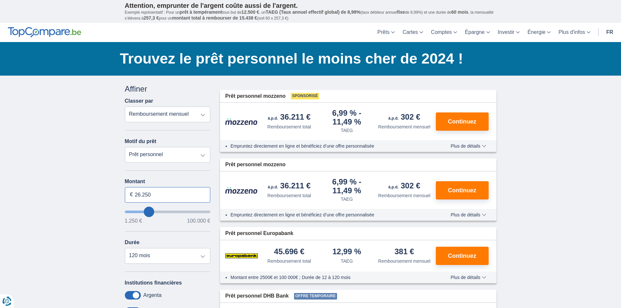
click at [153, 196] on input "26.250" at bounding box center [168, 195] width 86 height 16
type input "27.000"
type input "27250"
click at [185, 233] on div "Montant 27.000 € 1.250 € 100.000 € Durée 12 mois 18 mois 24 mois 30 mois 36 moi…" at bounding box center [168, 221] width 86 height 85
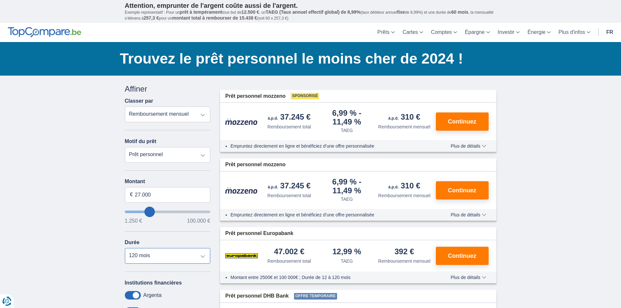
click at [205, 256] on select "12 mois 18 mois 24 mois 30 mois 36 mois 42 mois 48 mois 60 mois 72 mois 84 mois…" at bounding box center [168, 256] width 86 height 16
select select "96"
click at [125, 248] on select "12 mois 18 mois 24 mois 30 mois 36 mois 42 mois 48 mois 60 mois 72 mois 84 mois…" at bounding box center [168, 256] width 86 height 16
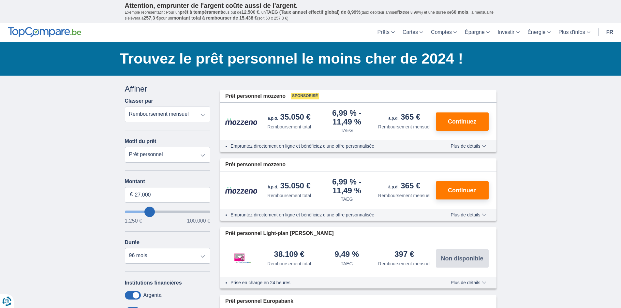
click at [182, 157] on select "Prêt personnel Voiture Moto / vélo Caravane / mobilhome Travaux Energie Rachat …" at bounding box center [168, 155] width 86 height 16
select select "vehicleLoan"
click at [125, 147] on select "Prêt personnel Voiture Moto / vélo Caravane / mobilhome Travaux Energie Rachat …" at bounding box center [168, 155] width 86 height 16
select select "3-4"
type input "15.000"
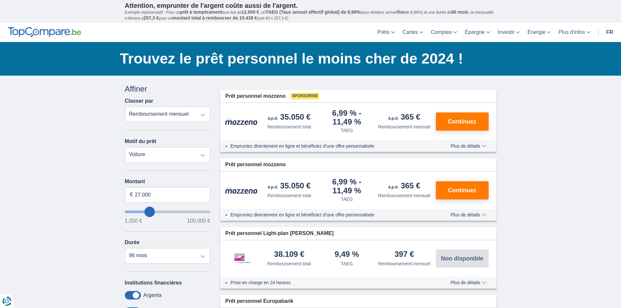
type input "15250"
select select "60"
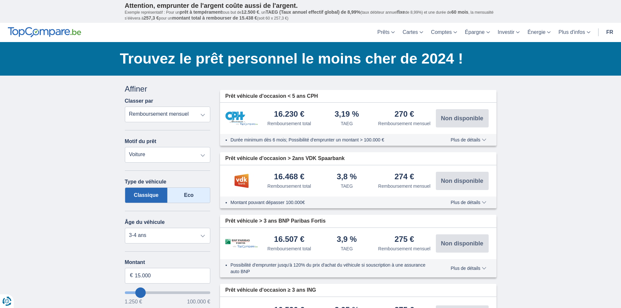
click at [188, 196] on label "Eco" at bounding box center [189, 195] width 43 height 16
click at [0, 0] on input "Eco" at bounding box center [0, 0] width 0 height 0
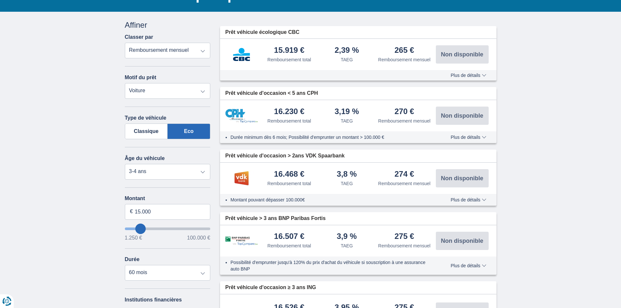
scroll to position [65, 0]
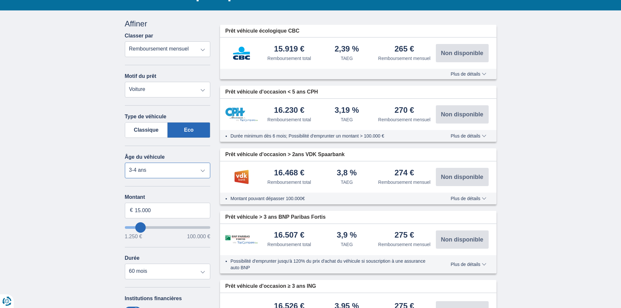
click at [174, 167] on select "Neuf 0-1 ans 1-2 ans 2-3 ans 3-4 ans 4-5 ans 5+ ans" at bounding box center [168, 171] width 86 height 16
select select "0-1"
click at [125, 163] on select "Neuf 0-1 ans 1-2 ans 2-3 ans 3-4 ans 4-5 ans 5+ ans" at bounding box center [168, 171] width 86 height 16
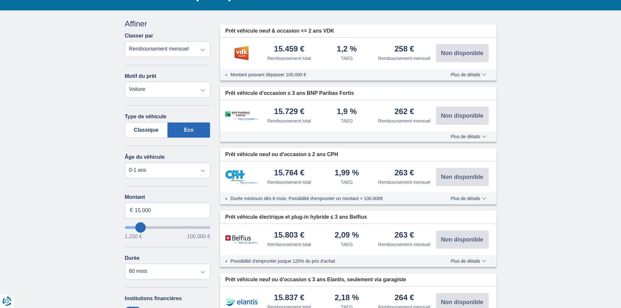
type input "16.250"
type input "18250"
type input "18.250"
select select "84"
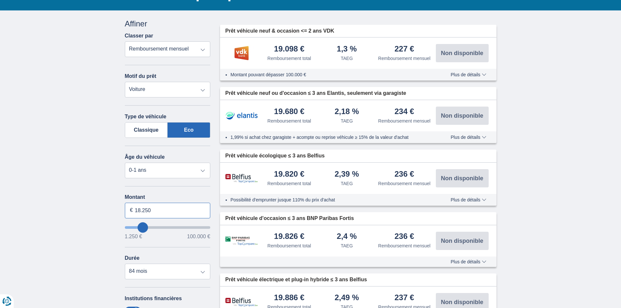
click at [155, 209] on input "18.250" at bounding box center [168, 211] width 86 height 16
type input "27.000"
type input "27250"
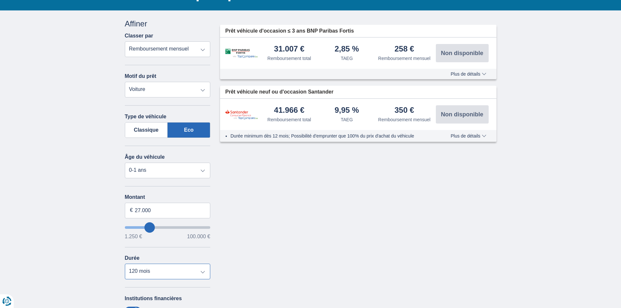
click at [154, 269] on select "12 mois 18 mois 24 mois 30 mois 36 mois 42 mois 48 mois 60 mois 72 mois 84 mois…" at bounding box center [168, 272] width 86 height 16
click at [47, 251] on div "× widget.non-eligible-application.title widget.non-eligible-application.text no…" at bounding box center [310, 217] width 621 height 414
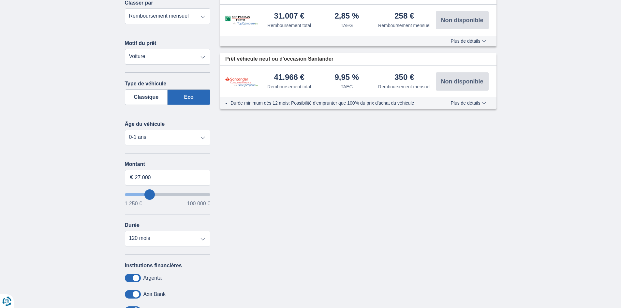
scroll to position [98, 0]
click at [153, 241] on select "12 mois 18 mois 24 mois 30 mois 36 mois 42 mois 48 mois 60 mois 72 mois 84 mois…" at bounding box center [168, 239] width 86 height 16
click at [125, 231] on select "12 mois 18 mois 24 mois 30 mois 36 mois 42 mois 48 mois 60 mois 72 mois 84 mois…" at bounding box center [168, 239] width 86 height 16
click at [151, 245] on select "12 mois 18 mois 24 mois 30 mois 36 mois 42 mois 48 mois 60 mois 72 mois 84 mois…" at bounding box center [168, 239] width 86 height 16
click at [125, 231] on select "12 mois 18 mois 24 mois 30 mois 36 mois 42 mois 48 mois 60 mois 72 mois 84 mois…" at bounding box center [168, 239] width 86 height 16
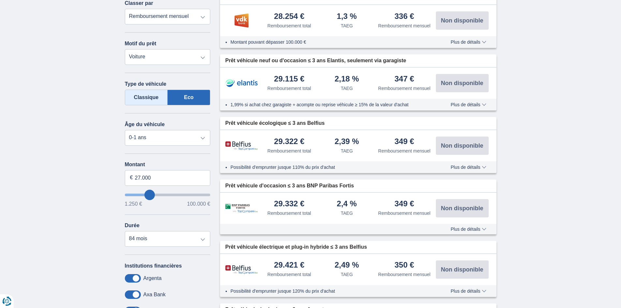
click at [139, 96] on label "Classique" at bounding box center [146, 98] width 43 height 16
click at [0, 0] on input "Classique" at bounding box center [0, 0] width 0 height 0
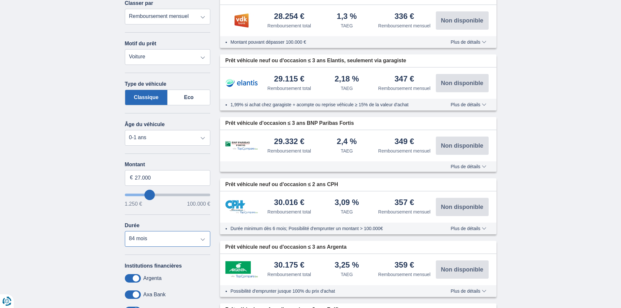
click at [165, 240] on select "12 mois 18 mois 24 mois 30 mois 36 mois 42 mois 48 mois 60 mois 72 mois 84 mois…" at bounding box center [168, 239] width 86 height 16
select select "72"
click at [125, 231] on select "12 mois 18 mois 24 mois 30 mois 36 mois 42 mois 48 mois 60 mois 72 mois 84 mois…" at bounding box center [168, 239] width 86 height 16
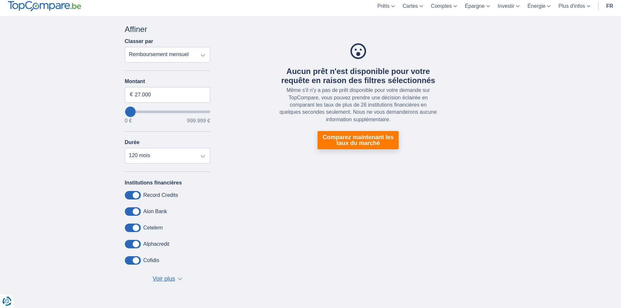
scroll to position [65, 0]
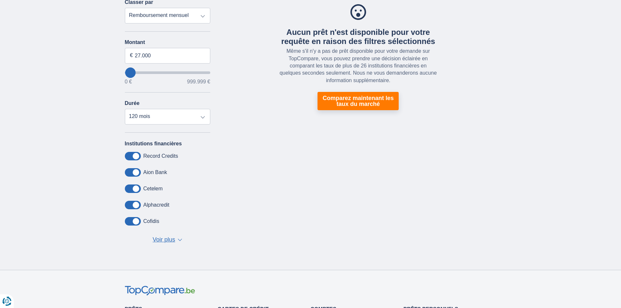
click at [172, 238] on span "Voir plus" at bounding box center [164, 240] width 22 height 8
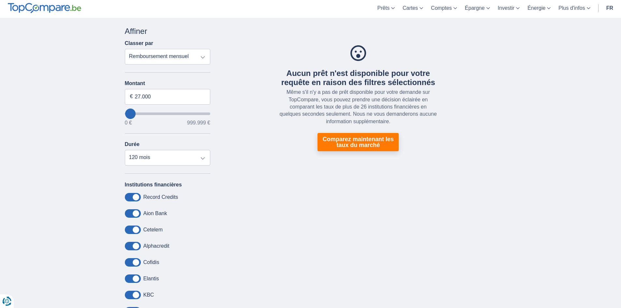
scroll to position [0, 0]
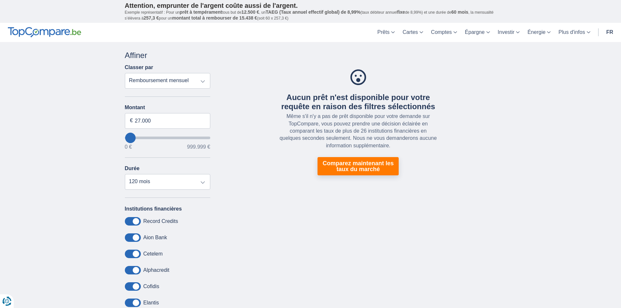
click at [184, 81] on select "Remboursement total TAEG Remboursement mensuel" at bounding box center [168, 81] width 86 height 16
click at [147, 183] on select "12 mois 18 mois 24 mois 30 mois 36 mois 42 mois 48 mois 60 mois 72 mois 84 mois…" at bounding box center [168, 182] width 86 height 16
click at [158, 75] on select "Remboursement total TAEG Remboursement mensuel" at bounding box center [168, 81] width 86 height 16
click at [231, 159] on div "Aucun prêt n'est disponible pour votre requête en raison des filtres sélectionn…" at bounding box center [358, 122] width 276 height 106
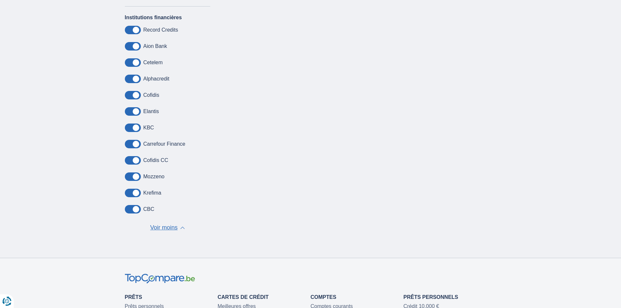
scroll to position [196, 0]
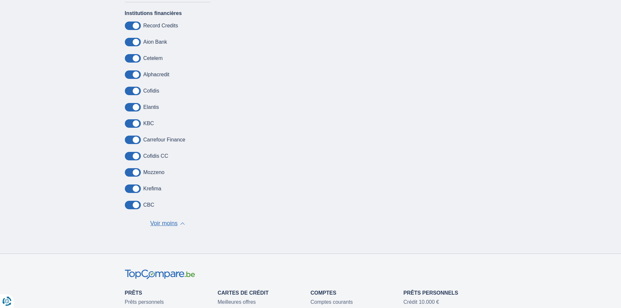
click at [167, 221] on span "Voir moins" at bounding box center [163, 223] width 27 height 8
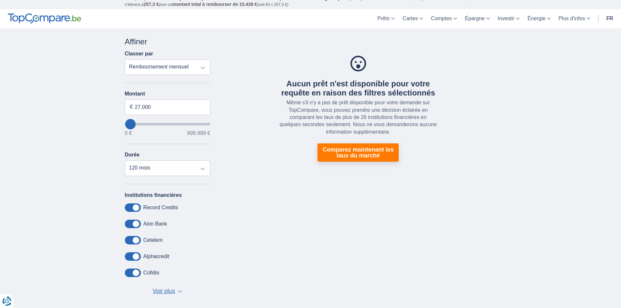
scroll to position [0, 0]
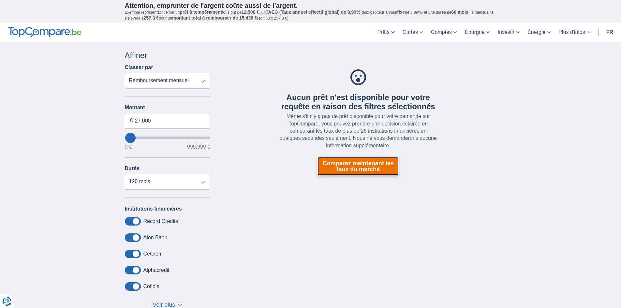
click at [356, 162] on link "Comparez maintenant les taux du marché" at bounding box center [357, 166] width 81 height 18
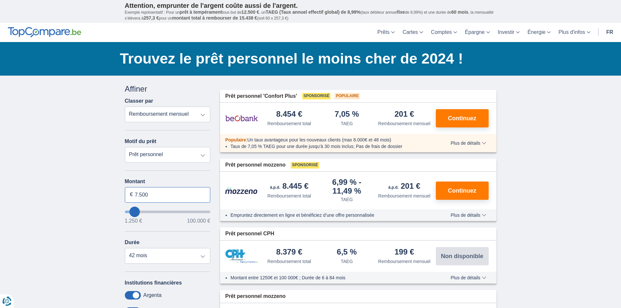
click at [163, 196] on input "7.500" at bounding box center [168, 195] width 86 height 16
click at [163, 195] on input "7.500" at bounding box center [168, 195] width 86 height 16
type input "27.000"
type input "27250"
select select "120"
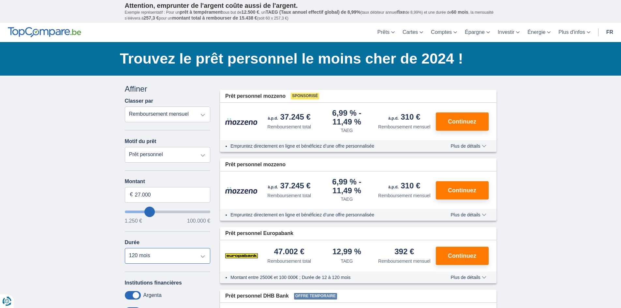
click at [125, 248] on select "12 mois 18 mois 24 mois 30 mois 36 mois 42 mois 48 mois 60 mois 72 mois 84 mois…" at bounding box center [168, 256] width 86 height 16
click at [89, 248] on div "× widget.non-eligible-application.title widget.non-eligible-application.text no…" at bounding box center [310, 242] width 621 height 333
click at [453, 123] on span "Continuez" at bounding box center [462, 122] width 28 height 6
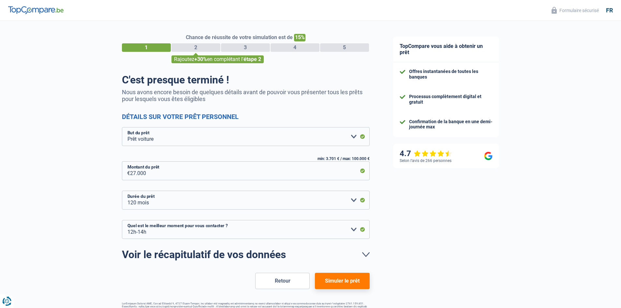
select select "car"
select select "120"
select select "12-14"
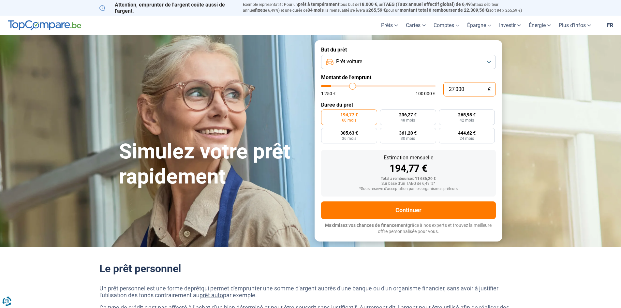
click at [470, 91] on input "27 000" at bounding box center [469, 89] width 52 height 14
type input "10 001"
type input "10000"
radio input "false"
type input "25 750"
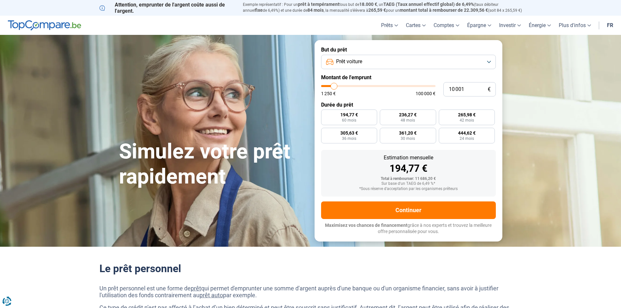
type input "25750"
type input "24 500"
type input "24500"
type input "23 750"
type input "23750"
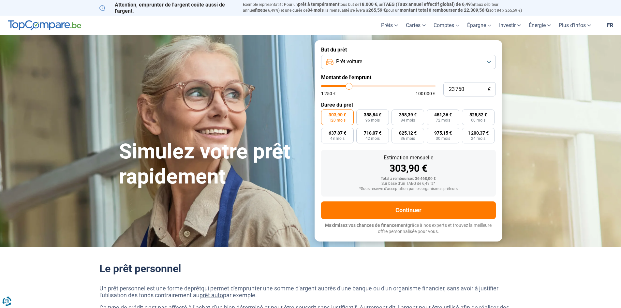
type input "23 500"
type input "23500"
type input "24 250"
type input "24250"
type input "25 000"
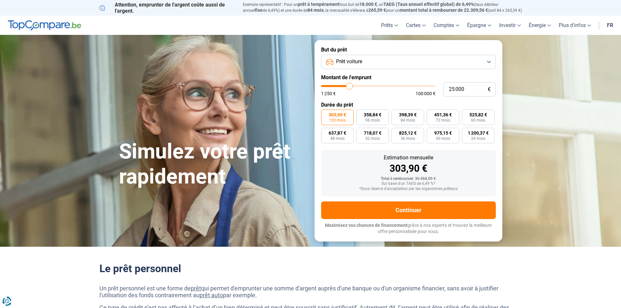
type input "25000"
type input "26 250"
type input "26250"
type input "27 250"
type input "27250"
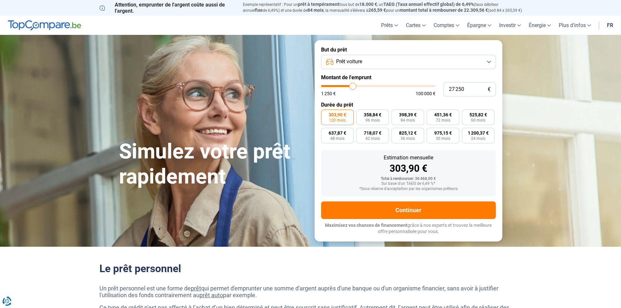
click at [353, 85] on input "range" at bounding box center [378, 86] width 114 height 2
click at [339, 118] on label "306,72 € 120 mois" at bounding box center [337, 118] width 33 height 16
click at [325, 114] on input "306,72 € 120 mois" at bounding box center [323, 112] width 4 height 4
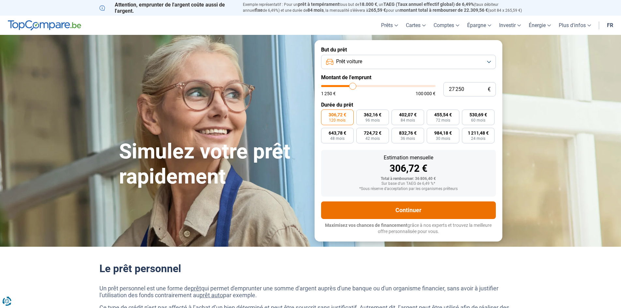
click at [394, 210] on button "Continuer" at bounding box center [408, 210] width 175 height 18
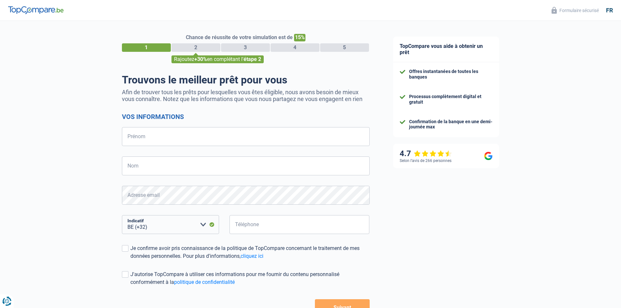
select select "32"
